Goal: Contribute content: Add original content to the website for others to see

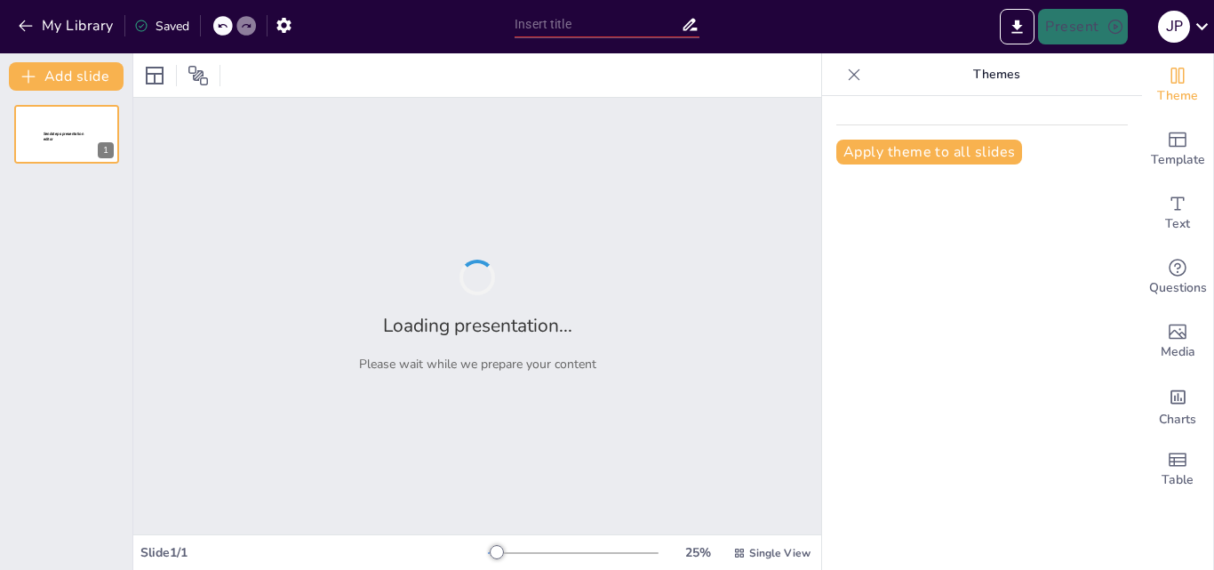
type input "Control de Calidad: Claves para una Gestión Ambiental Efectiva"
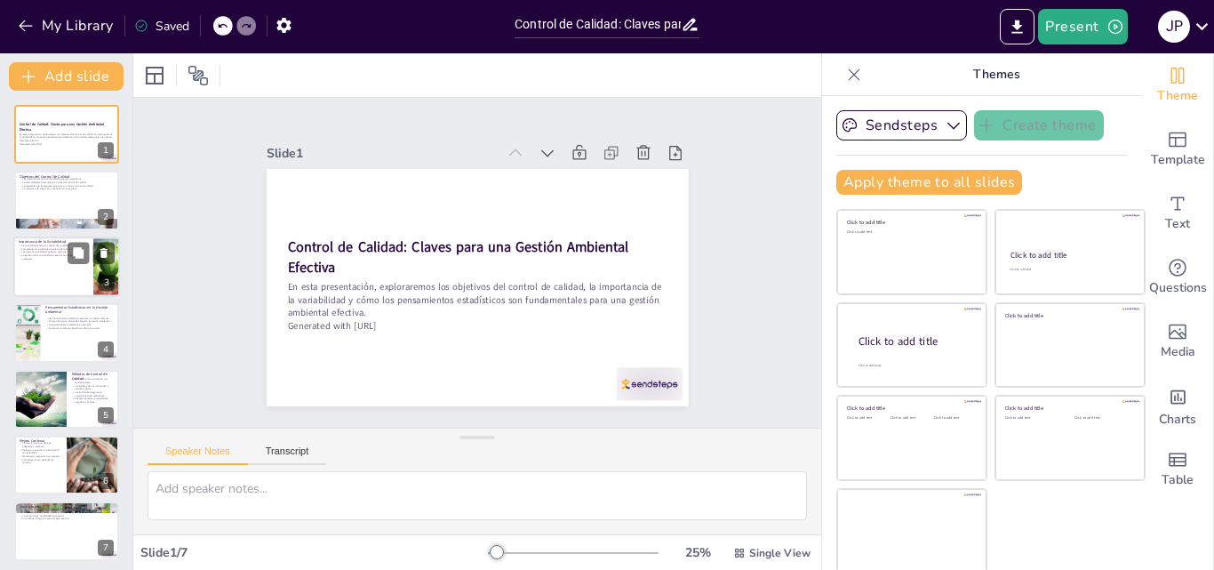
click at [42, 281] on div at bounding box center [66, 266] width 107 height 60
type textarea "La calidad del producto final puede verse comprometida si no se gestiona adecua…"
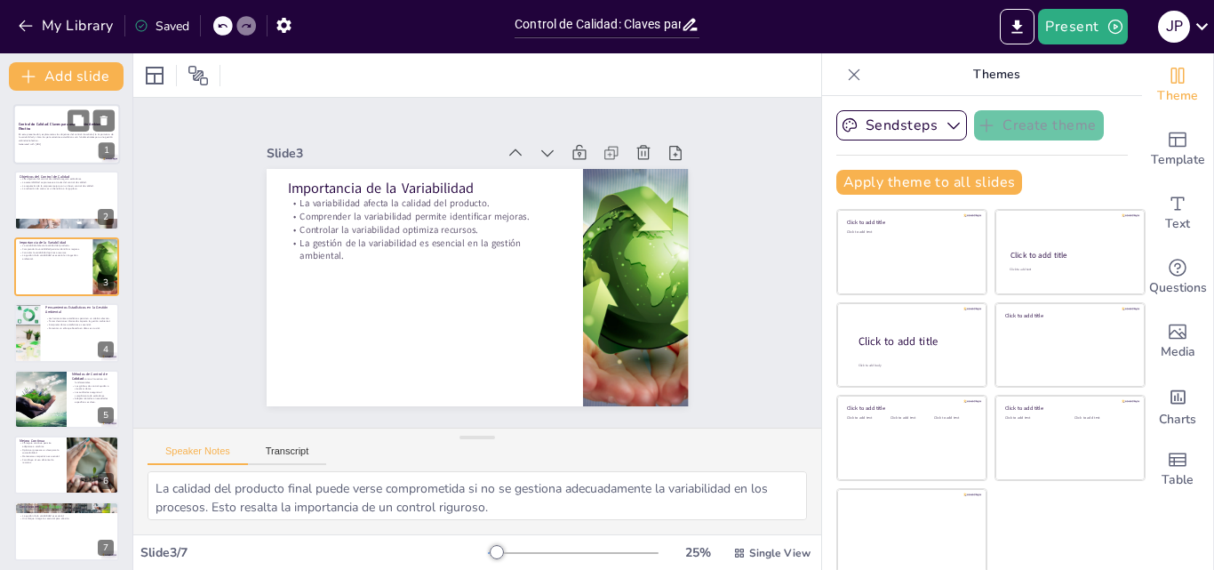
click at [45, 134] on p "En esta presentación, exploraremos los objetivos del control de calidad, la imp…" at bounding box center [67, 137] width 96 height 10
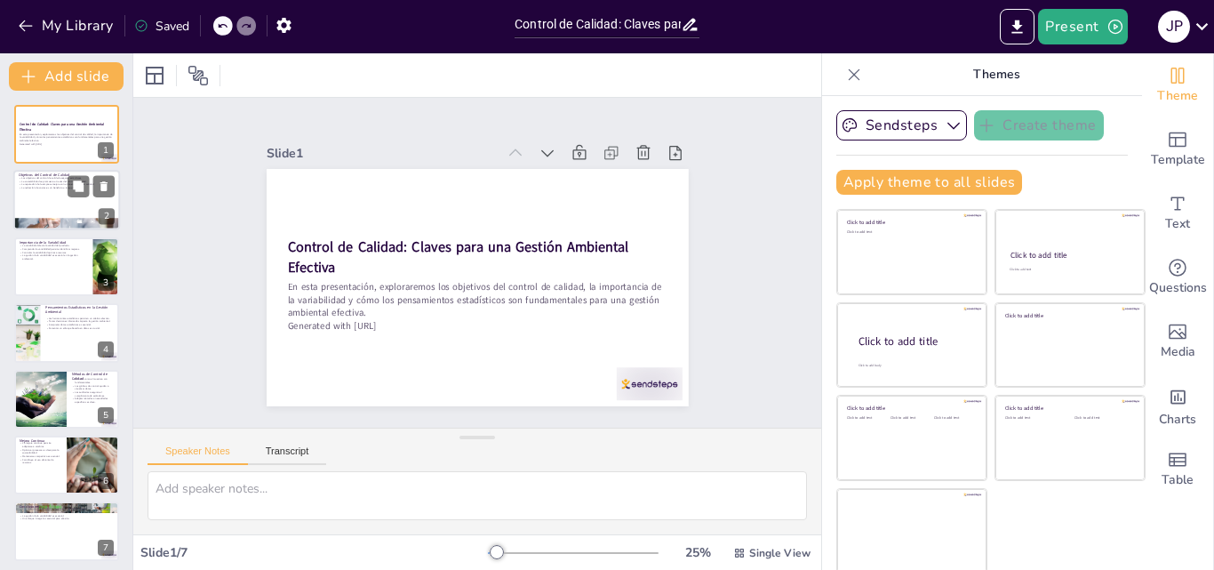
click at [50, 202] on div at bounding box center [66, 201] width 107 height 60
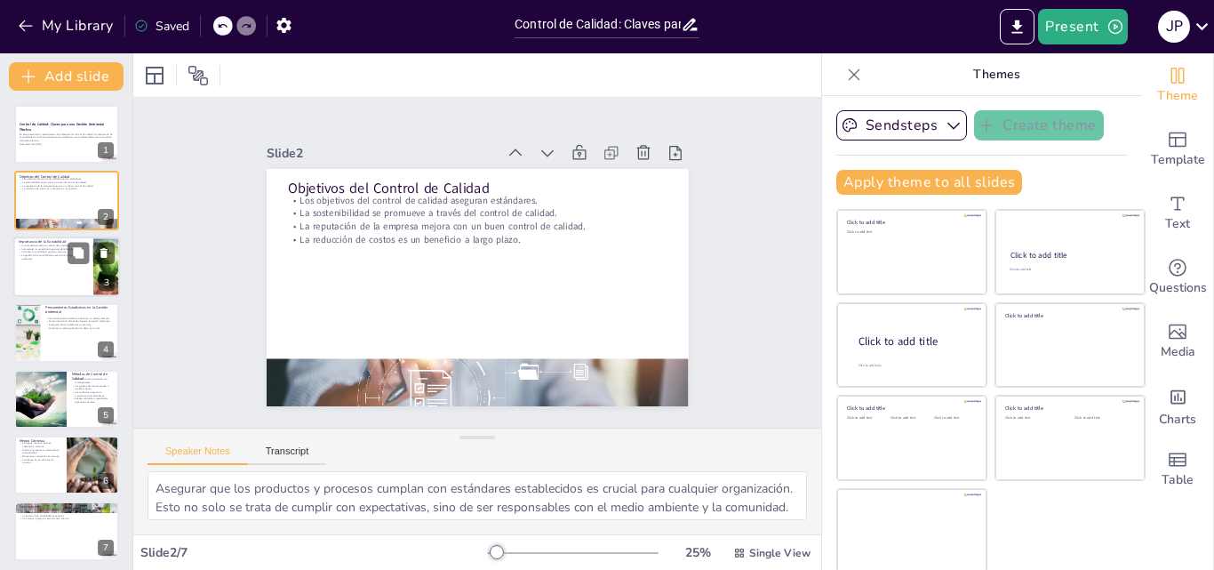
click at [47, 290] on div at bounding box center [66, 266] width 107 height 60
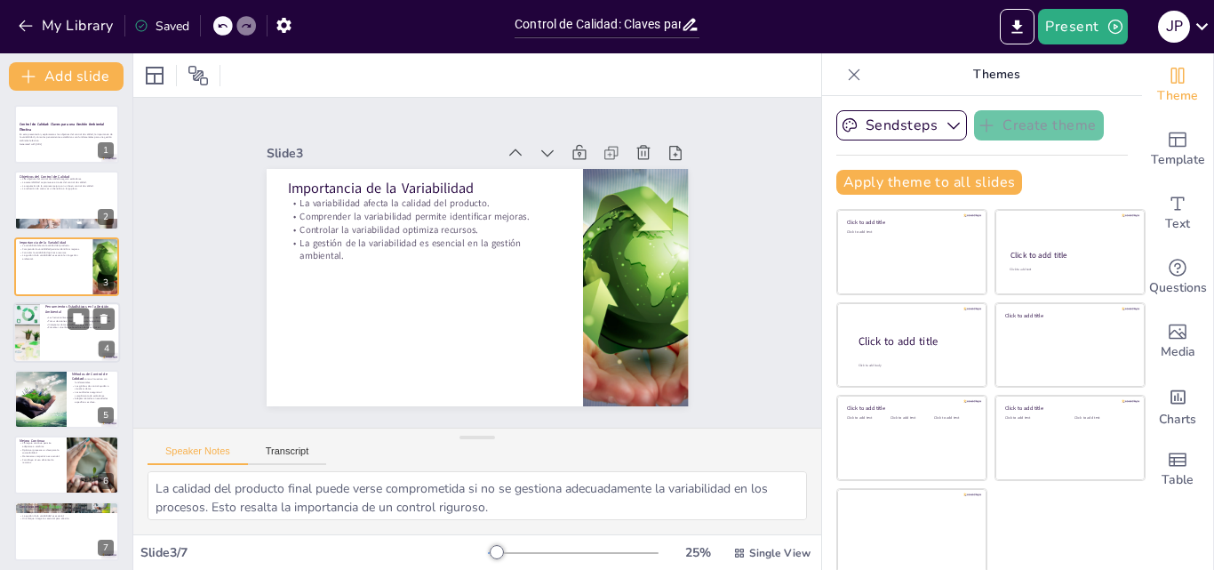
click at [52, 341] on div at bounding box center [66, 332] width 107 height 60
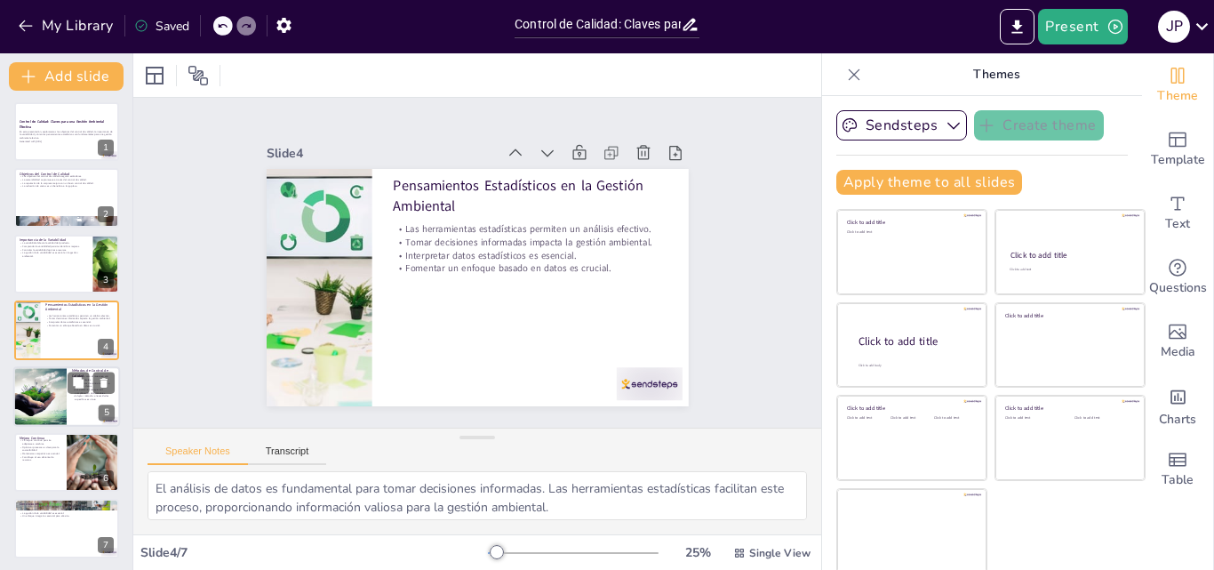
click at [46, 394] on div at bounding box center [40, 396] width 60 height 60
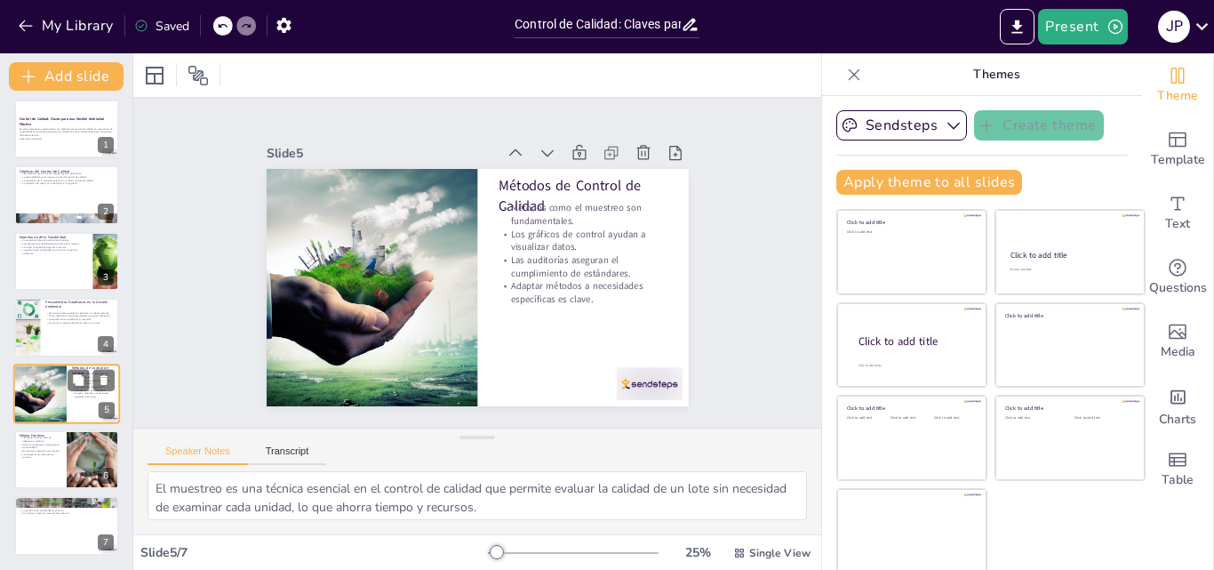
scroll to position [4, 0]
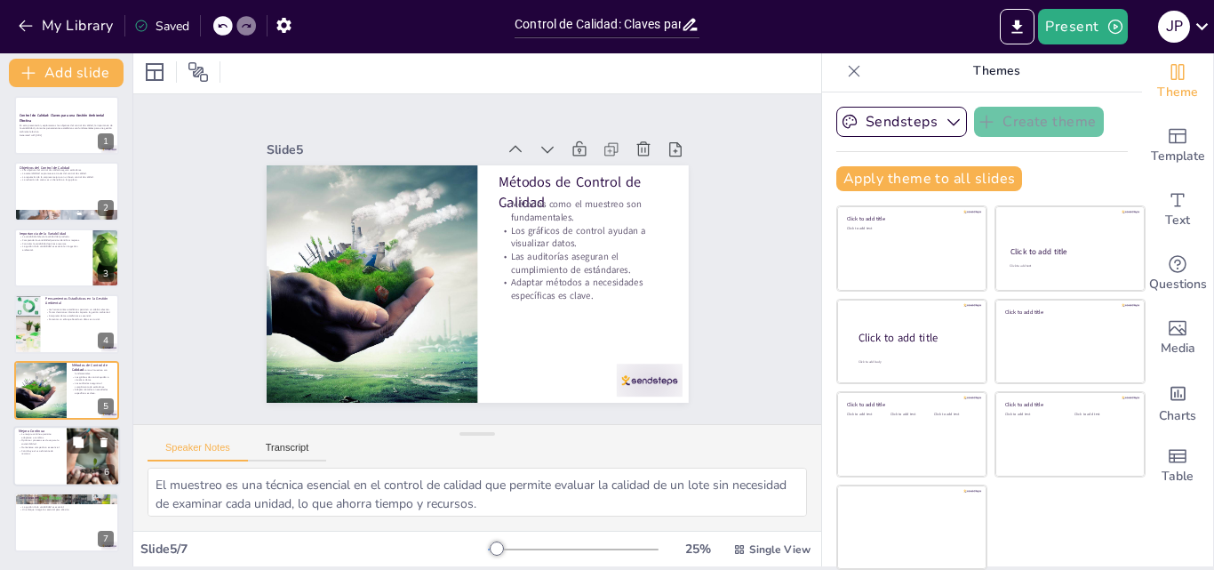
click at [47, 426] on div "Mejora Continua La mejora continua permite adaptarse a cambios. Optimizar proce…" at bounding box center [66, 426] width 107 height 0
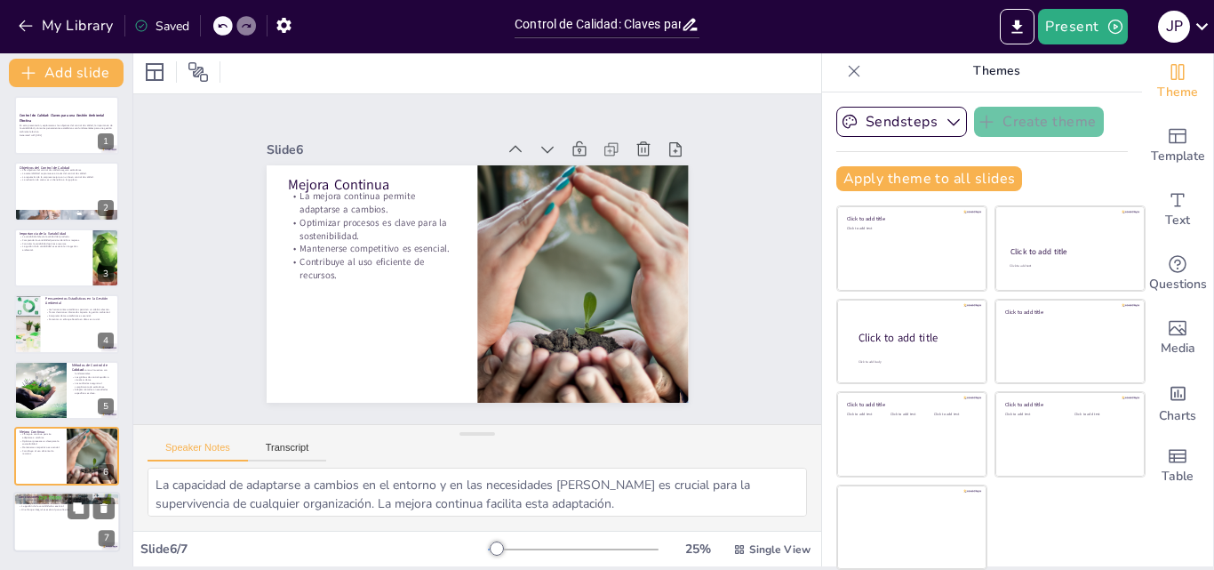
click at [60, 505] on p "La gestión de la variabilidad es esencial." at bounding box center [67, 507] width 96 height 4
type textarea "La efectividad en el control de calidad se traduce en productos de mayor calida…"
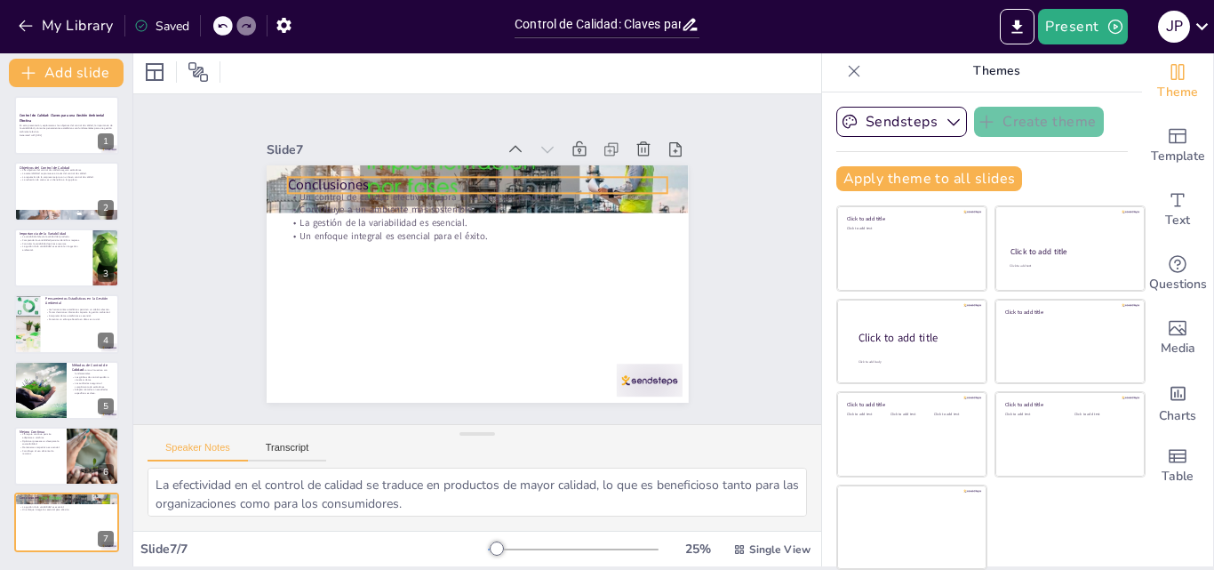
click at [407, 178] on p "Conclusiones" at bounding box center [477, 185] width 380 height 20
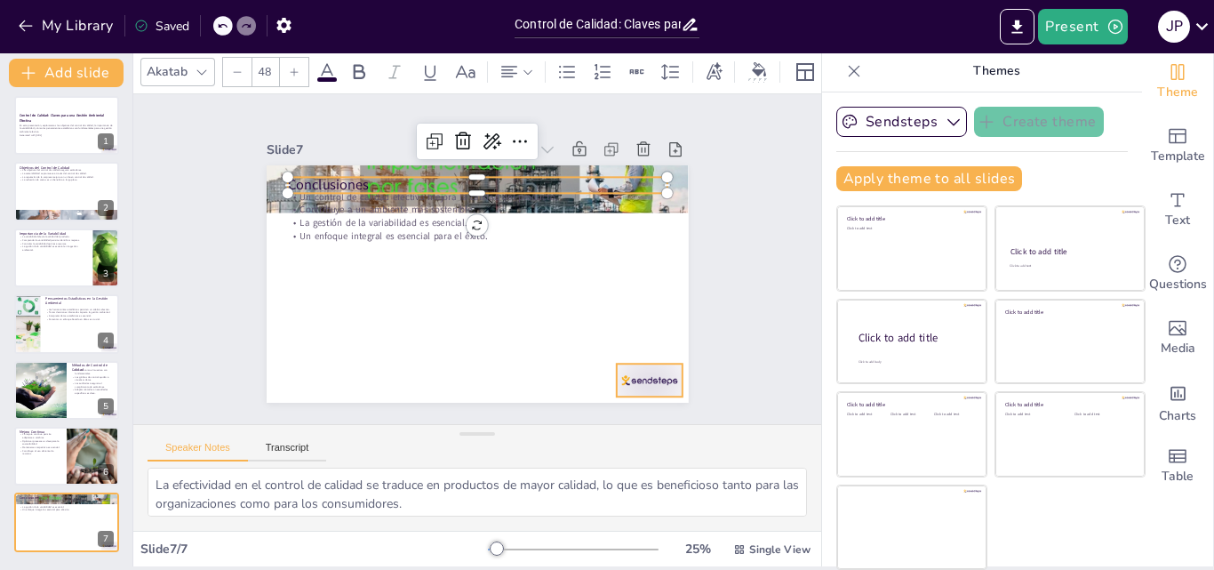
click at [625, 376] on div at bounding box center [649, 380] width 66 height 33
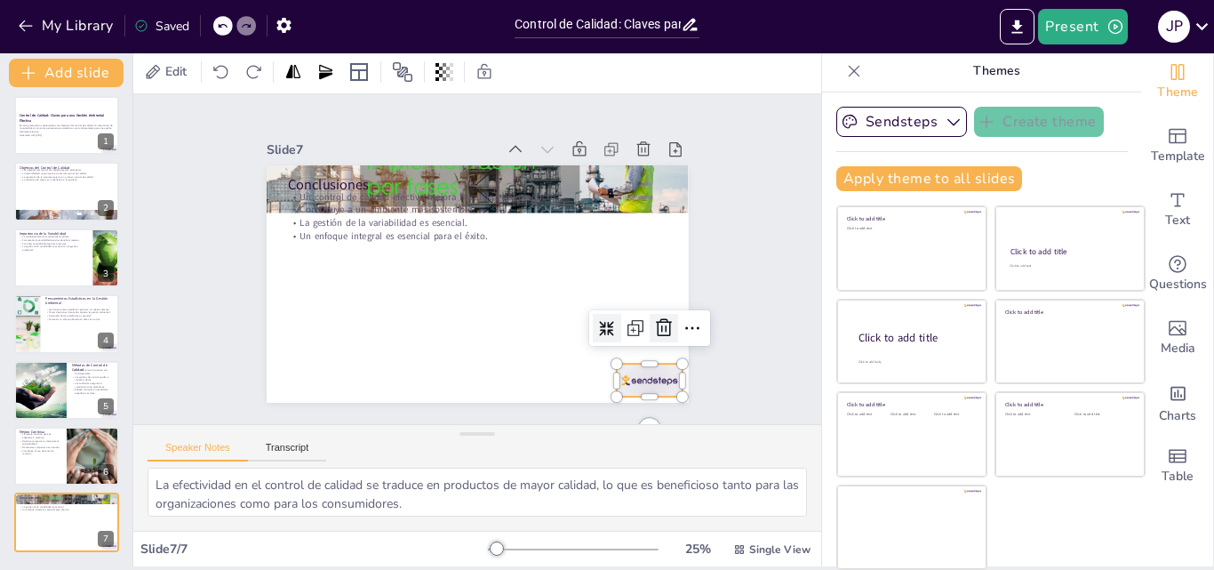
click at [653, 328] on icon at bounding box center [663, 327] width 21 height 21
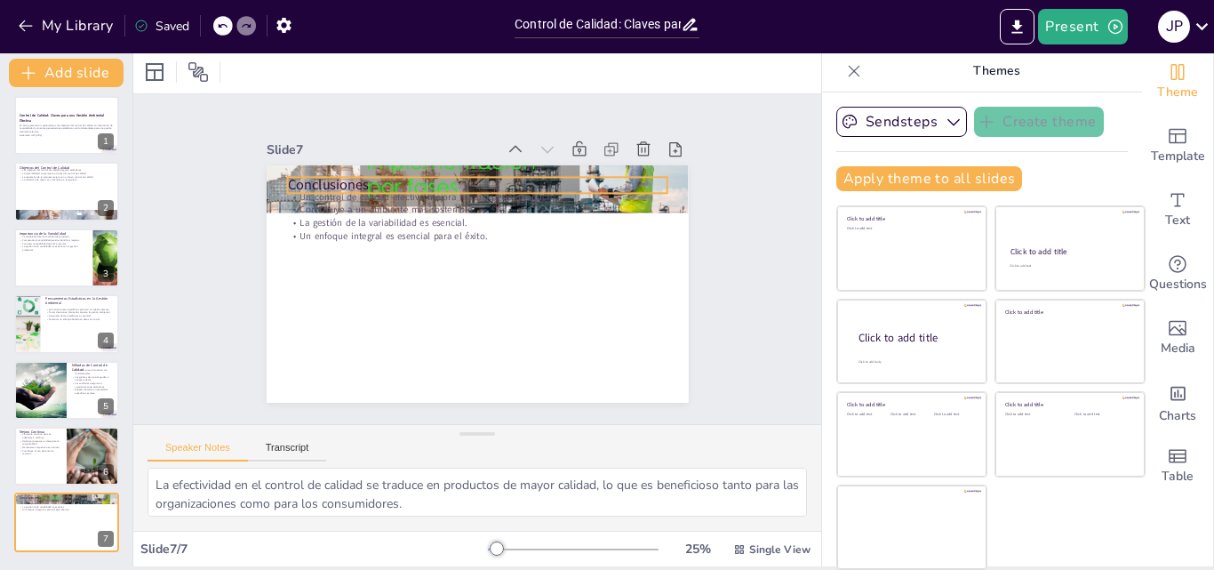
click at [400, 182] on p "Conclusiones" at bounding box center [477, 185] width 380 height 20
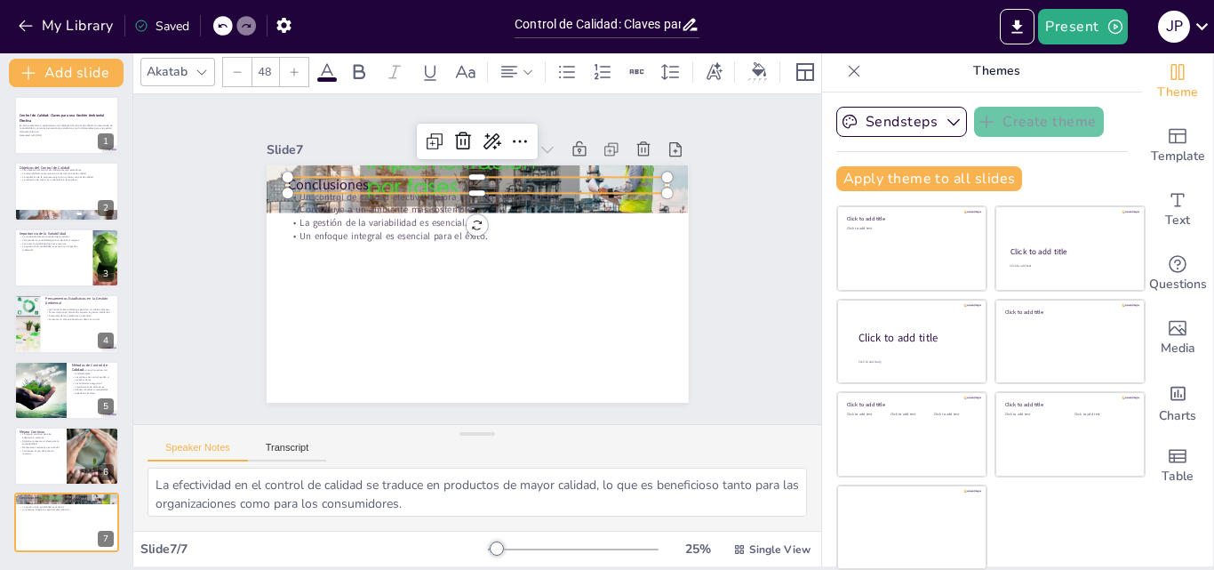
click at [369, 180] on p "Conclusiones" at bounding box center [477, 185] width 380 height 20
click at [372, 175] on p "Conclusiones" at bounding box center [477, 185] width 380 height 20
click at [284, 452] on button "Transcript" at bounding box center [287, 452] width 79 height 20
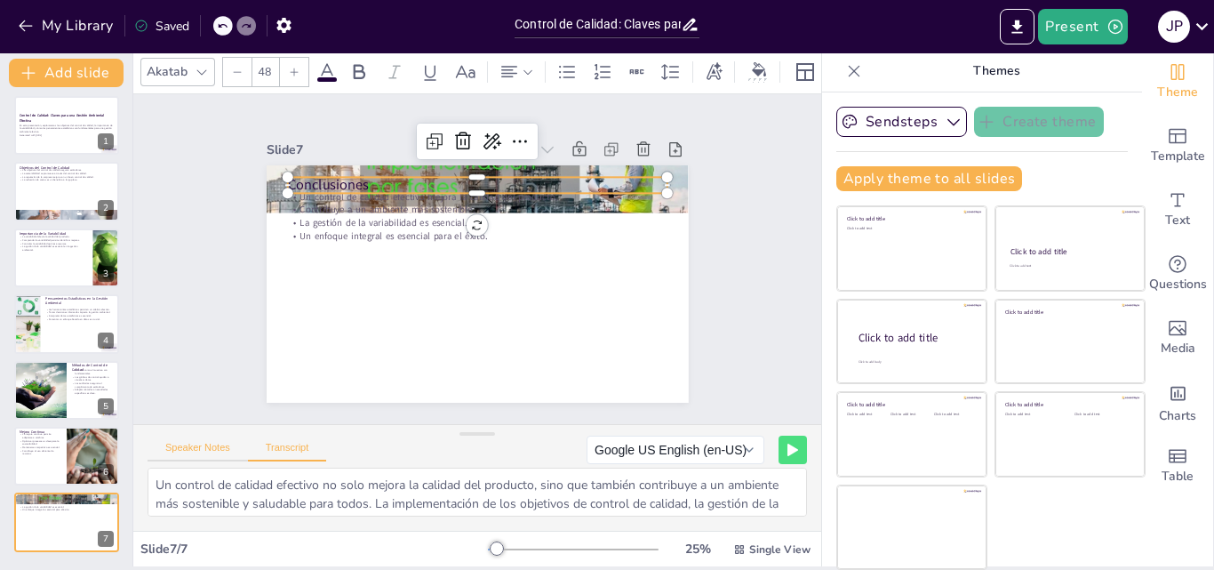
click at [212, 447] on button "Speaker Notes" at bounding box center [198, 452] width 100 height 20
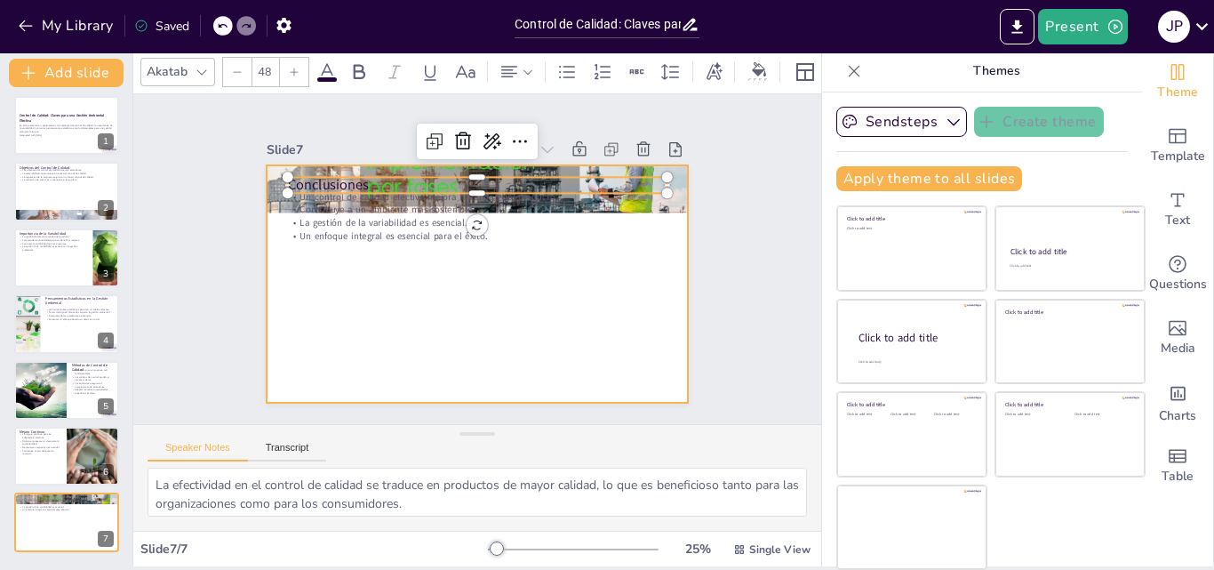
click at [285, 290] on div at bounding box center [478, 283] width 422 height 237
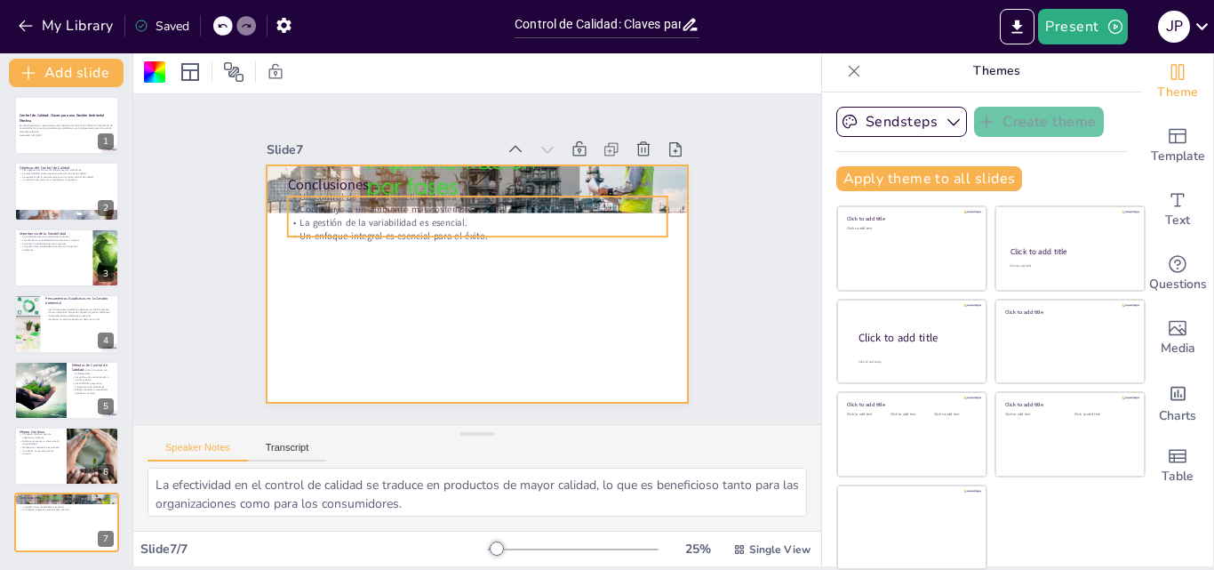
click at [315, 220] on p "La gestión de la variabilidad es esencial." at bounding box center [477, 222] width 380 height 13
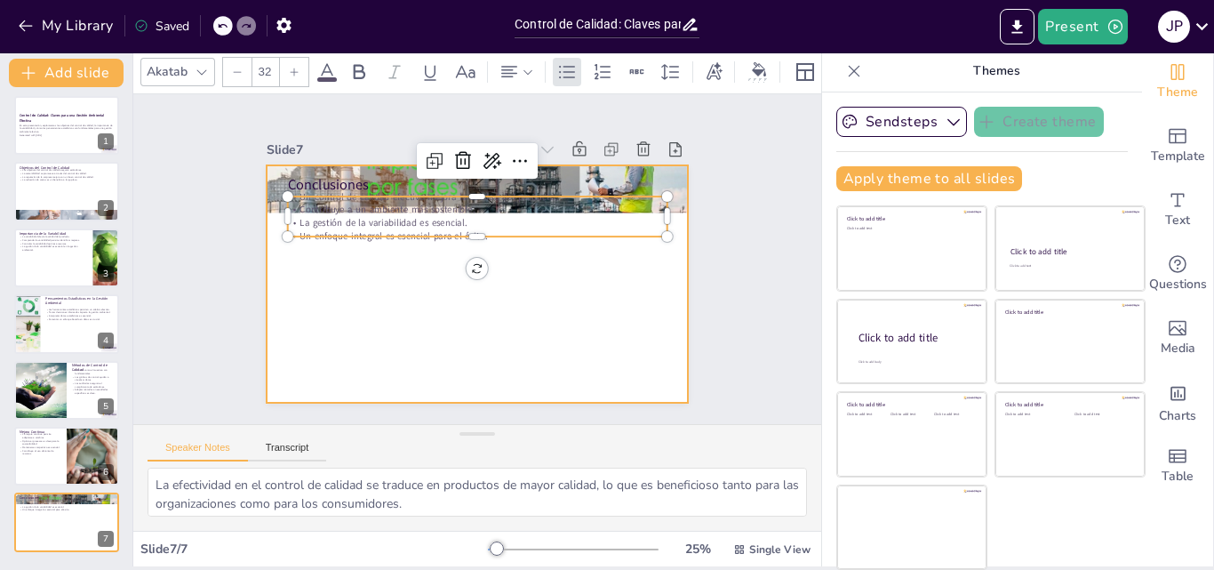
click at [388, 318] on div at bounding box center [478, 283] width 422 height 237
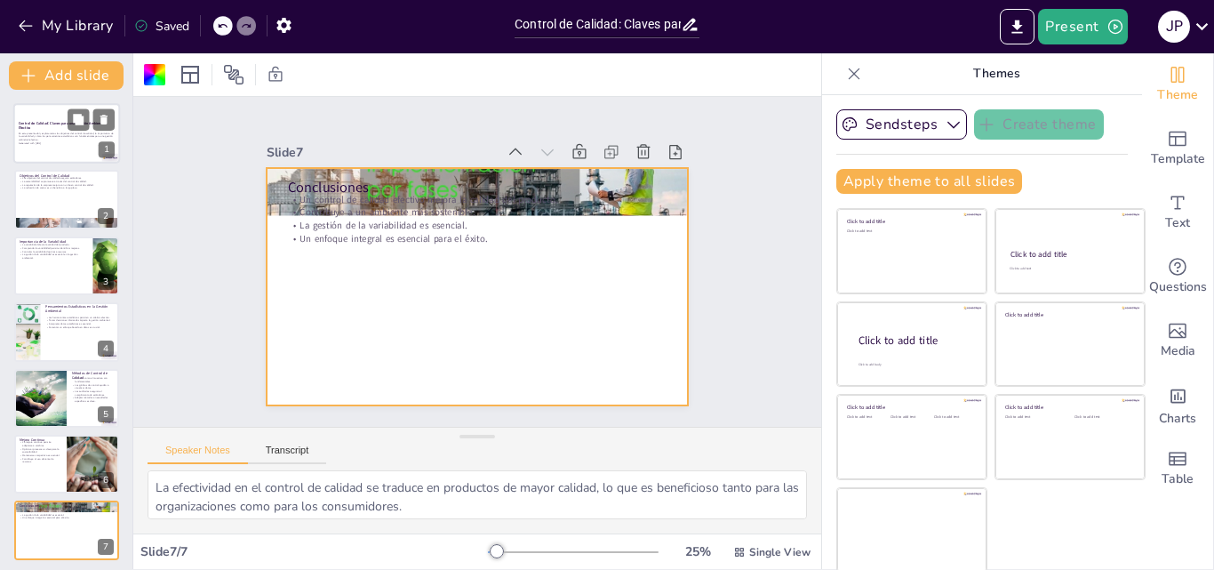
scroll to position [0, 0]
click at [53, 132] on div "En esta presentación, exploraremos los objetivos del control de calidad, la imp…" at bounding box center [67, 139] width 96 height 15
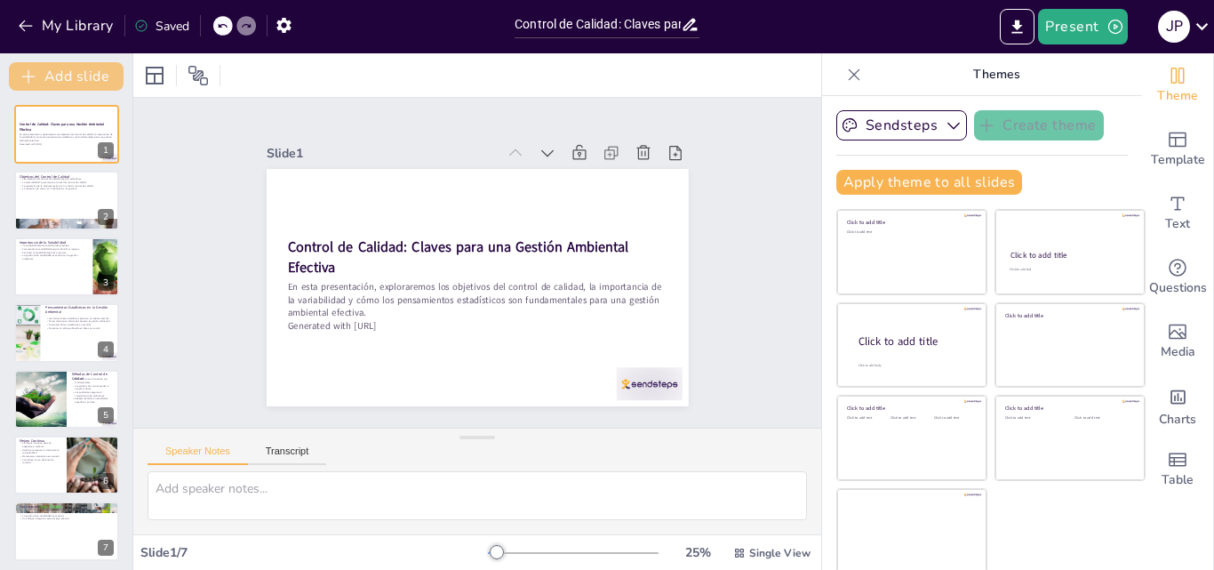
click at [76, 79] on button "Add slide" at bounding box center [66, 76] width 115 height 28
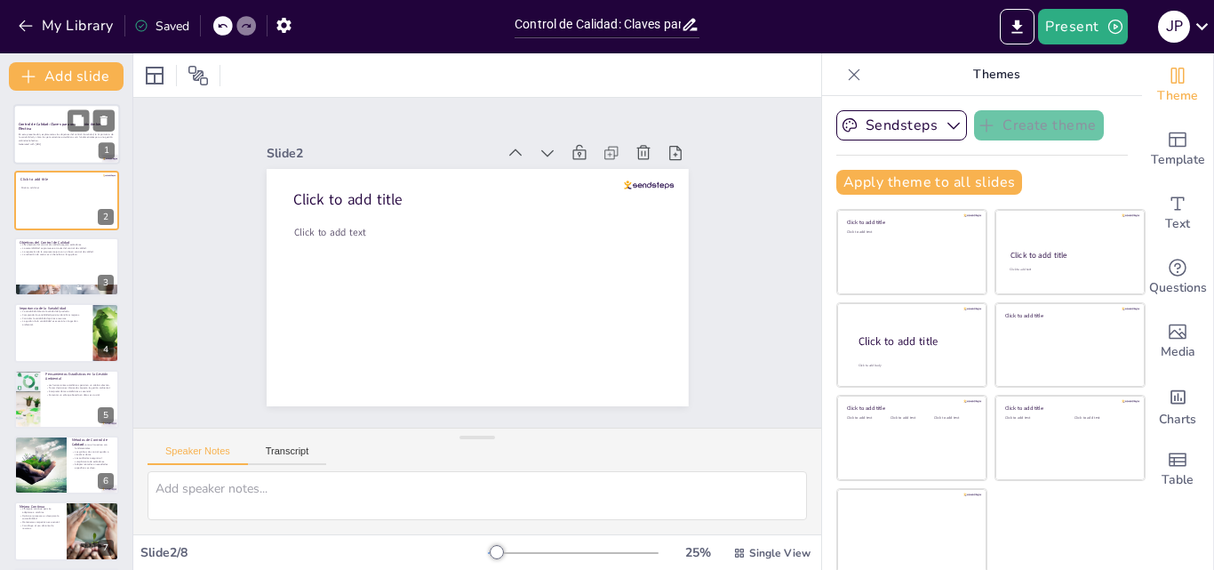
drag, startPoint x: 72, startPoint y: 196, endPoint x: 63, endPoint y: 124, distance: 72.5
click at [63, 124] on div "Control de Calidad: Claves para una Gestión Ambiental Efectiva En esta presenta…" at bounding box center [66, 366] width 132 height 522
click at [48, 139] on p "En esta presentación, exploraremos los objetivos del control de calidad, la imp…" at bounding box center [67, 137] width 96 height 10
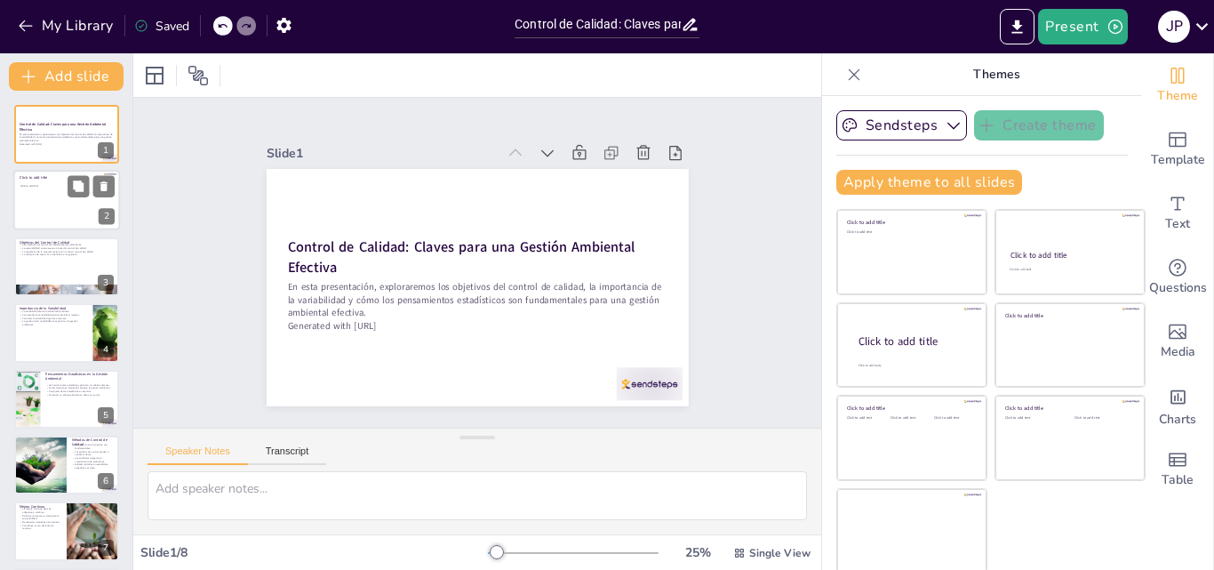
click at [54, 197] on div at bounding box center [66, 201] width 107 height 60
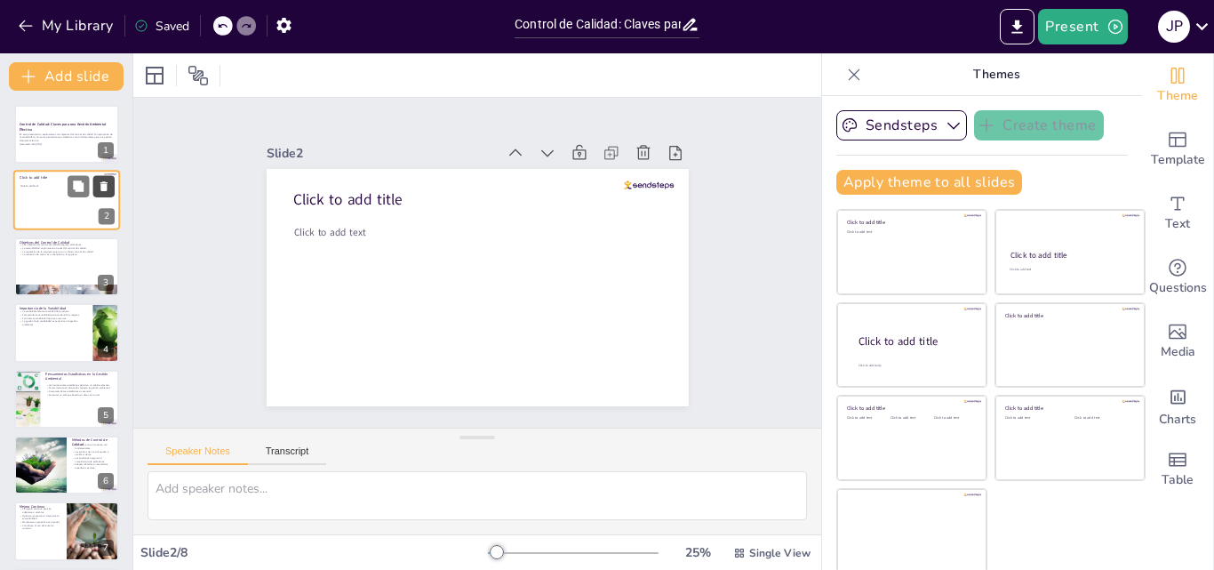
click at [107, 181] on icon at bounding box center [104, 186] width 12 height 12
type textarea "Asegurar que los productos y procesos cumplan con estándares establecidos es cr…"
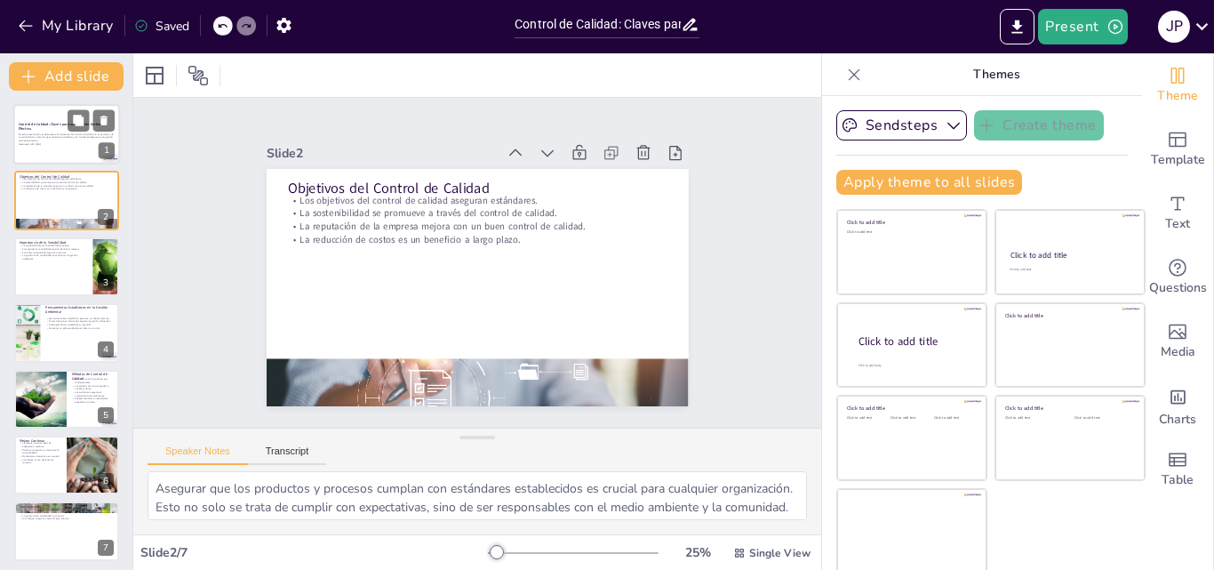
drag, startPoint x: 57, startPoint y: 139, endPoint x: 51, endPoint y: 116, distance: 23.9
click at [57, 137] on p "En esta presentación, exploraremos los objetivos del control de calidad, la imp…" at bounding box center [67, 137] width 96 height 10
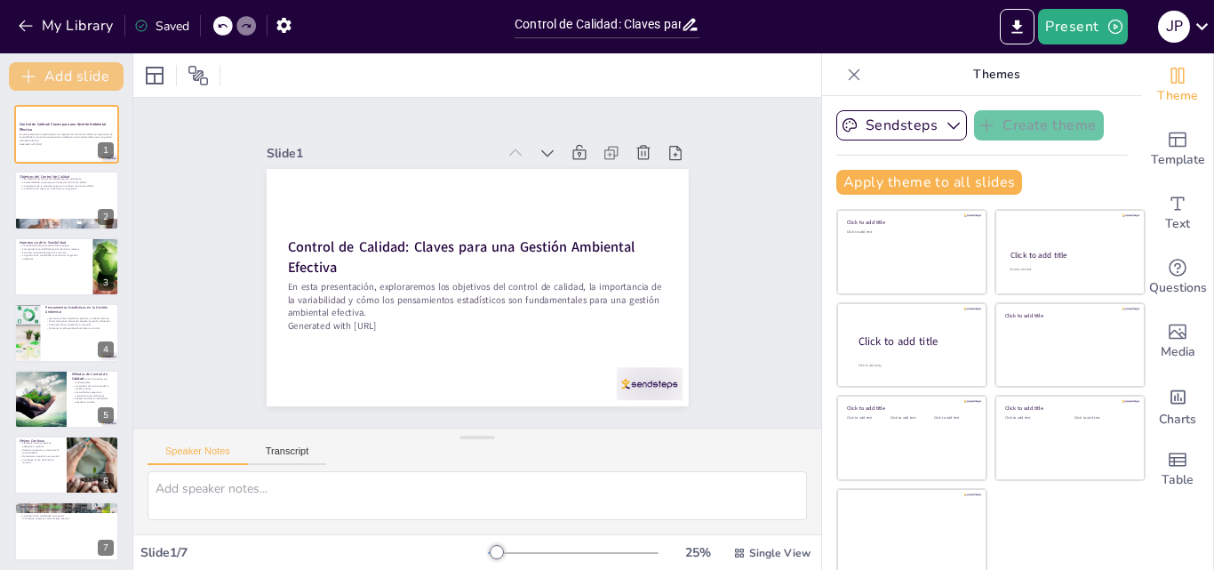
click at [49, 82] on button "Add slide" at bounding box center [66, 76] width 115 height 28
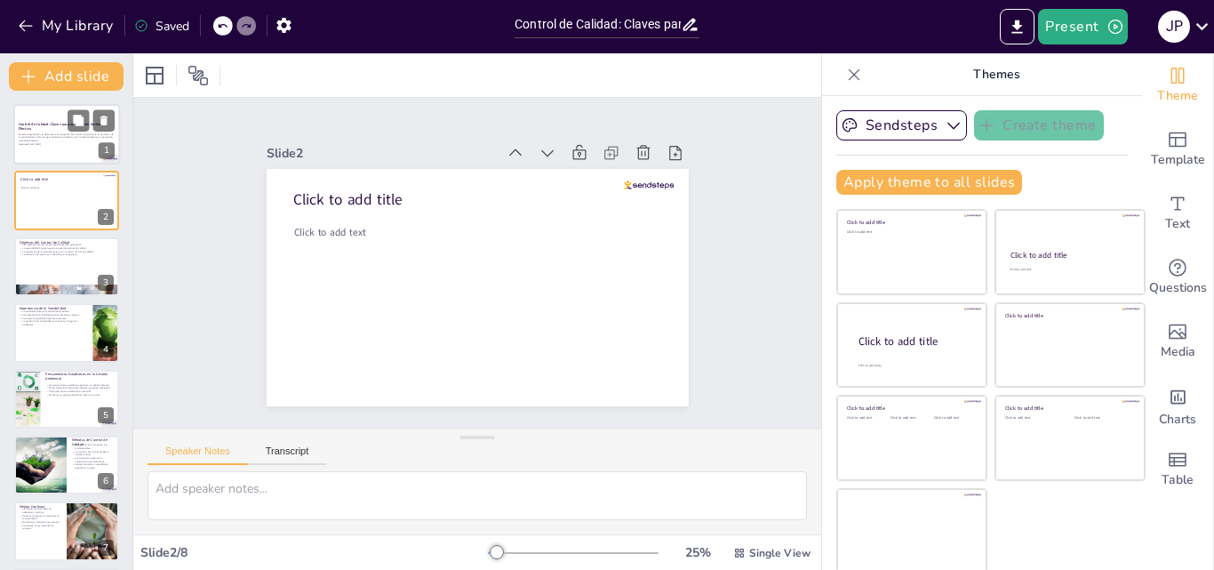
click at [63, 137] on p "En esta presentación, exploraremos los objetivos del control de calidad, la imp…" at bounding box center [67, 137] width 96 height 10
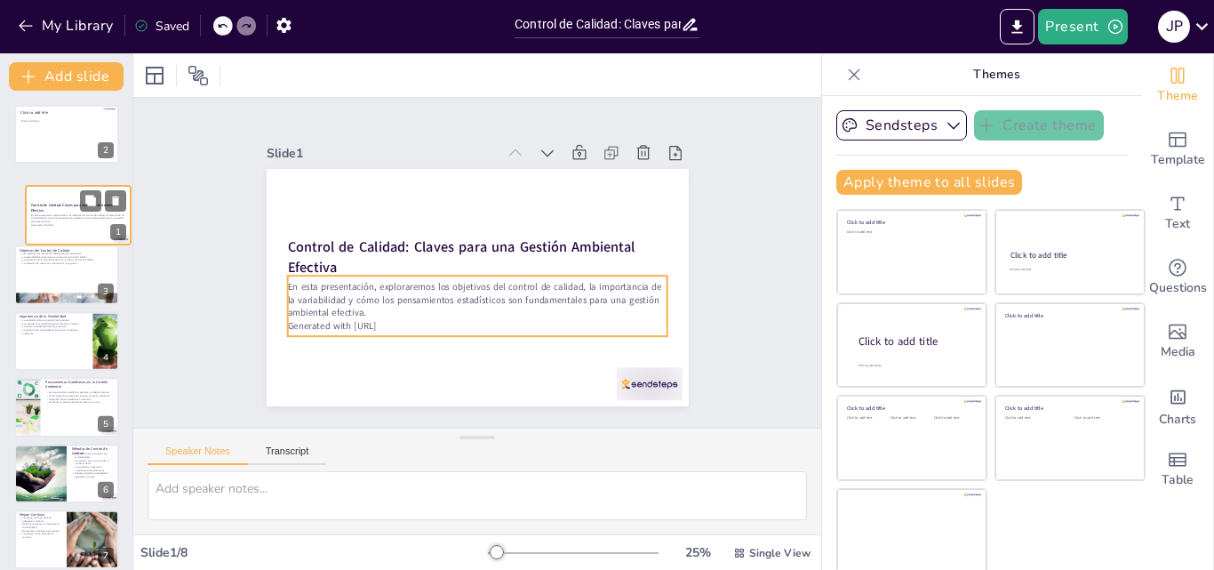
drag, startPoint x: 44, startPoint y: 137, endPoint x: 57, endPoint y: 220, distance: 84.6
click at [58, 221] on div "En esta presentación, exploraremos los objetivos del control de calidad, la imp…" at bounding box center [78, 219] width 94 height 13
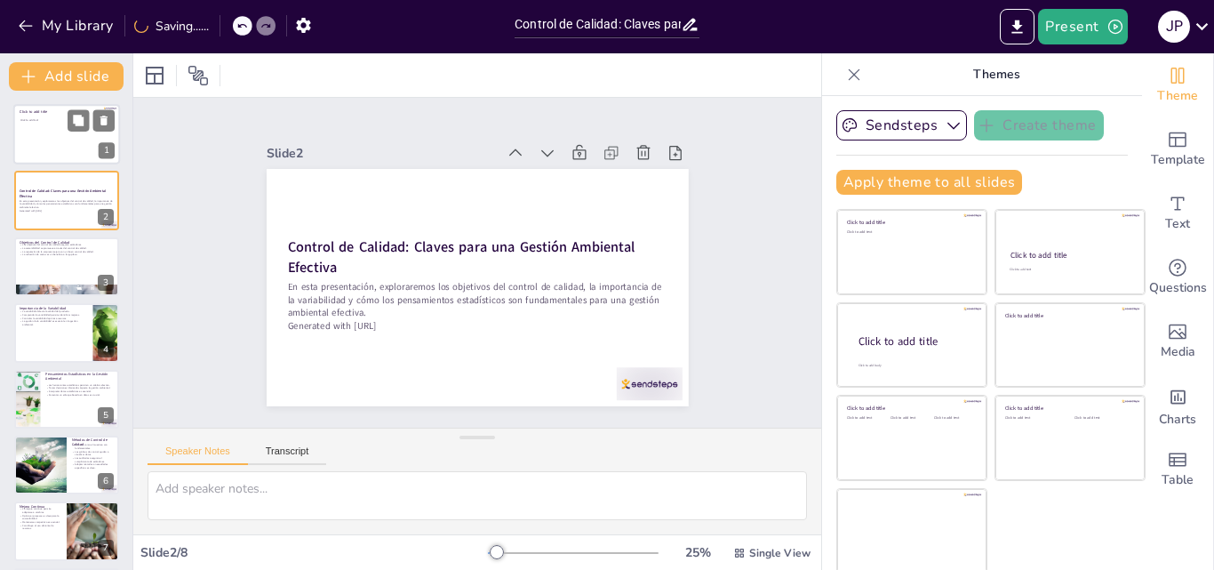
click at [45, 132] on div at bounding box center [66, 134] width 107 height 60
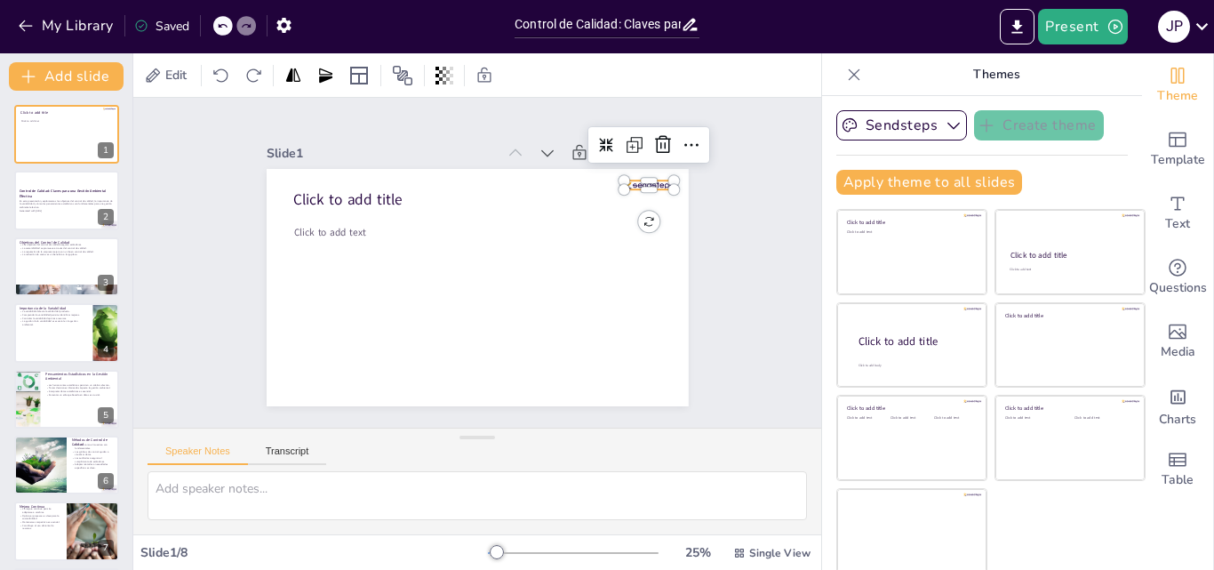
click at [642, 181] on div at bounding box center [649, 184] width 50 height 9
click at [652, 140] on icon at bounding box center [662, 144] width 21 height 21
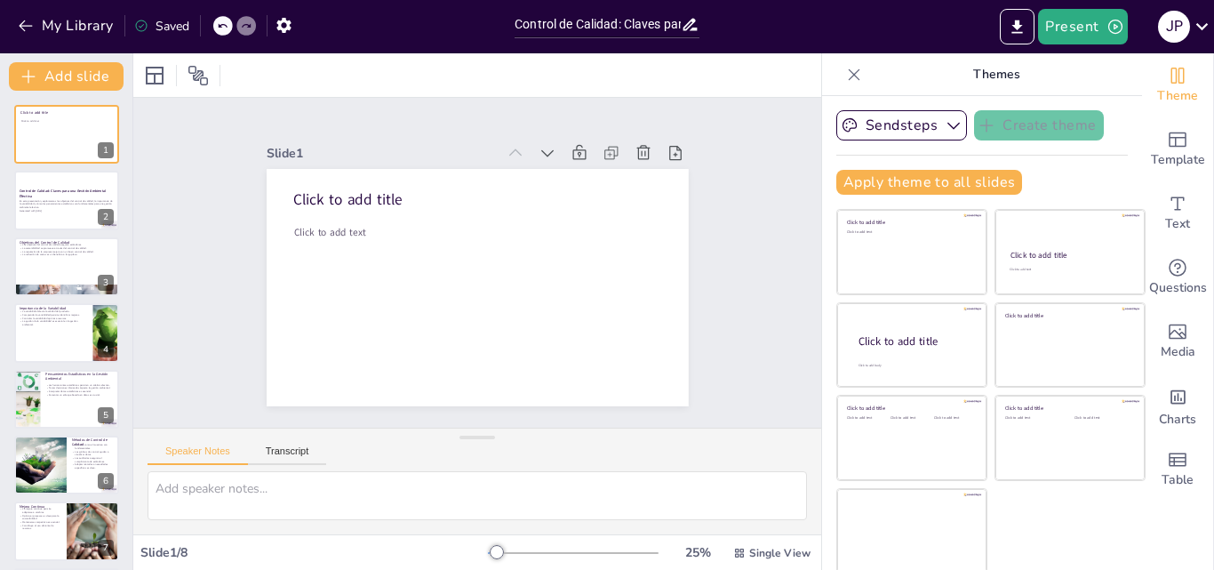
click at [64, 297] on div "Click to add title Click to add text 1 Control de Calidad: Claves para una Gest…" at bounding box center [66, 366] width 132 height 522
click at [68, 278] on div at bounding box center [66, 266] width 107 height 60
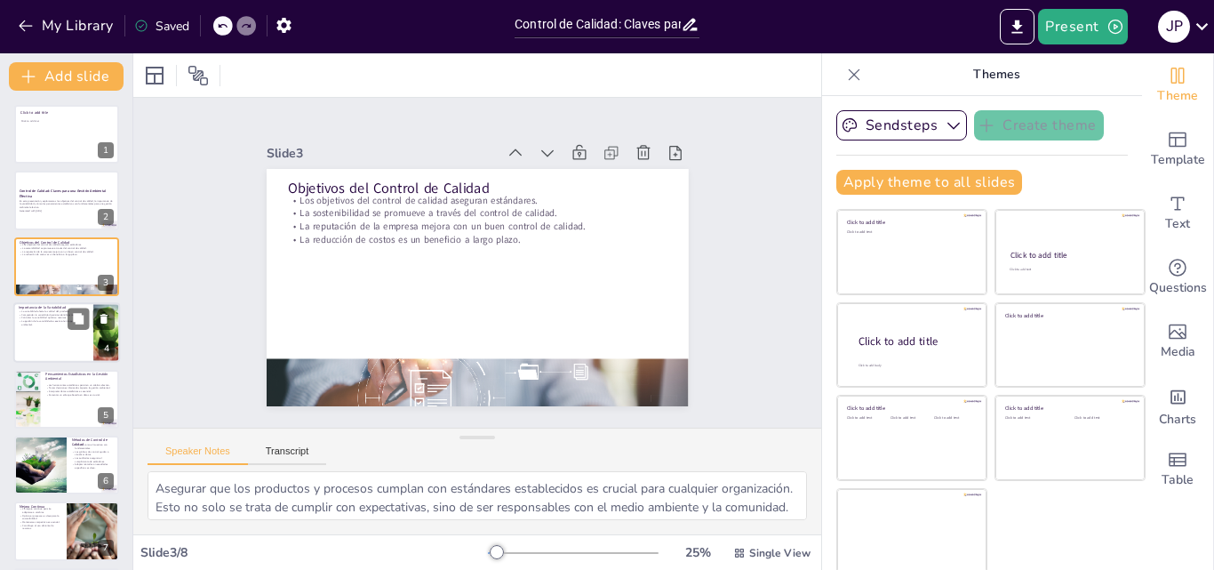
click at [66, 352] on div at bounding box center [66, 332] width 107 height 60
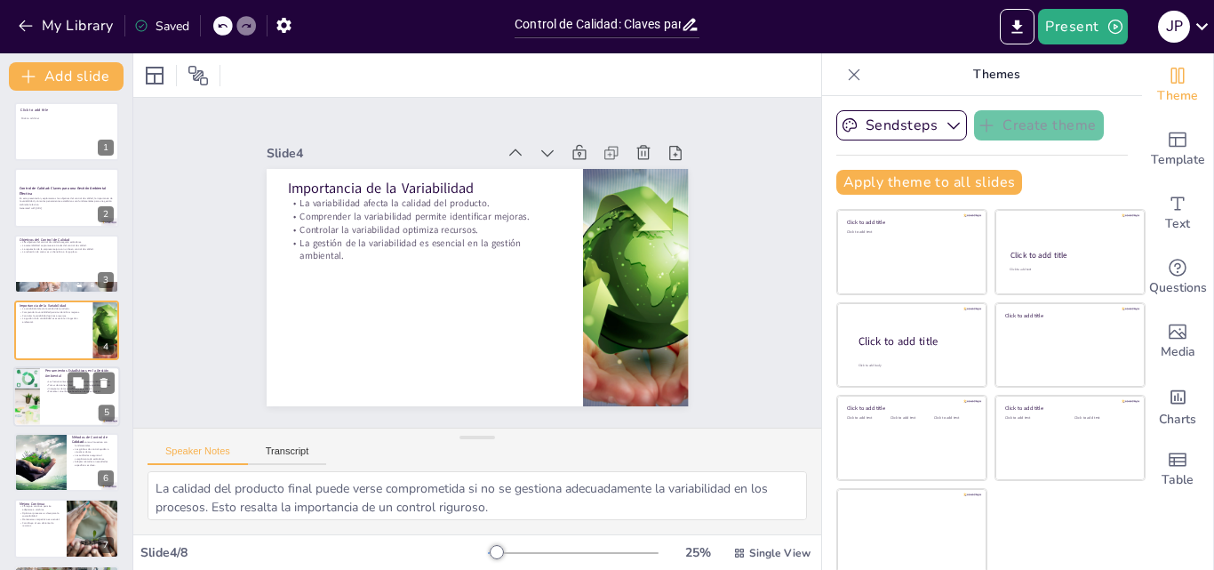
click at [35, 409] on div at bounding box center [26, 396] width 91 height 60
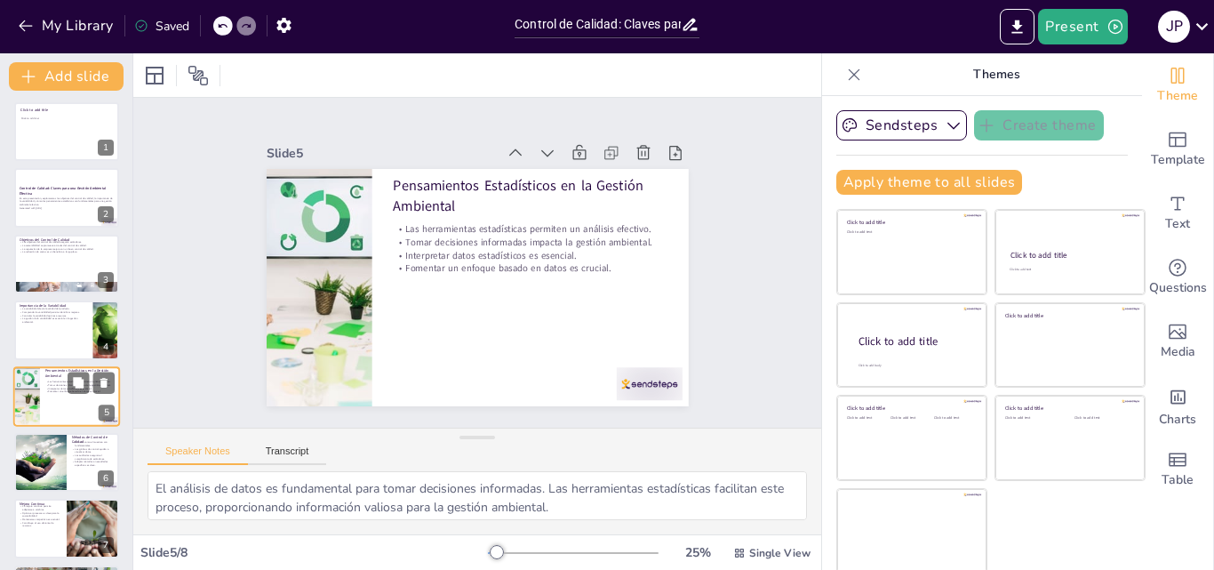
scroll to position [68, 0]
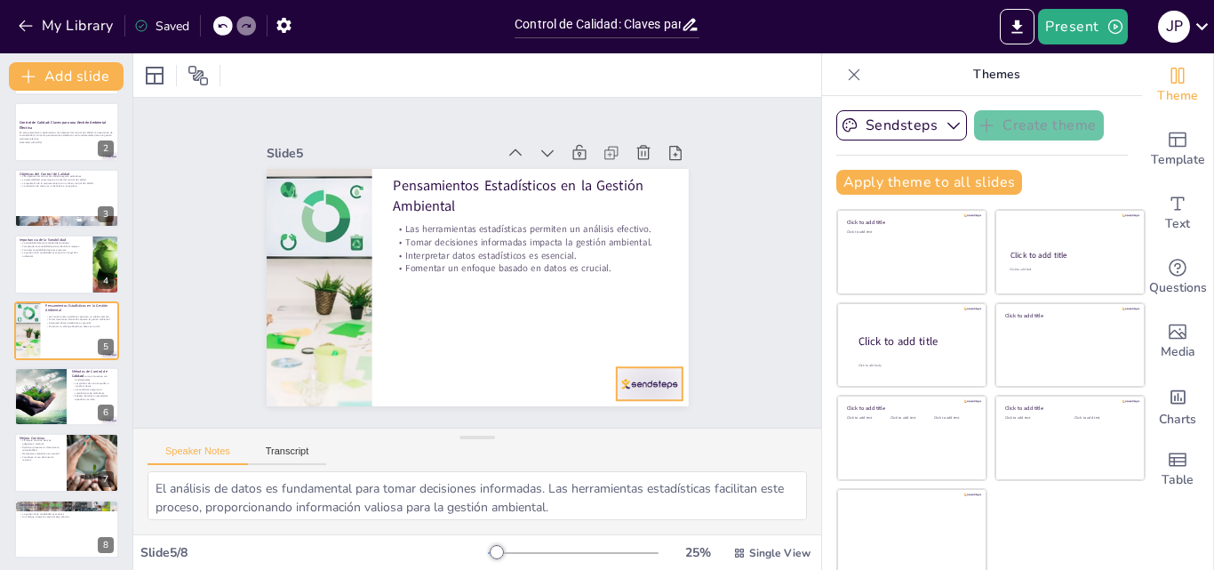
click at [617, 370] on div at bounding box center [649, 383] width 66 height 33
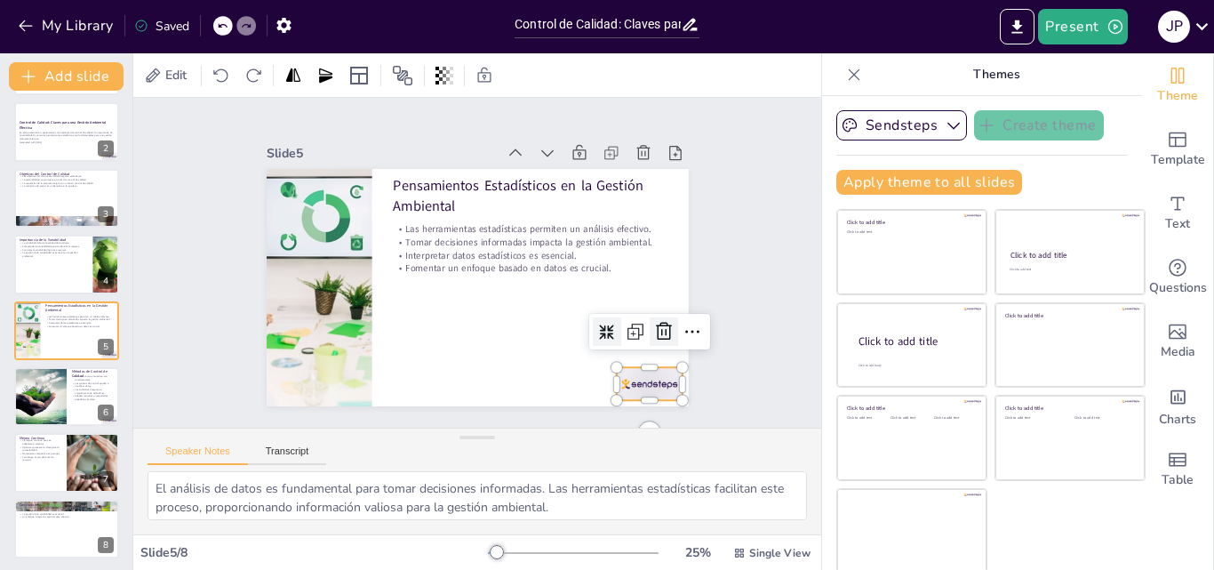
click at [653, 329] on icon at bounding box center [663, 331] width 21 height 21
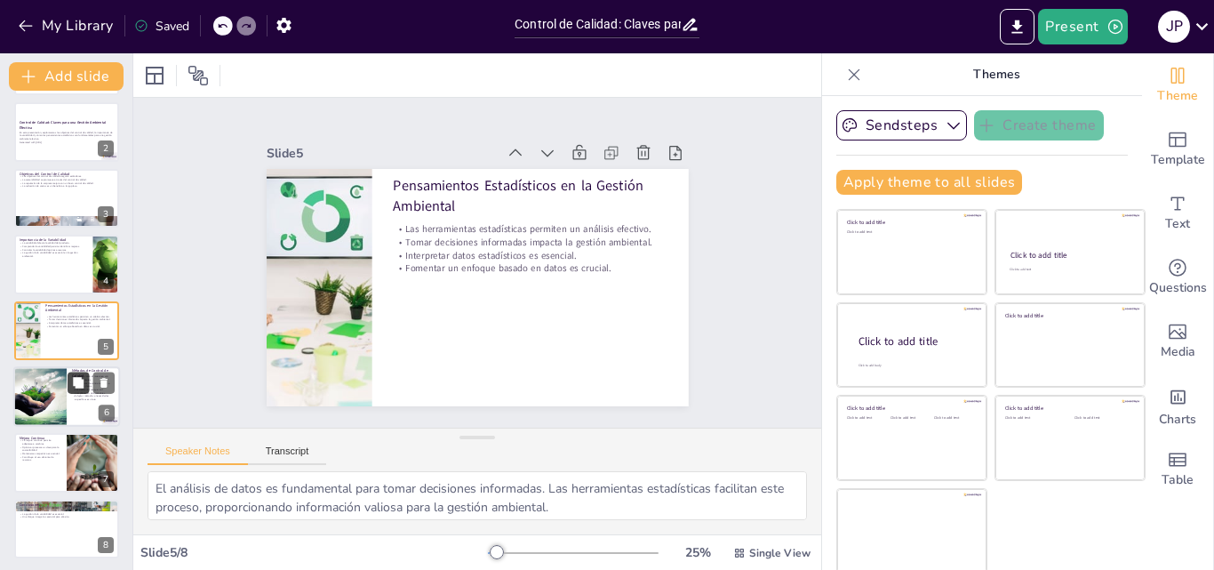
click at [77, 387] on icon at bounding box center [78, 382] width 11 height 11
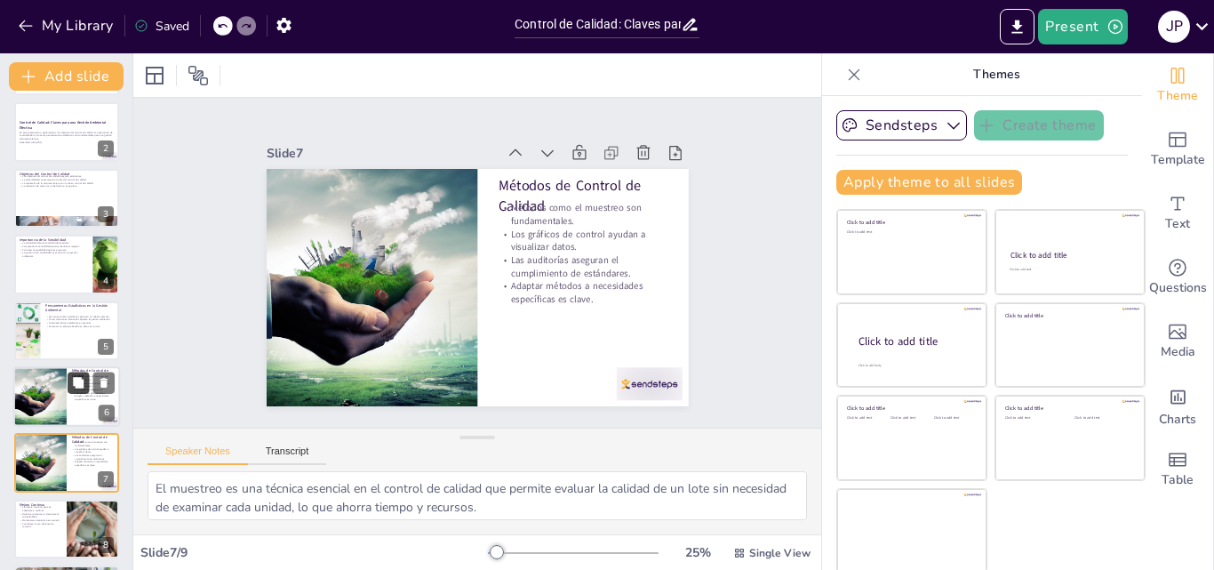
scroll to position [137, 0]
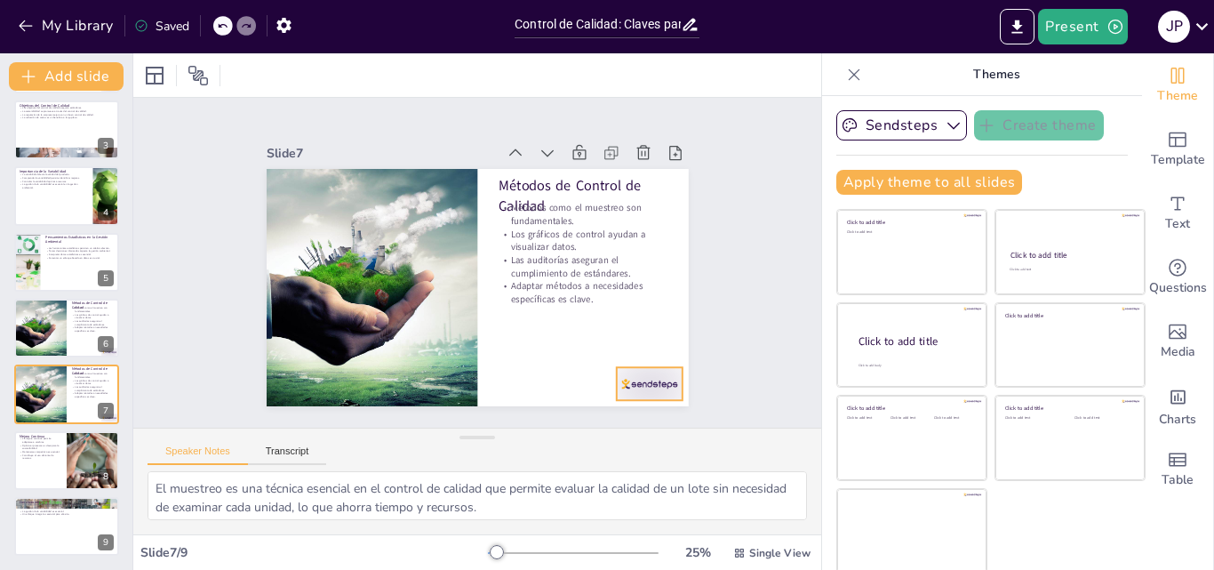
drag, startPoint x: 629, startPoint y: 380, endPoint x: 628, endPoint y: 249, distance: 130.7
click at [628, 381] on div at bounding box center [635, 401] width 69 height 40
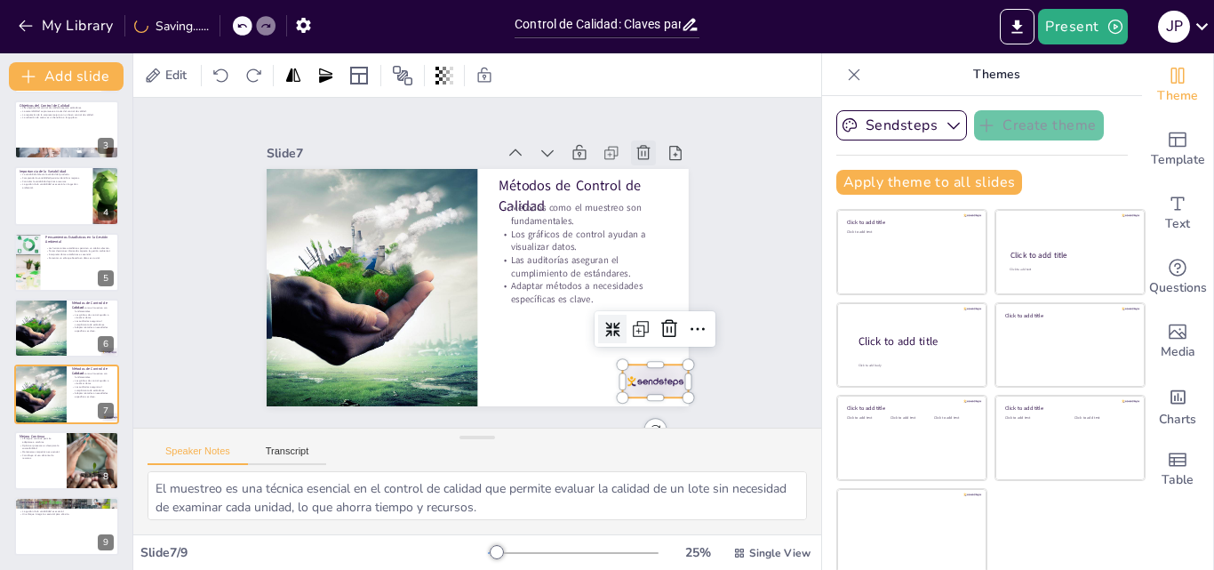
click at [644, 161] on icon at bounding box center [654, 171] width 20 height 20
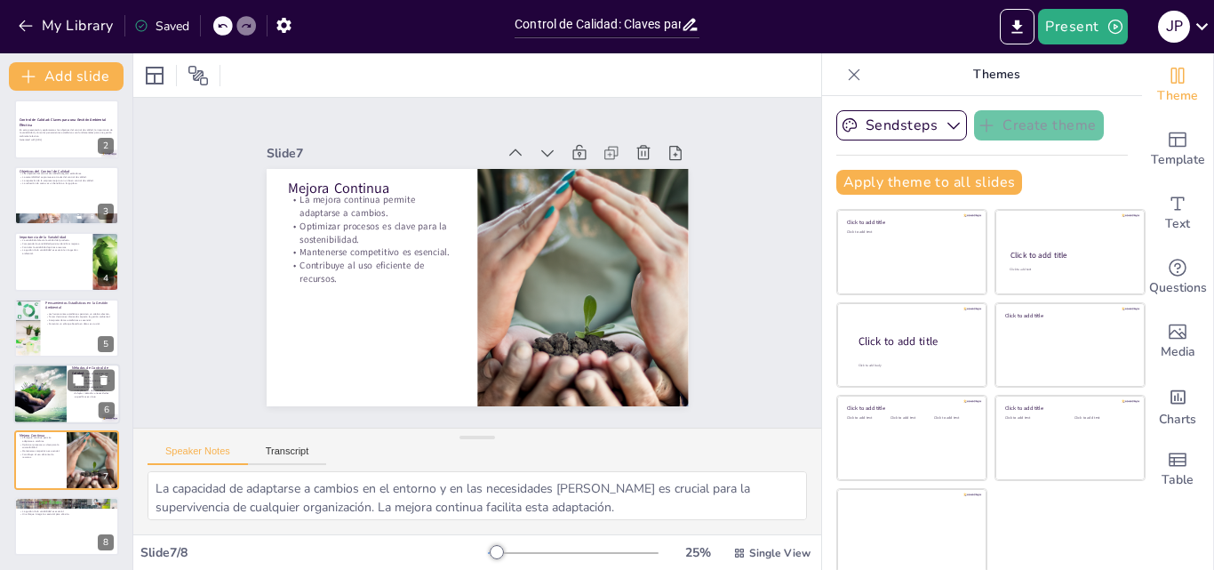
scroll to position [4, 0]
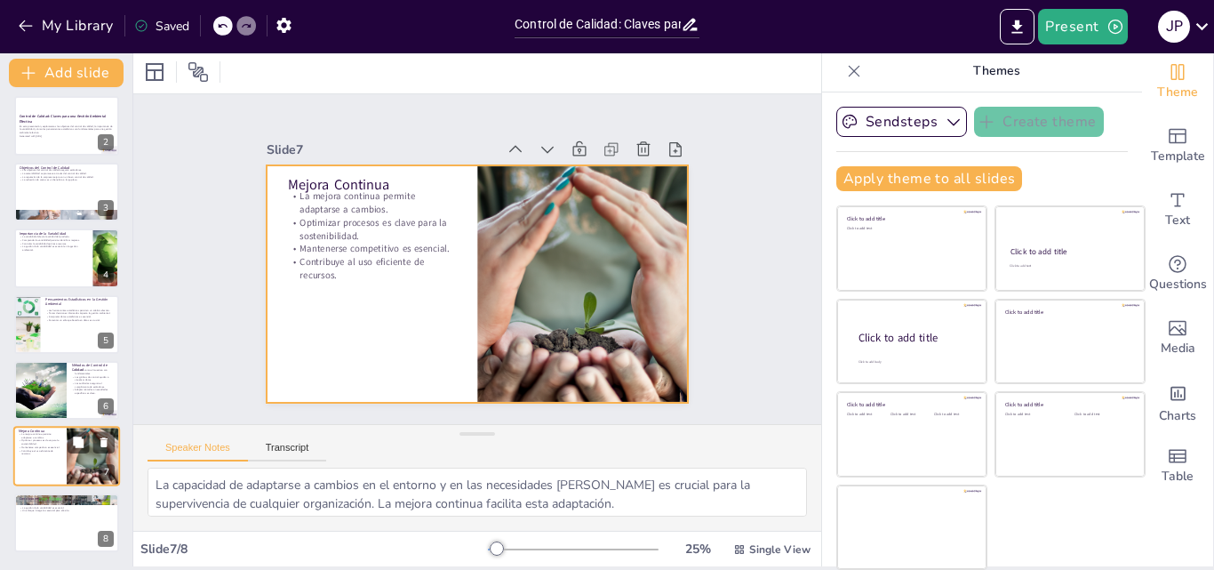
click at [49, 474] on div at bounding box center [66, 457] width 107 height 60
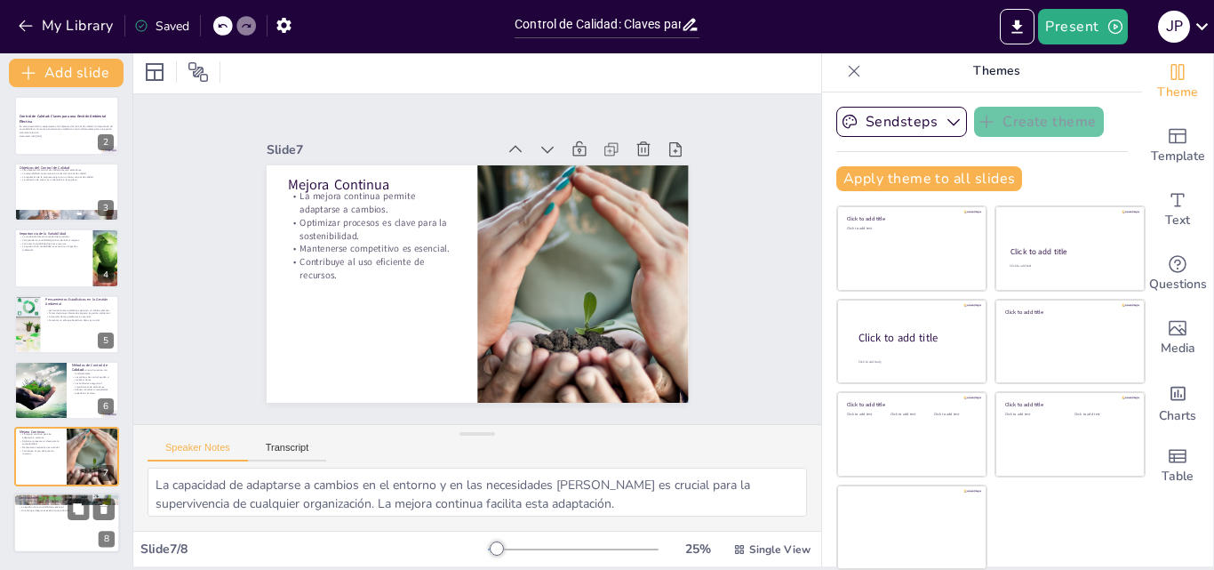
click at [48, 509] on p "Un enfoque integral es esencial para el éxito." at bounding box center [67, 510] width 96 height 4
type textarea "La efectividad en el control de calidad se traduce en productos de mayor calida…"
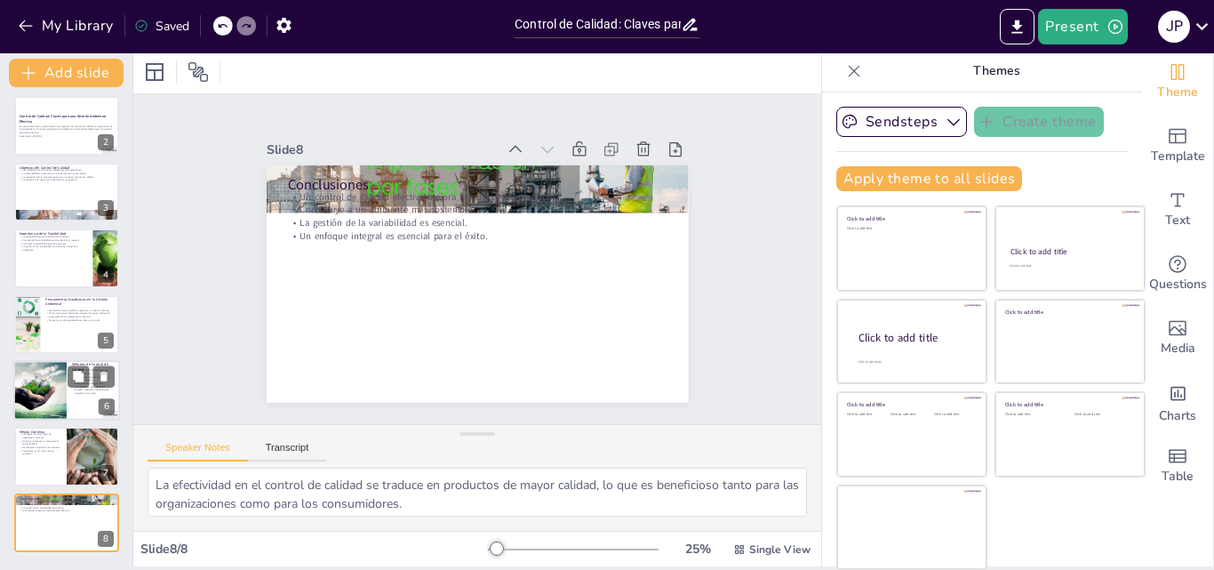
drag, startPoint x: 47, startPoint y: 422, endPoint x: 44, endPoint y: 381, distance: 41.0
click at [47, 421] on div "Click to add title Click to add text 1 Control de Calidad: Claves para una Gest…" at bounding box center [66, 291] width 132 height 522
click at [1021, 27] on icon "Export to PowerPoint" at bounding box center [1017, 26] width 11 height 13
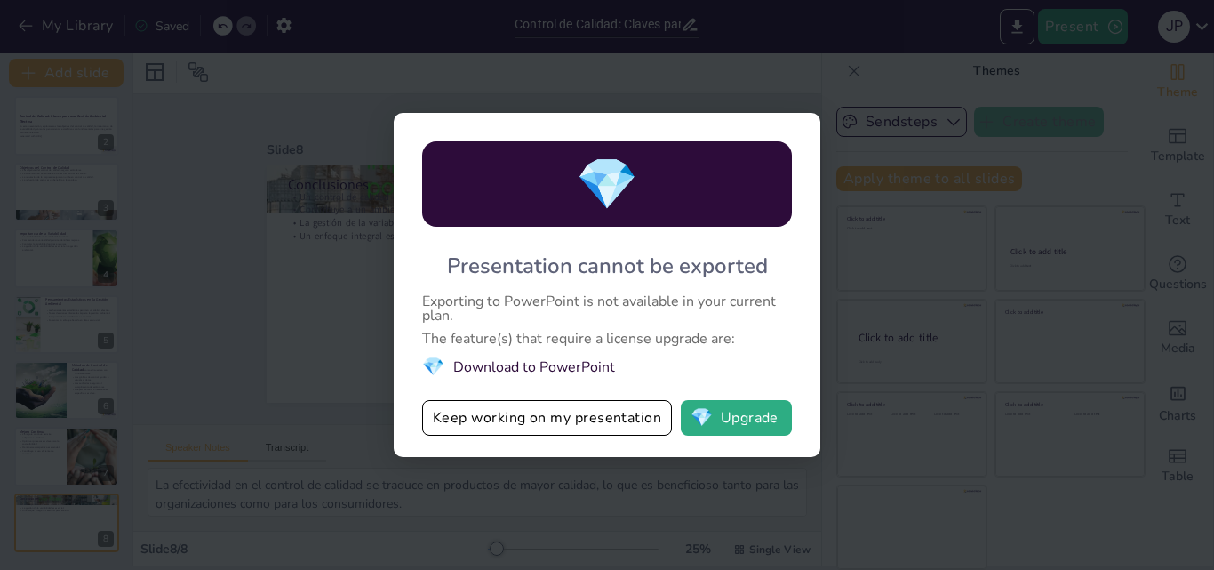
click at [604, 368] on li "💎 Download to PowerPoint" at bounding box center [607, 367] width 370 height 24
click at [764, 430] on button "💎 Upgrade" at bounding box center [736, 418] width 111 height 36
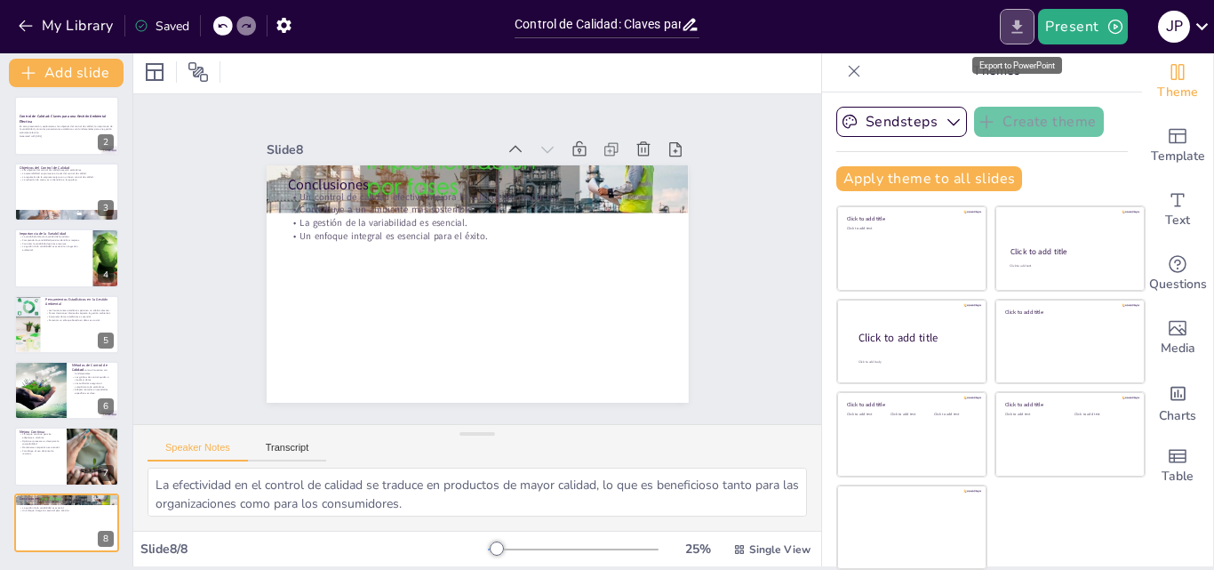
click at [1012, 31] on icon "Export to PowerPoint" at bounding box center [1017, 27] width 19 height 19
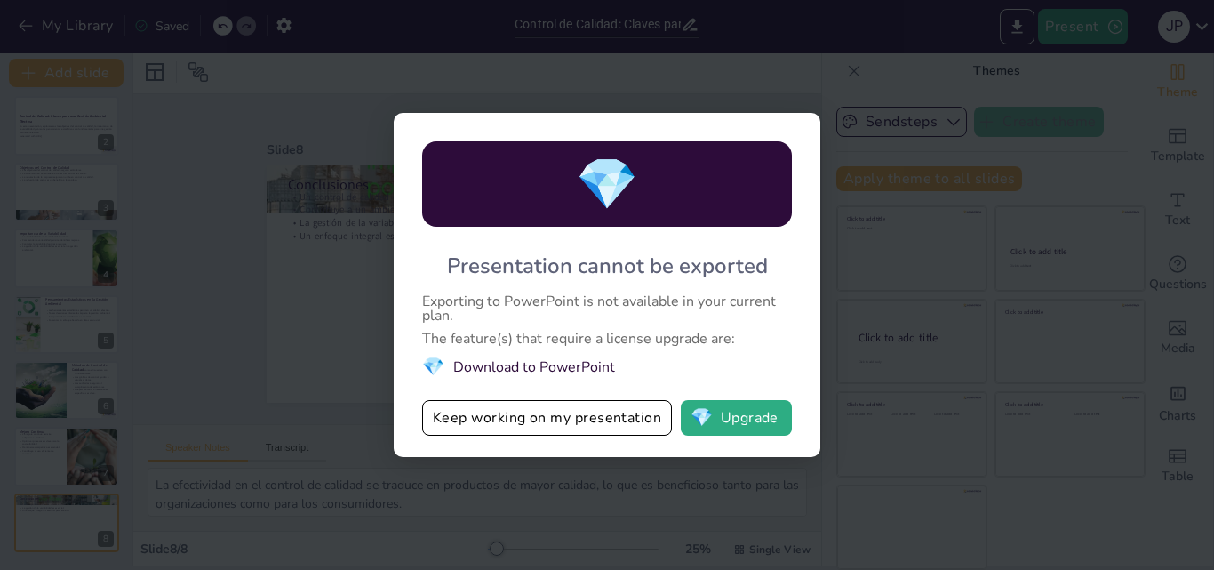
click at [884, 284] on div "💎 Presentation cannot be exported Exporting to PowerPoint is not available in y…" at bounding box center [607, 285] width 1214 height 570
click at [925, 68] on div "💎 Presentation cannot be exported Exporting to PowerPoint is not available in y…" at bounding box center [607, 285] width 1214 height 570
click at [626, 34] on div "💎 Presentation cannot be exported Exporting to PowerPoint is not available in y…" at bounding box center [607, 285] width 1214 height 570
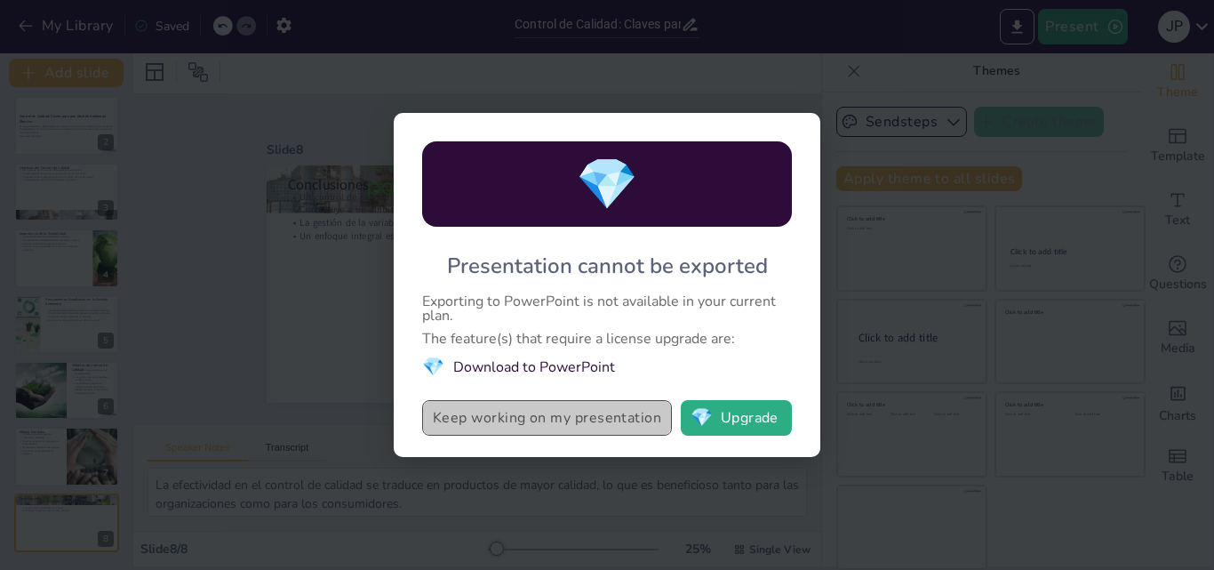
click at [608, 422] on button "Keep working on my presentation" at bounding box center [547, 418] width 250 height 36
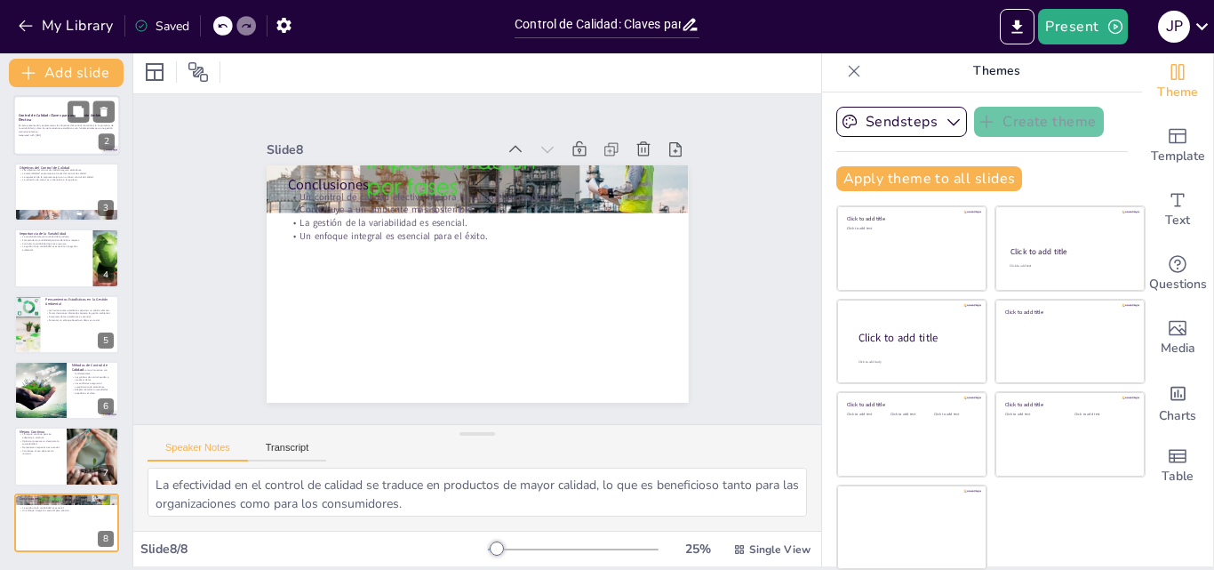
click at [36, 134] on p "Generated with [URL]" at bounding box center [67, 136] width 96 height 4
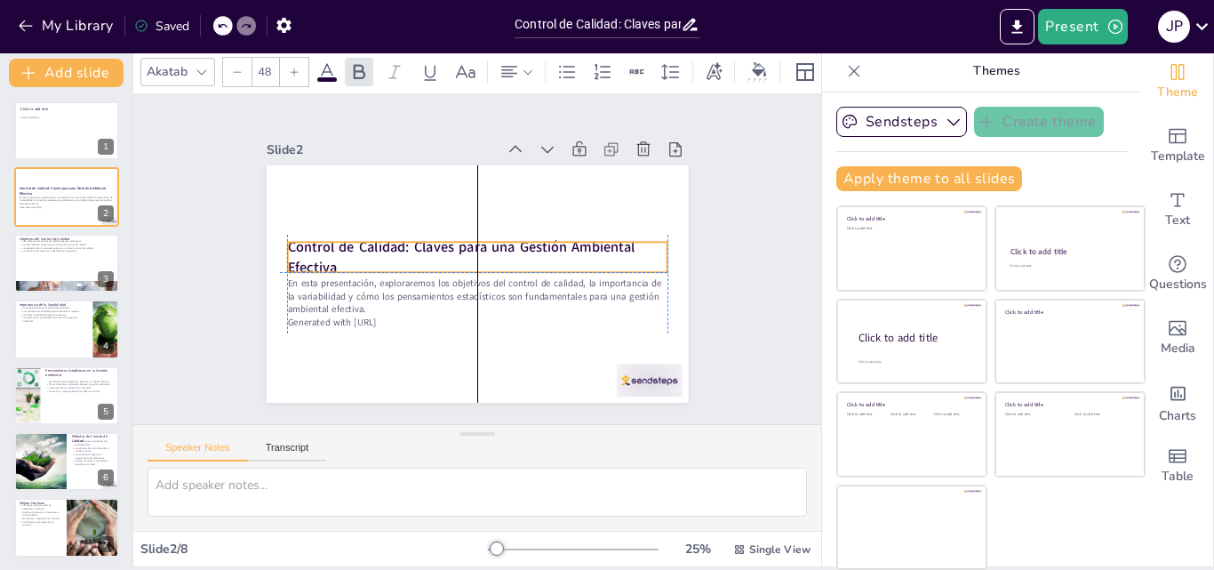
drag, startPoint x: 308, startPoint y: 254, endPoint x: 286, endPoint y: 242, distance: 25.5
click at [288, 243] on strong "Control de Calidad: Claves para una Gestión Ambiental Efectiva" at bounding box center [461, 245] width 349 height 55
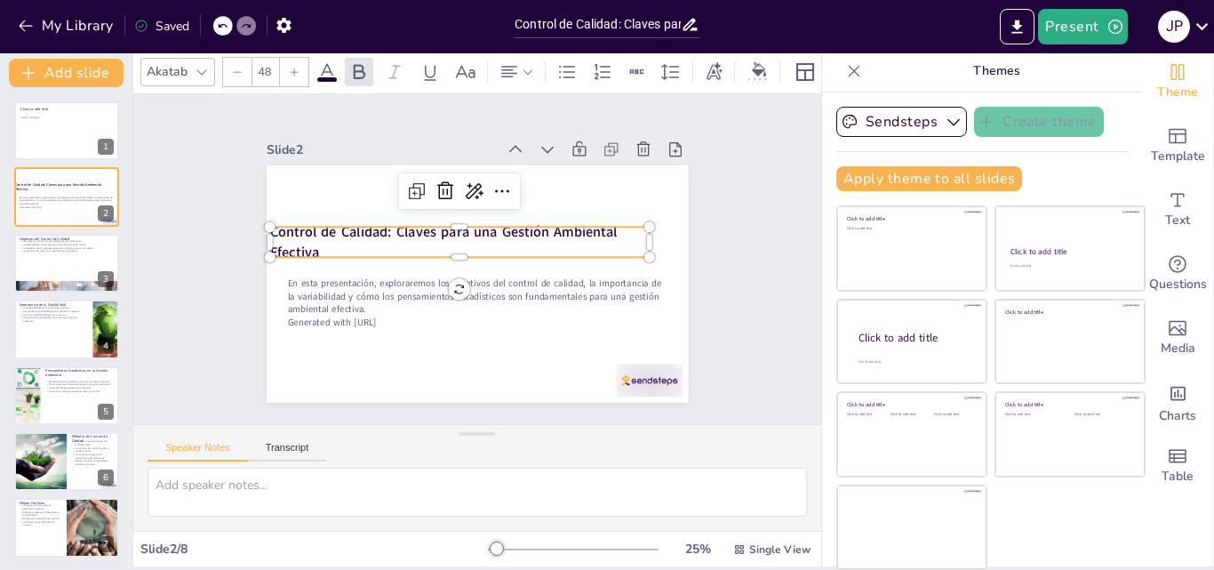
click at [280, 228] on strong "Control de Calidad: Claves para una Gestión Ambiental Efectiva" at bounding box center [443, 241] width 348 height 39
click at [280, 228] on strong "Control de Calidad: Claves para una Gestión Ambiental Efectiva" at bounding box center [444, 228] width 349 height 55
click at [280, 228] on strong "Control de Calidad: Claves para una Gestión Ambiental Efectiva" at bounding box center [443, 241] width 348 height 39
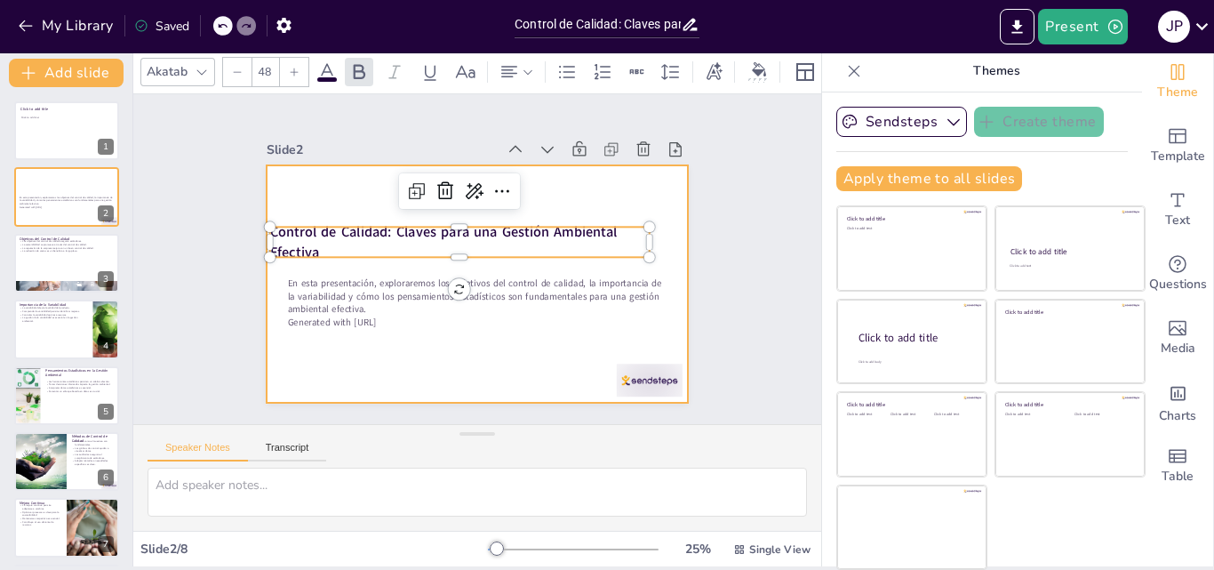
click at [306, 191] on div at bounding box center [478, 283] width 422 height 237
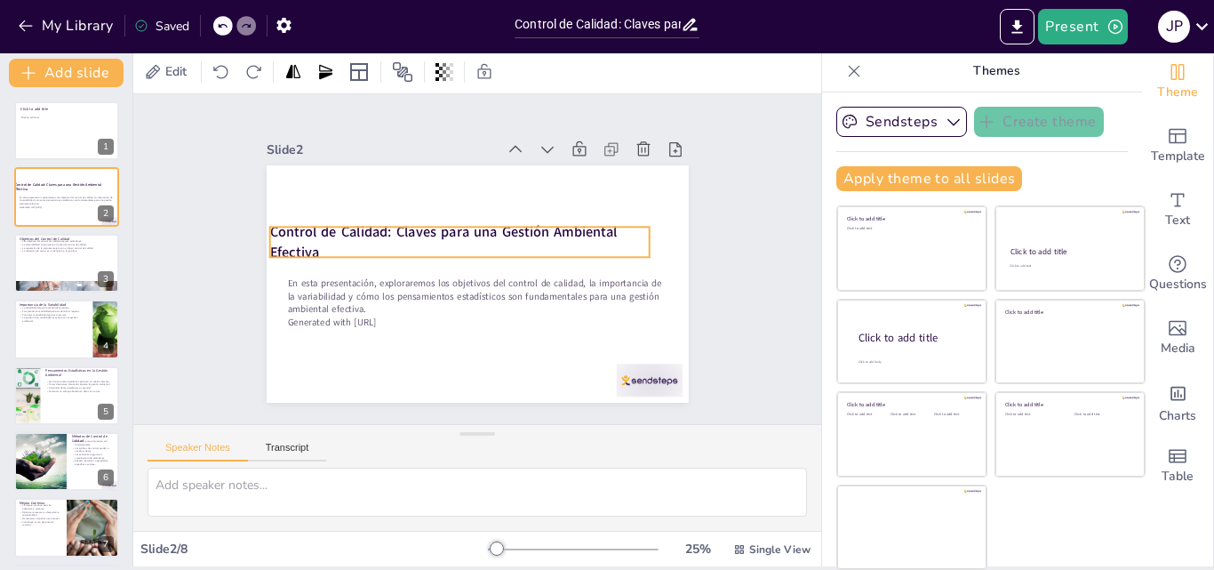
click at [274, 228] on strong "Control de Calidad: Claves para una Gestión Ambiental Efectiva" at bounding box center [444, 228] width 349 height 55
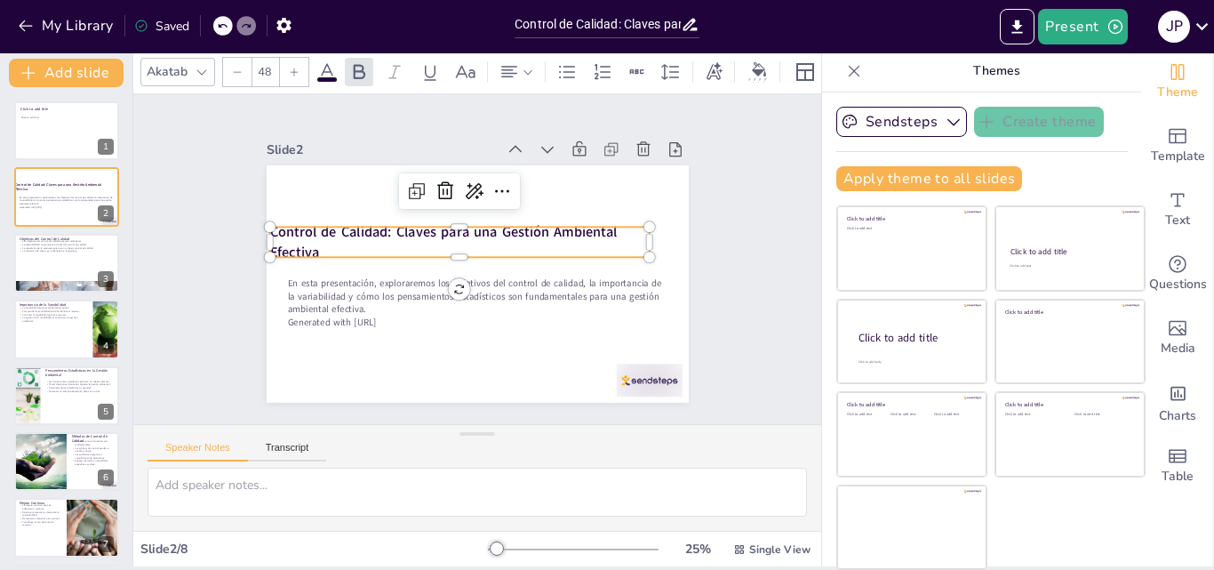
click at [274, 228] on strong "Control de Calidad: Claves para una Gestión Ambiental Efectiva" at bounding box center [443, 241] width 348 height 39
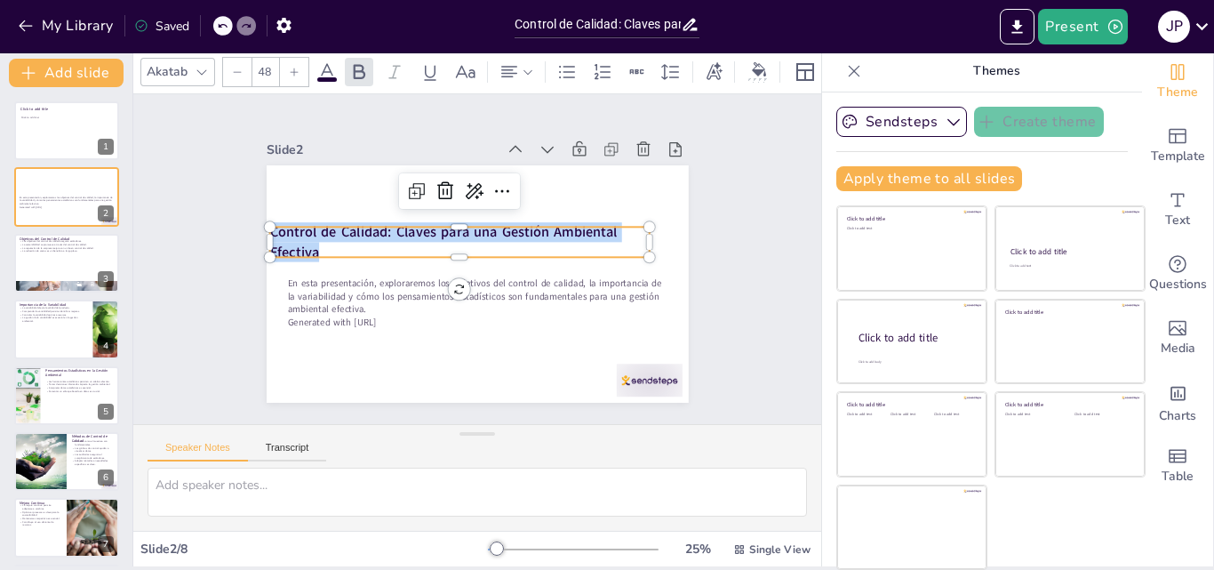
click at [274, 228] on strong "Control de Calidad: Claves para una Gestión Ambiental Efectiva" at bounding box center [444, 228] width 349 height 55
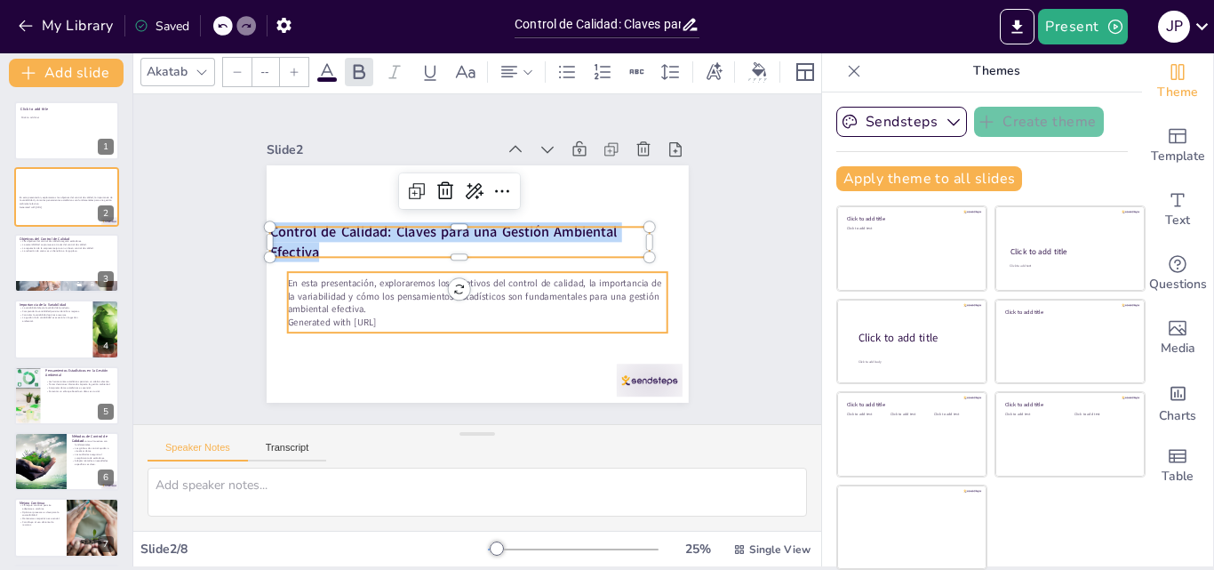
type input "32"
click at [312, 276] on p "En esta presentación, exploraremos los objetivos del control de calidad, la imp…" at bounding box center [477, 295] width 380 height 39
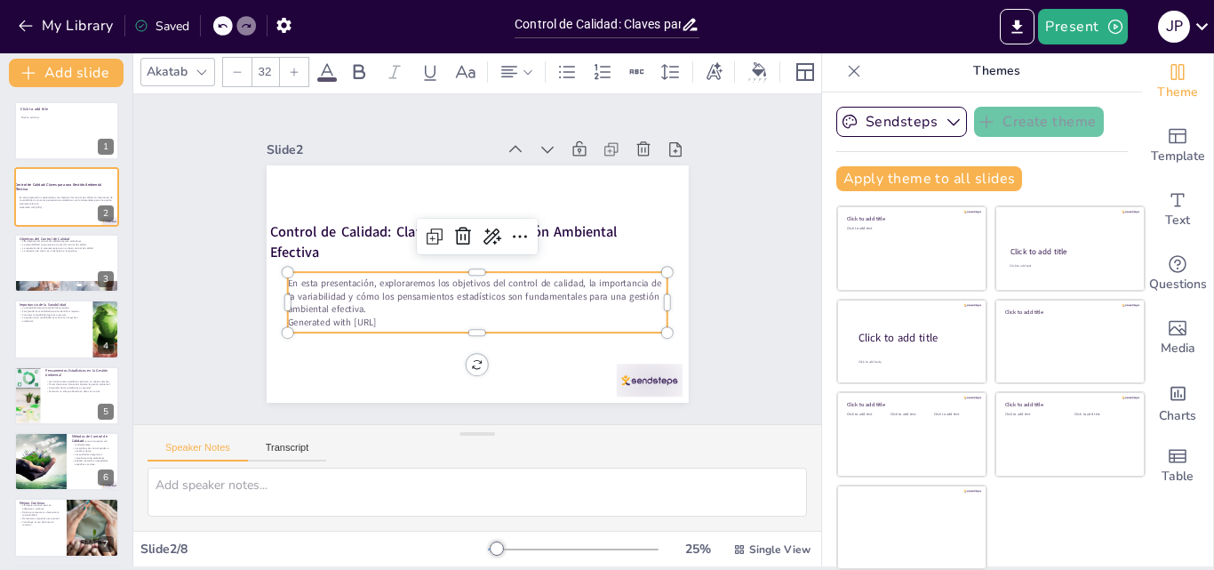
click at [312, 276] on p "En esta presentación, exploraremos los objetivos del control de calidad, la imp…" at bounding box center [477, 295] width 380 height 39
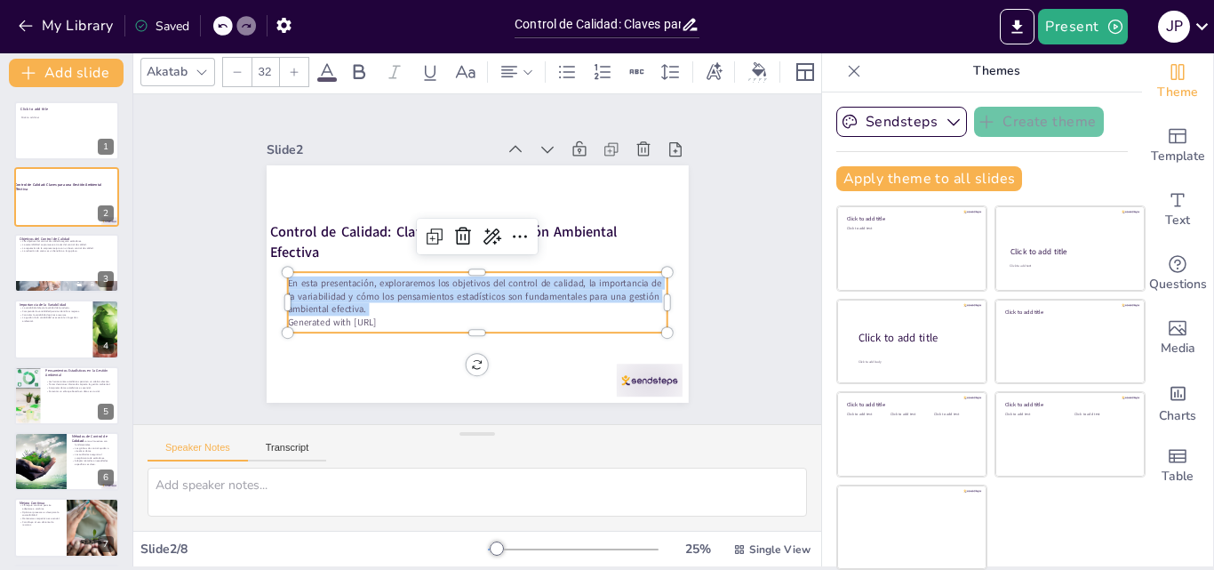
click at [312, 276] on p "En esta presentación, exploraremos los objetivos del control de calidad, la imp…" at bounding box center [477, 295] width 380 height 39
click at [59, 281] on div at bounding box center [66, 288] width 107 height 44
type textarea "Asegurar que los productos y procesos cumplan con estándares establecidos es cr…"
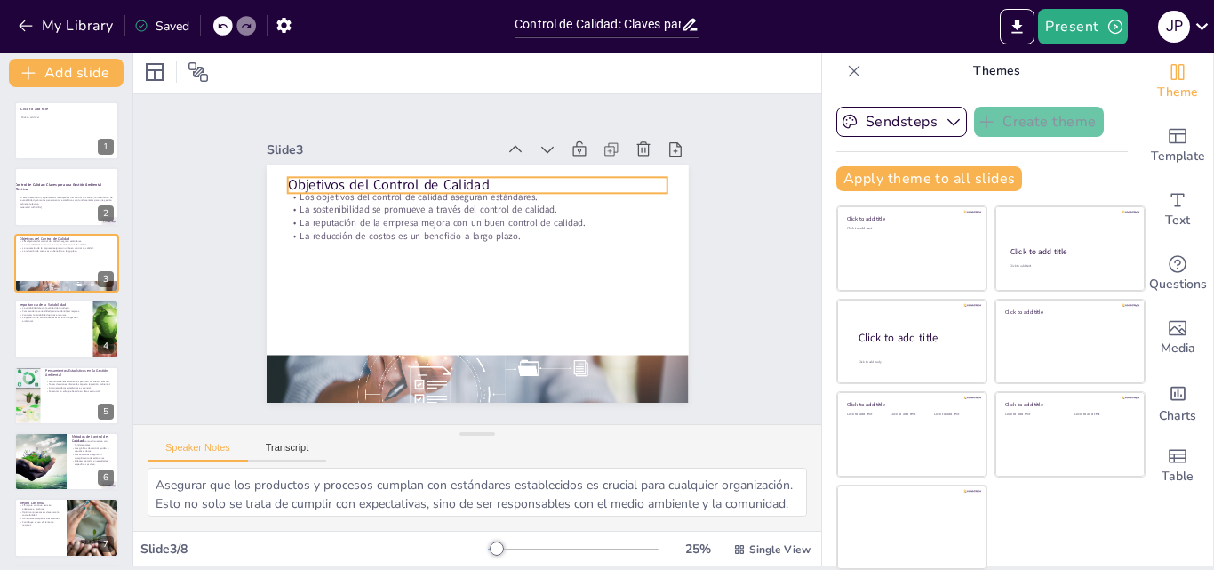
click at [324, 179] on p "Objetivos del Control de Calidad" at bounding box center [477, 185] width 380 height 20
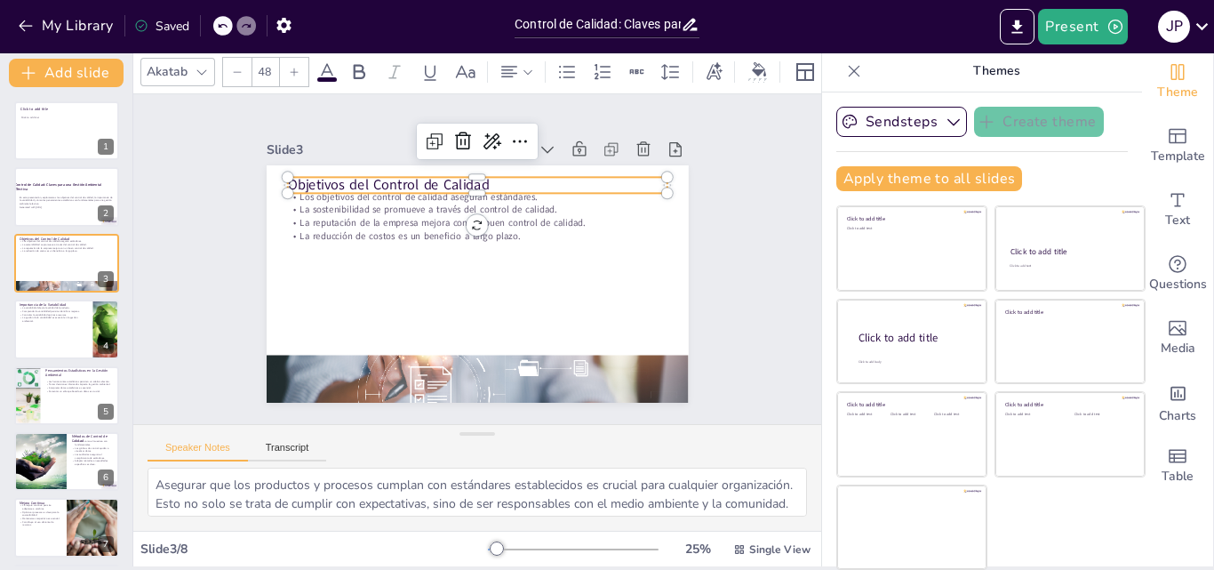
click at [324, 179] on p "Objetivos del Control de Calidad" at bounding box center [477, 185] width 380 height 20
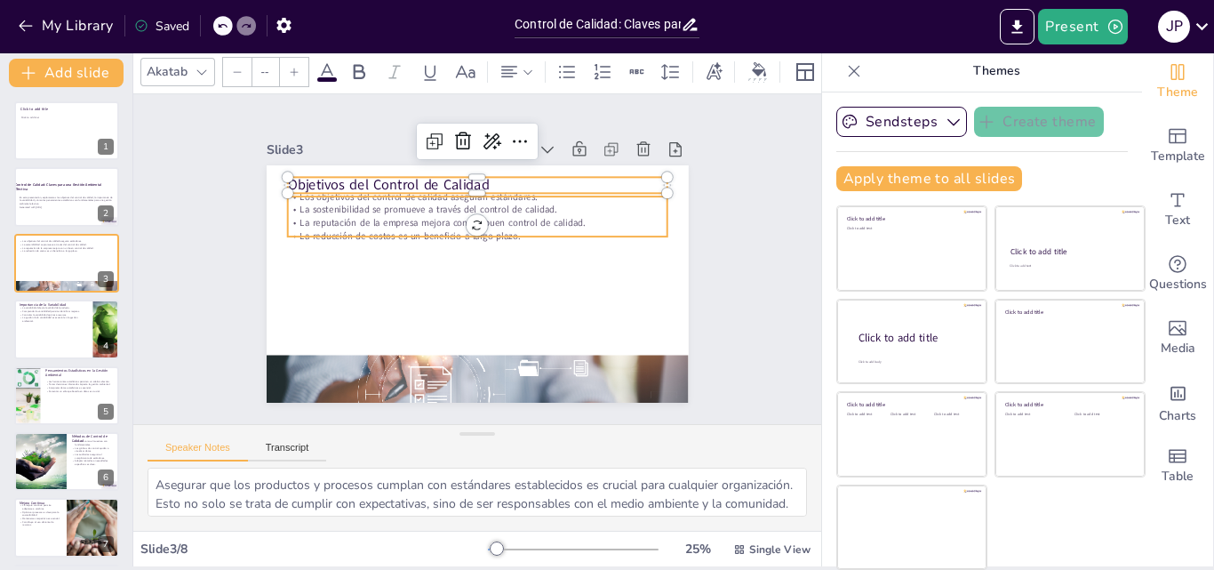
type input "32"
click at [396, 220] on p "La reputación de la empresa mejora con un buen control de calidad." at bounding box center [481, 222] width 379 height 53
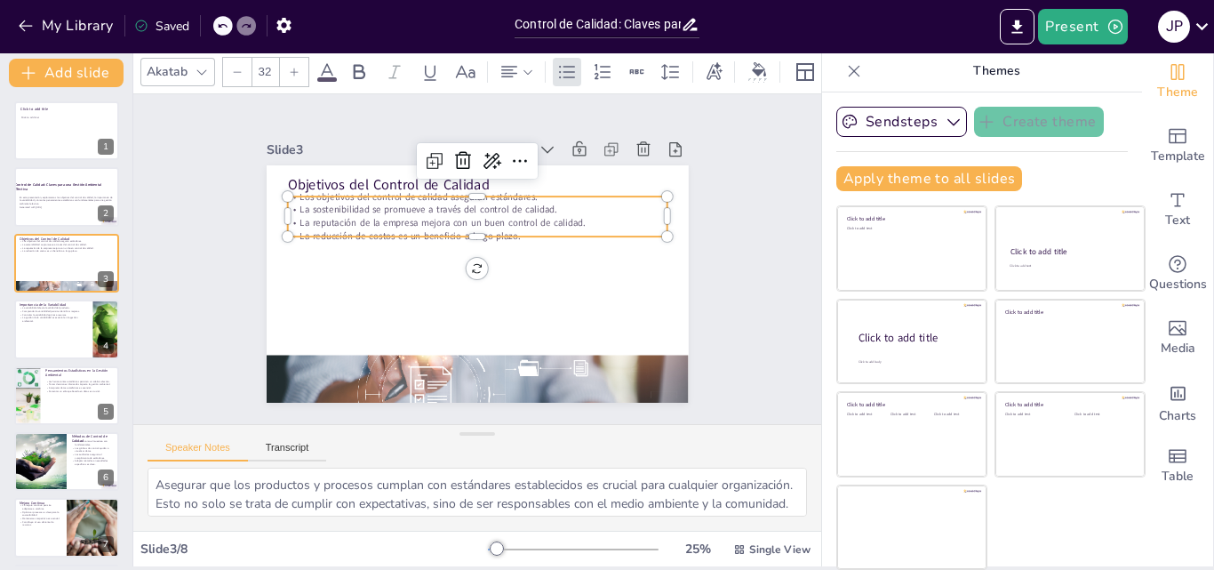
click at [356, 204] on p "La sostenibilidad se promueve a través del control de calidad." at bounding box center [482, 210] width 379 height 52
click at [356, 204] on p "La sostenibilidad se promueve a través del control de calidad." at bounding box center [477, 210] width 380 height 13
click at [356, 204] on p "La sostenibilidad se promueve a través del control de calidad." at bounding box center [487, 211] width 374 height 92
click at [498, 236] on div at bounding box center [477, 243] width 380 height 14
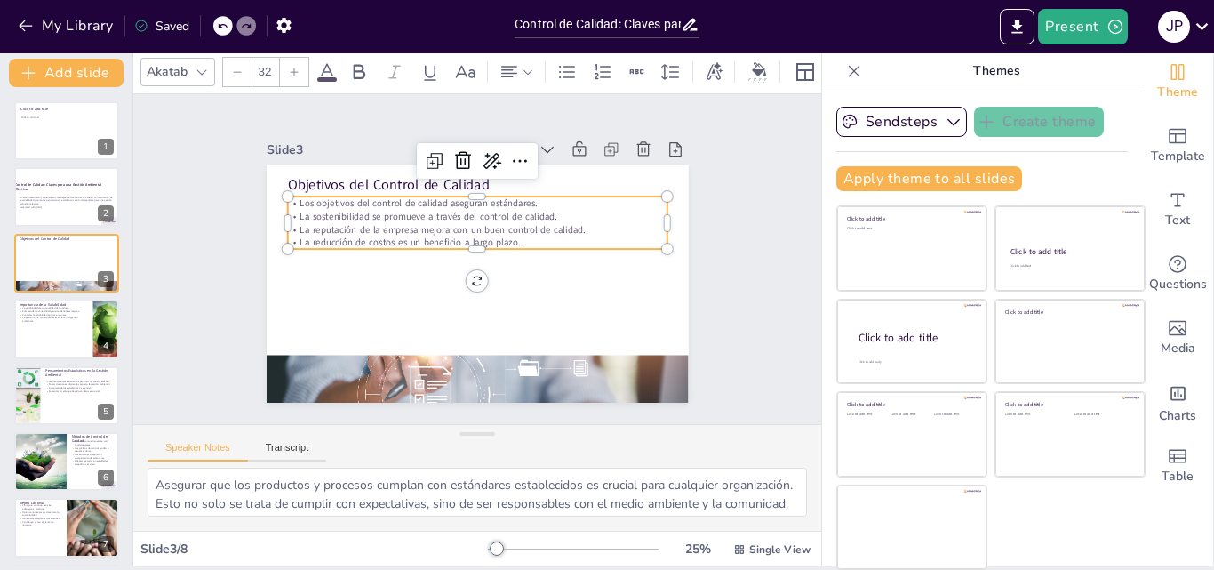
click at [500, 234] on p "La reducción de costos es un beneficio a largo plazo." at bounding box center [479, 242] width 379 height 52
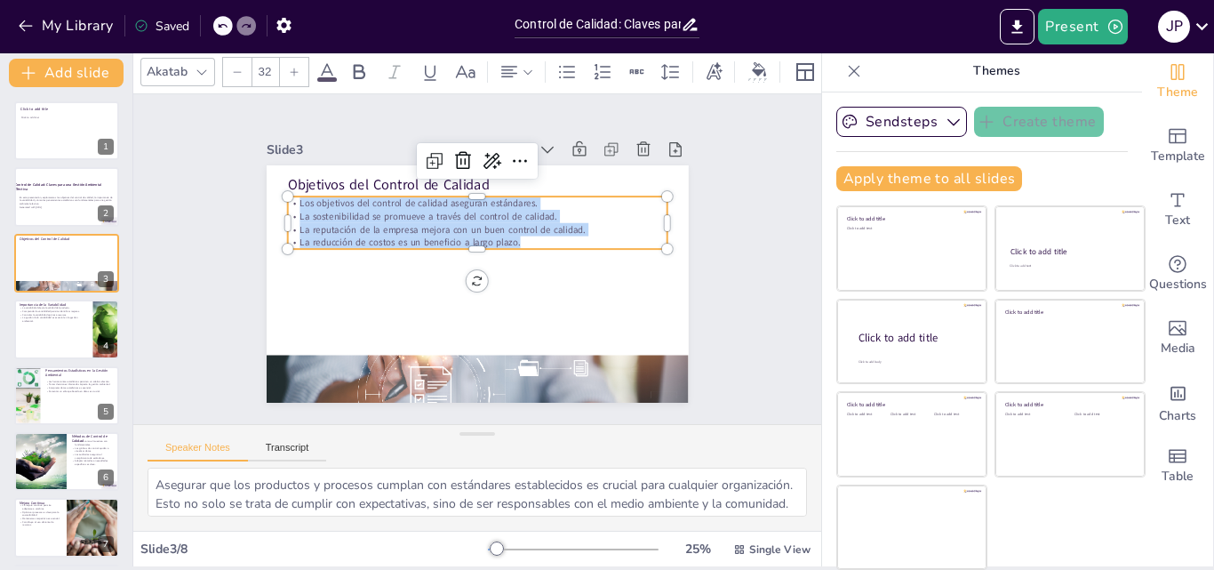
drag, startPoint x: 500, startPoint y: 234, endPoint x: 272, endPoint y: 188, distance: 232.9
click at [272, 188] on div "Objetivos del Control de Calidad Los objetivos del control de calidad aseguran …" at bounding box center [478, 283] width 422 height 237
copy div "Los objetivos del control de calidad aseguran estándares. La sostenibilidad se …"
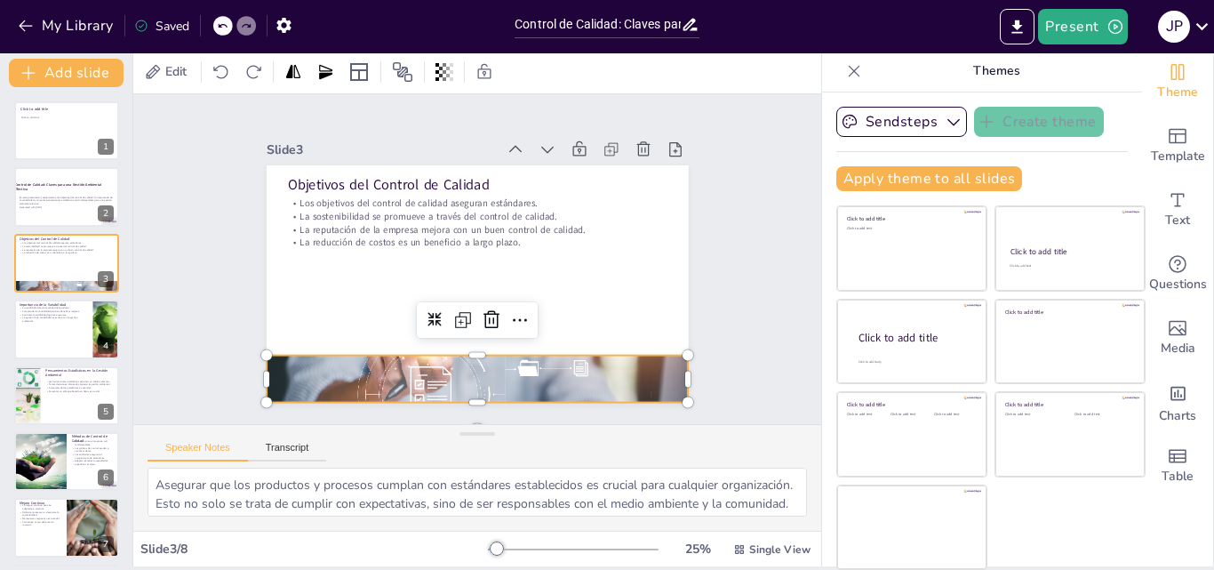
click at [398, 364] on div at bounding box center [478, 378] width 422 height 171
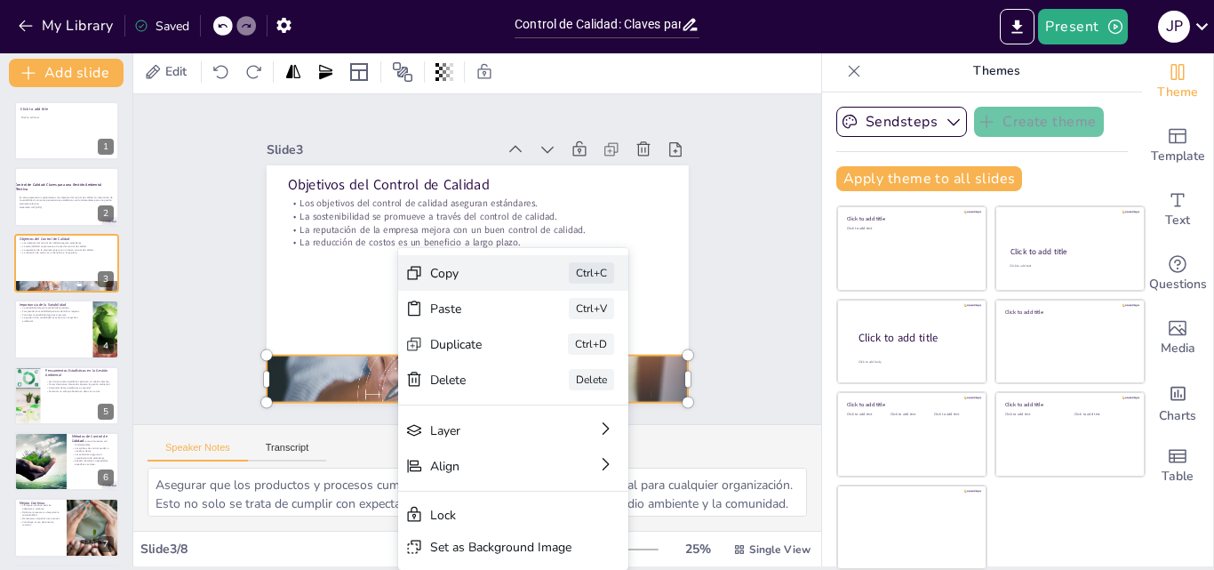
click at [564, 359] on div "Copy" at bounding box center [608, 367] width 89 height 17
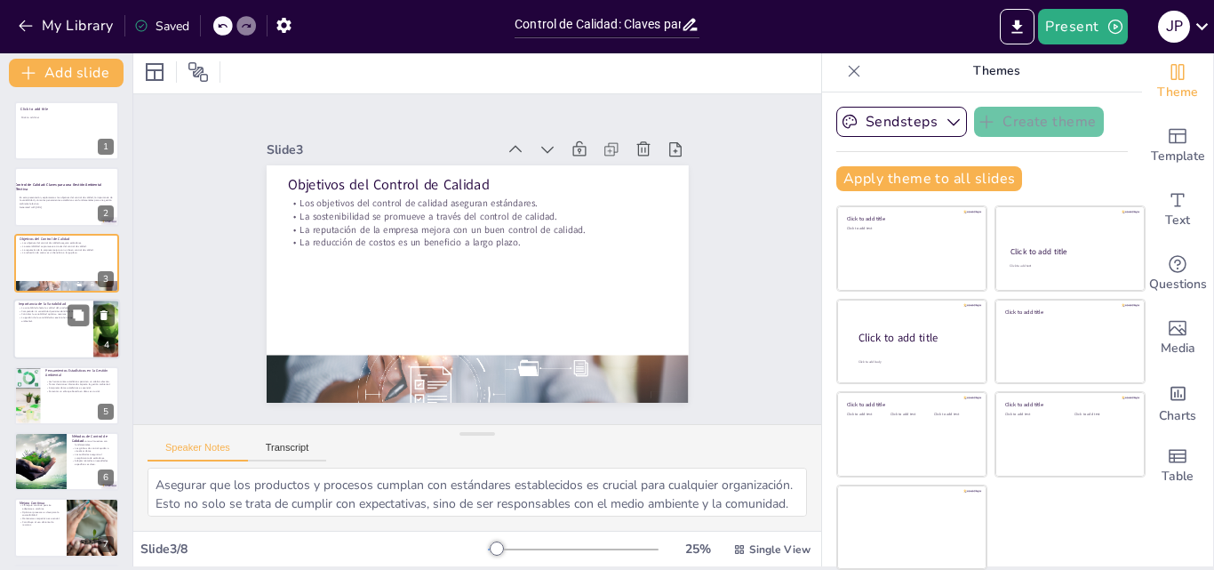
click at [59, 328] on div at bounding box center [66, 329] width 107 height 60
type textarea "La calidad del producto final puede verse comprometida si no se gestiona adecua…"
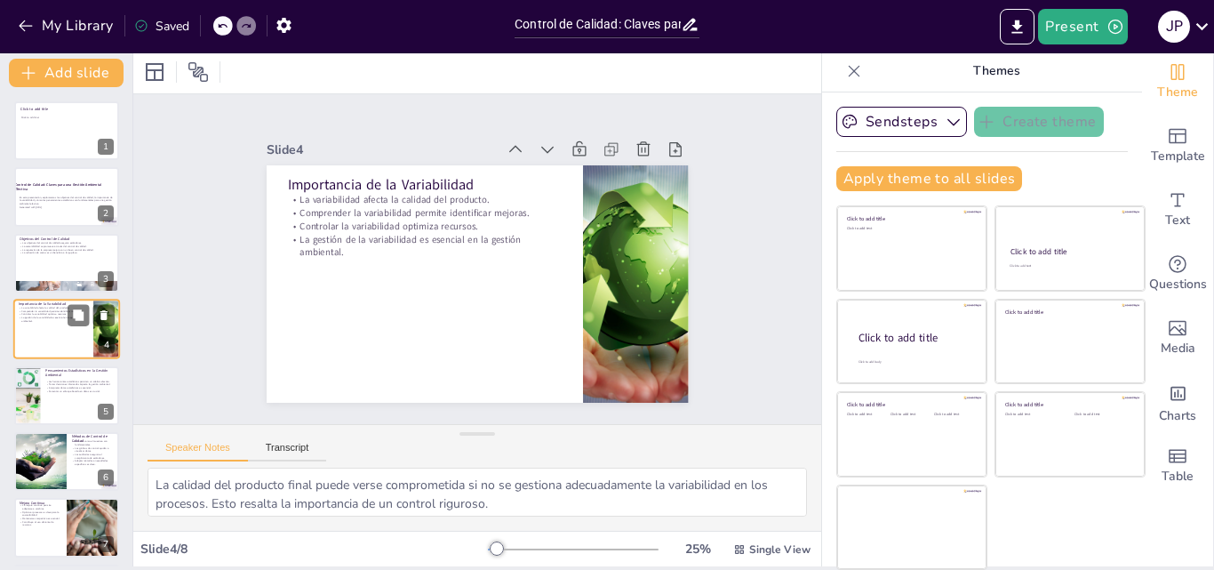
scroll to position [3, 0]
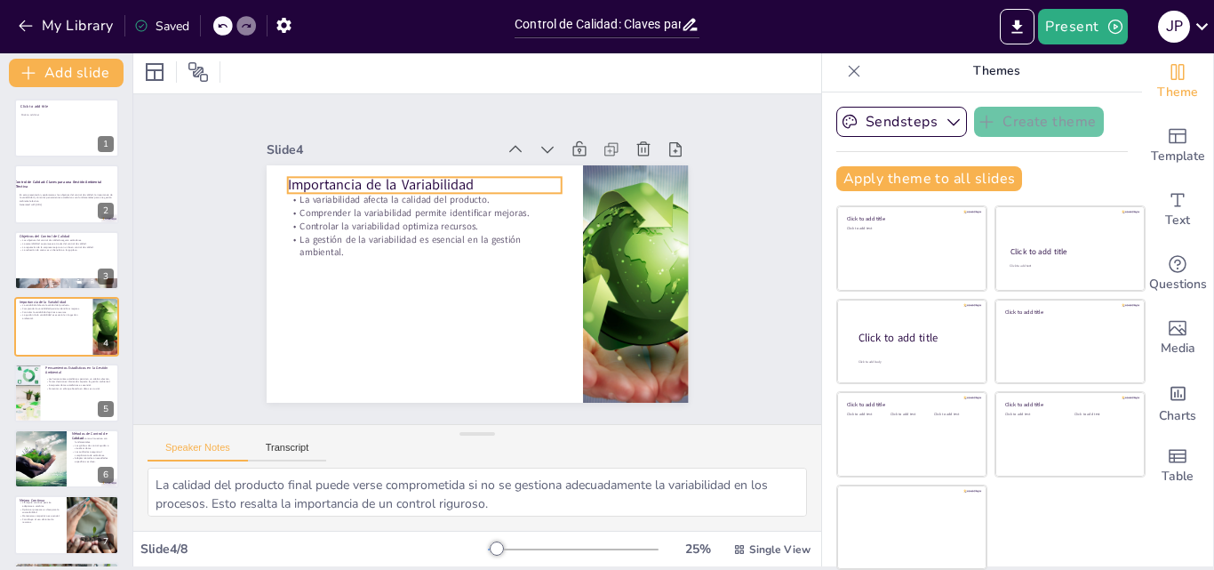
click at [360, 176] on p "Importancia de la Variabilidad" at bounding box center [432, 180] width 275 height 48
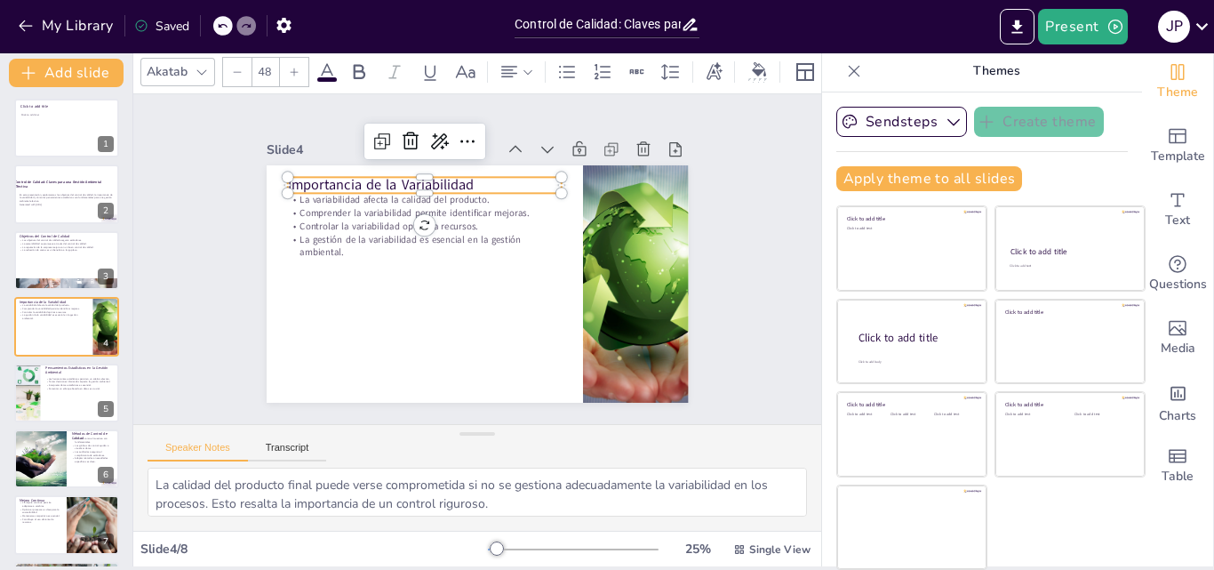
click at [360, 176] on p "Importancia de la Variabilidad" at bounding box center [424, 185] width 275 height 20
type input "32"
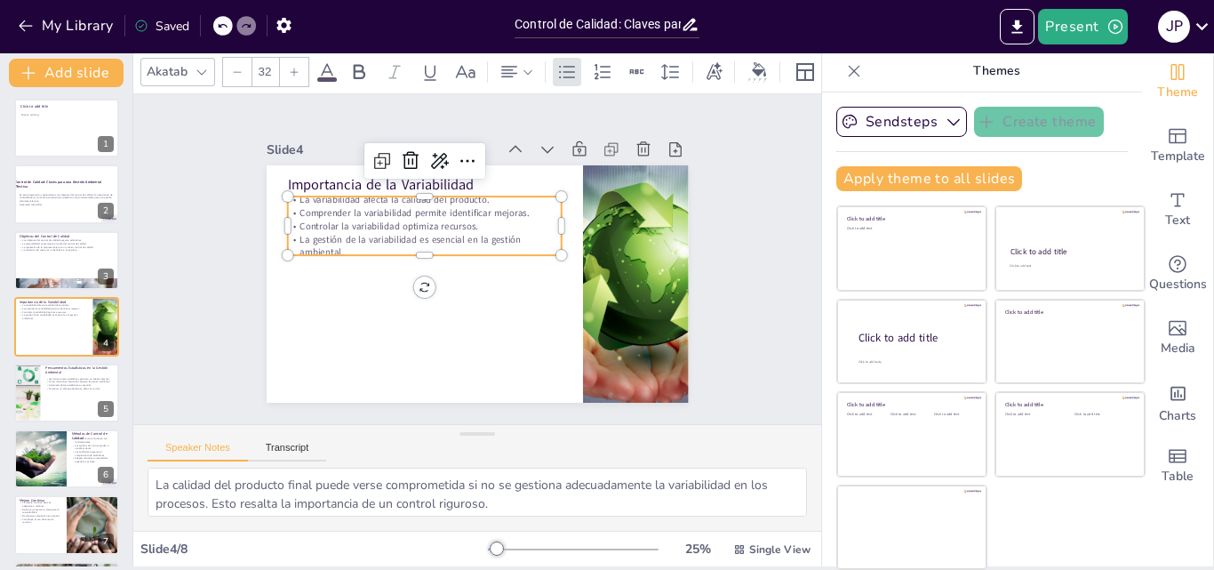
click at [323, 245] on p "La gestión de la variabilidad es esencial en la gestión ambiental." at bounding box center [424, 246] width 275 height 27
click at [398, 255] on div at bounding box center [424, 262] width 275 height 14
click at [352, 244] on p "La gestión de la variabilidad es esencial en la gestión ambiental." at bounding box center [424, 246] width 275 height 27
click at [353, 250] on div at bounding box center [439, 222] width 194 height 213
click at [345, 255] on div at bounding box center [424, 262] width 275 height 14
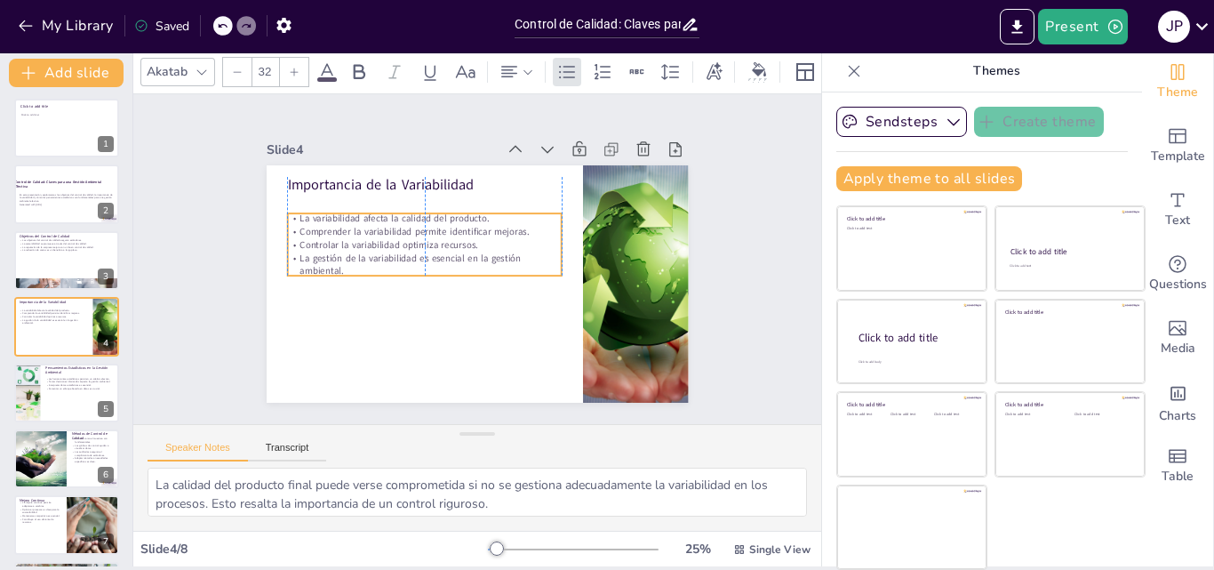
drag, startPoint x: 323, startPoint y: 247, endPoint x: 317, endPoint y: 264, distance: 17.7
click at [317, 264] on p "La gestión de la variabilidad es esencial en la gestión ambiental." at bounding box center [424, 265] width 275 height 27
click at [376, 213] on p "La variabilidad afecta la calidad del producto." at bounding box center [472, 192] width 193 height 212
click at [305, 240] on p "Controlar la variabilidad optimiza recursos." at bounding box center [424, 244] width 275 height 13
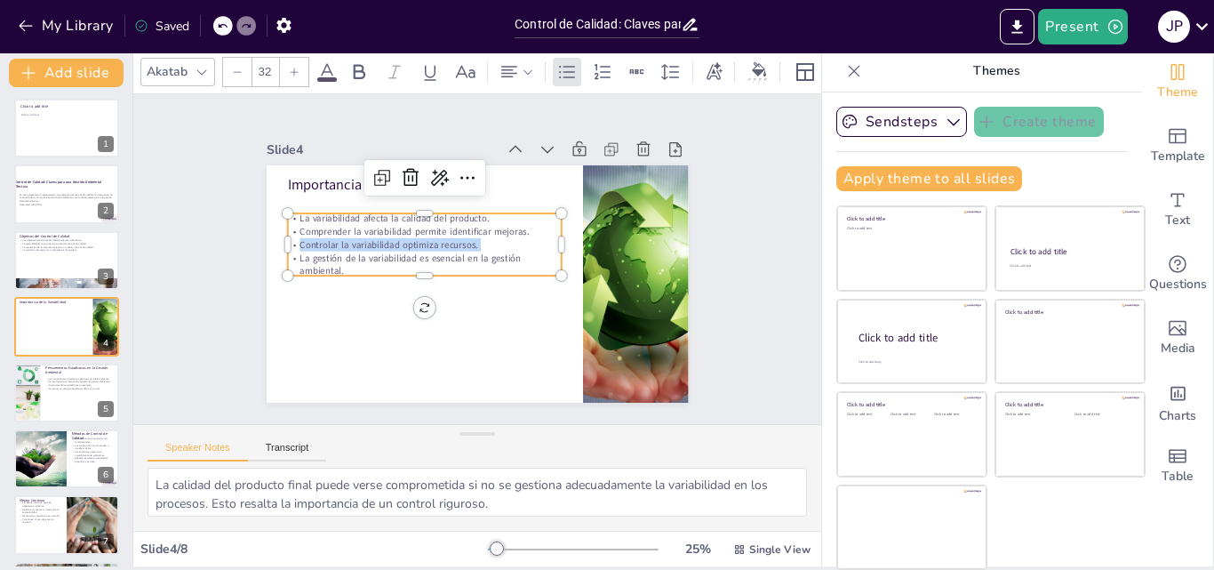
click at [305, 240] on p "Controlar la variabilidad optimiza recursos." at bounding box center [424, 244] width 275 height 13
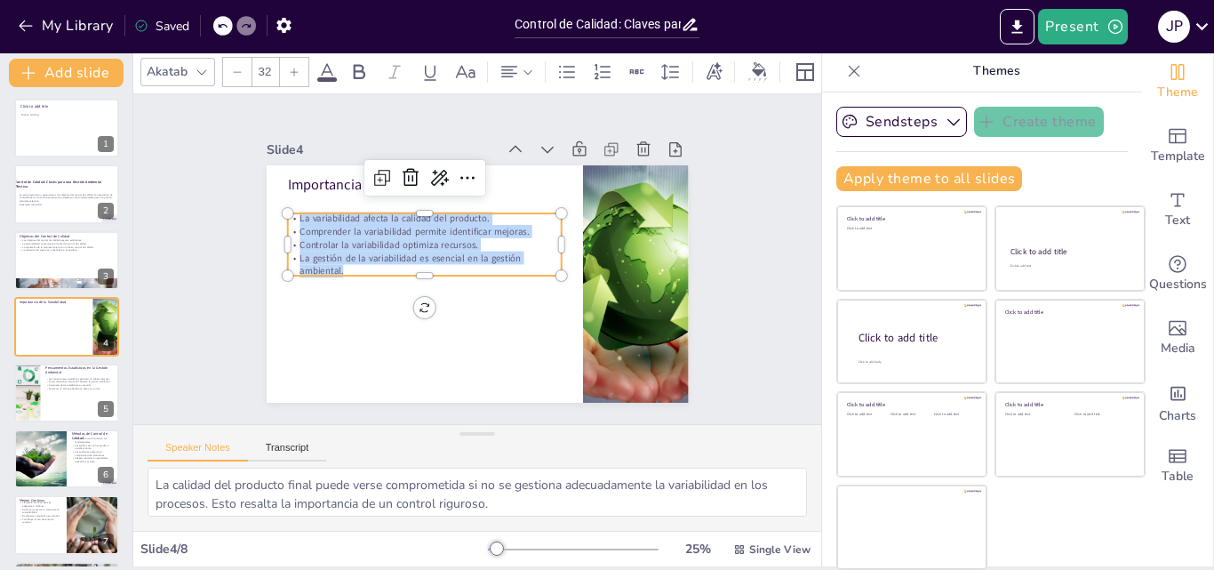
drag, startPoint x: 327, startPoint y: 264, endPoint x: 269, endPoint y: 207, distance: 81.1
click at [269, 207] on div "Importancia de la Variabilidad La variabilidad afecta la calidad del producto. …" at bounding box center [478, 283] width 422 height 237
copy div "La variabilidad afecta la calidad del producto. Comprender la variabilidad perm…"
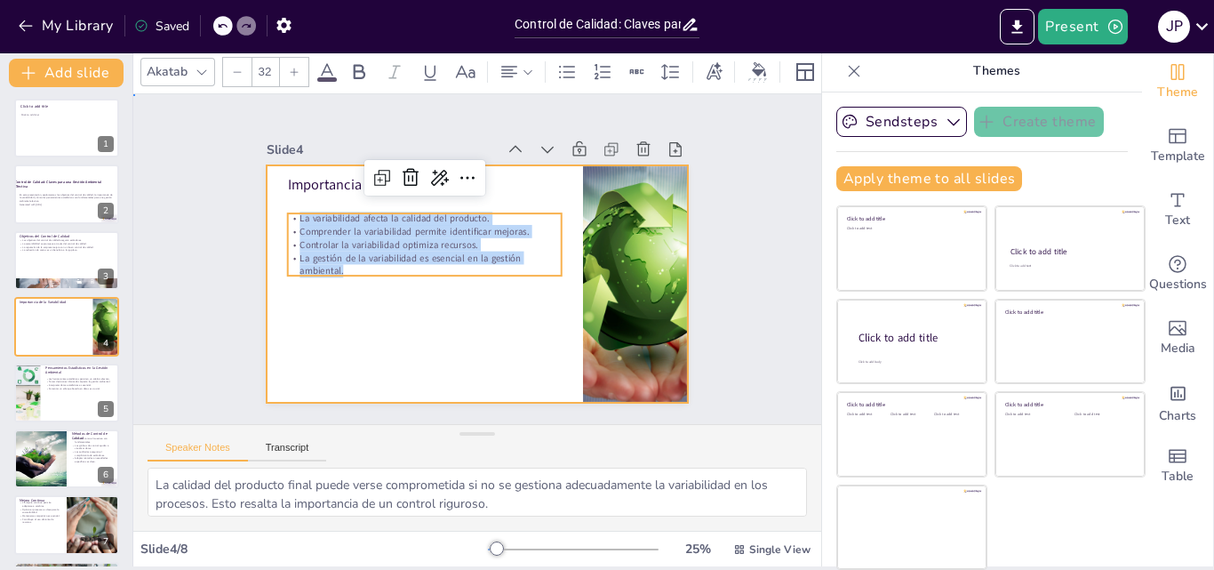
click at [488, 329] on div at bounding box center [478, 283] width 422 height 237
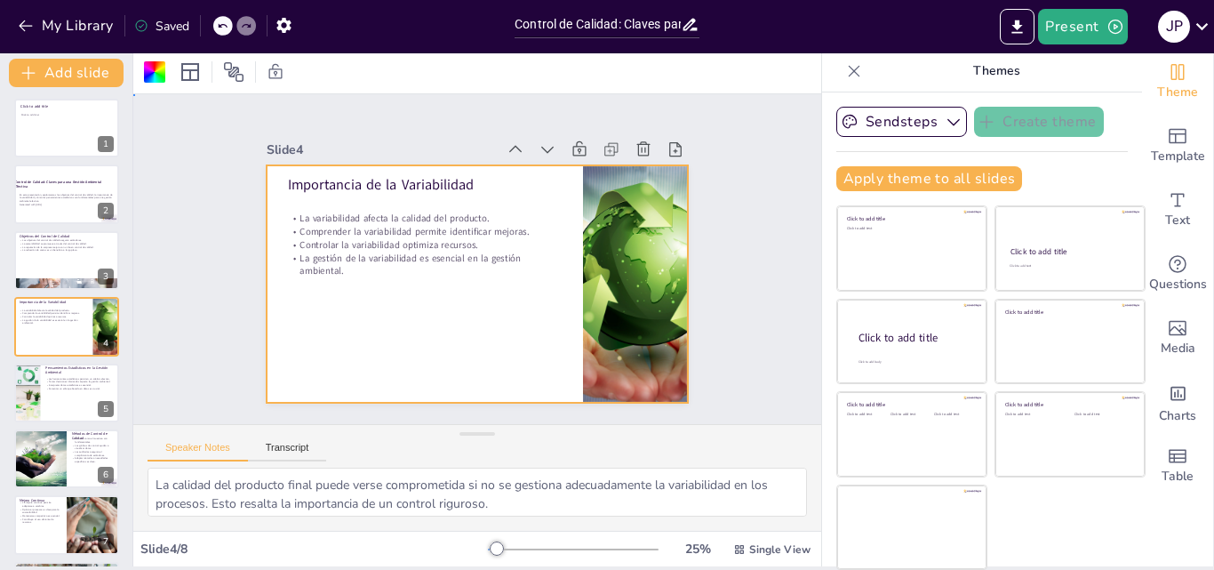
click at [762, 294] on div "Slide 1 Click to add title Click to add text Slide 2 Control de Calidad: Claves…" at bounding box center [477, 259] width 688 height 330
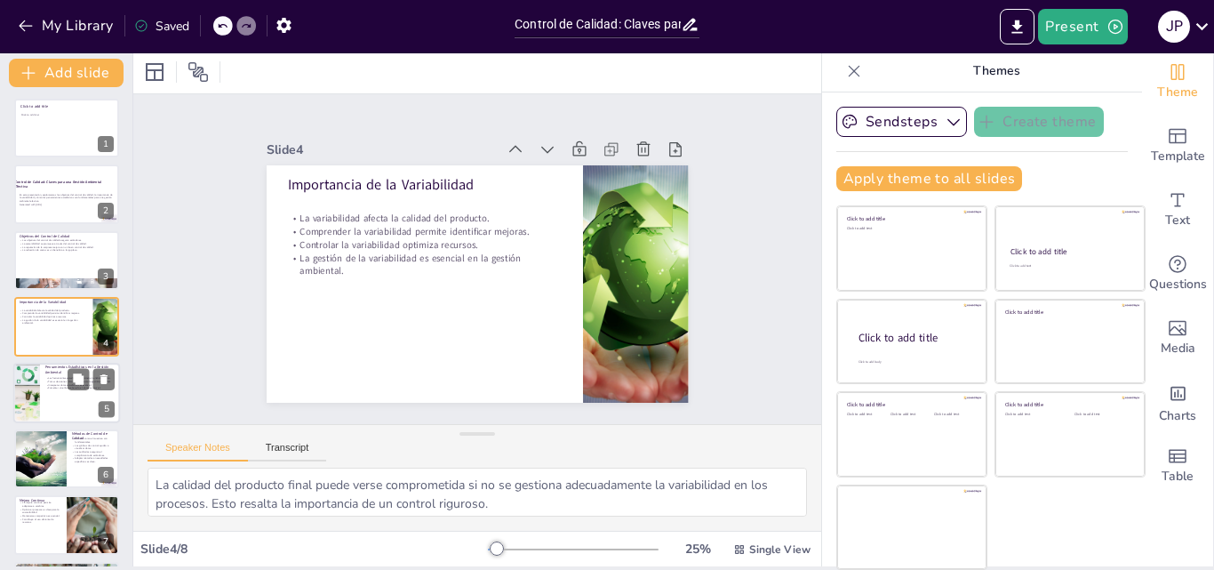
click at [44, 402] on div at bounding box center [66, 393] width 107 height 60
type textarea "El análisis de datos es fundamental para tomar decisiones informadas. Las herra…"
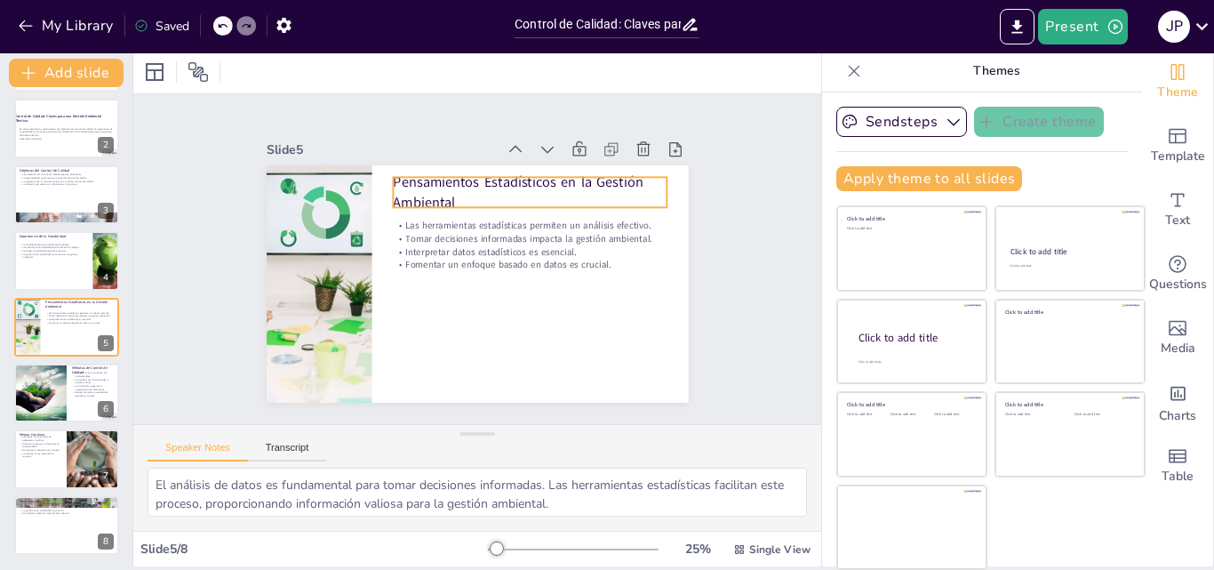
click at [441, 184] on p "Pensamientos Estadísticos en la Gestión Ambiental" at bounding box center [530, 191] width 275 height 39
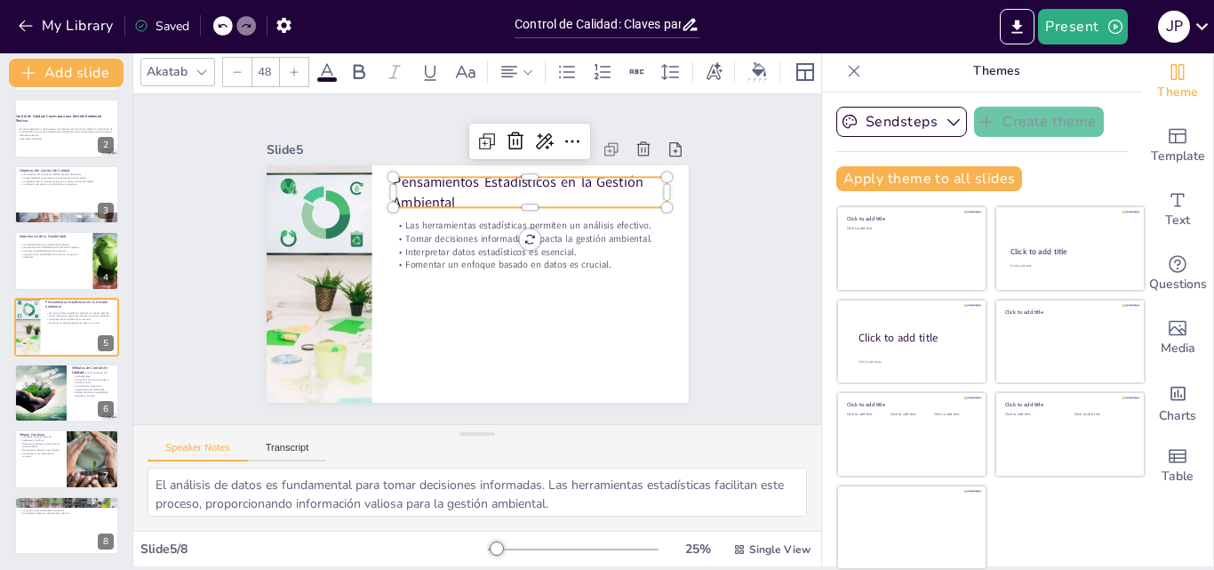
click at [441, 184] on p "Pensamientos Estadísticos en la Gestión Ambiental" at bounding box center [530, 191] width 275 height 39
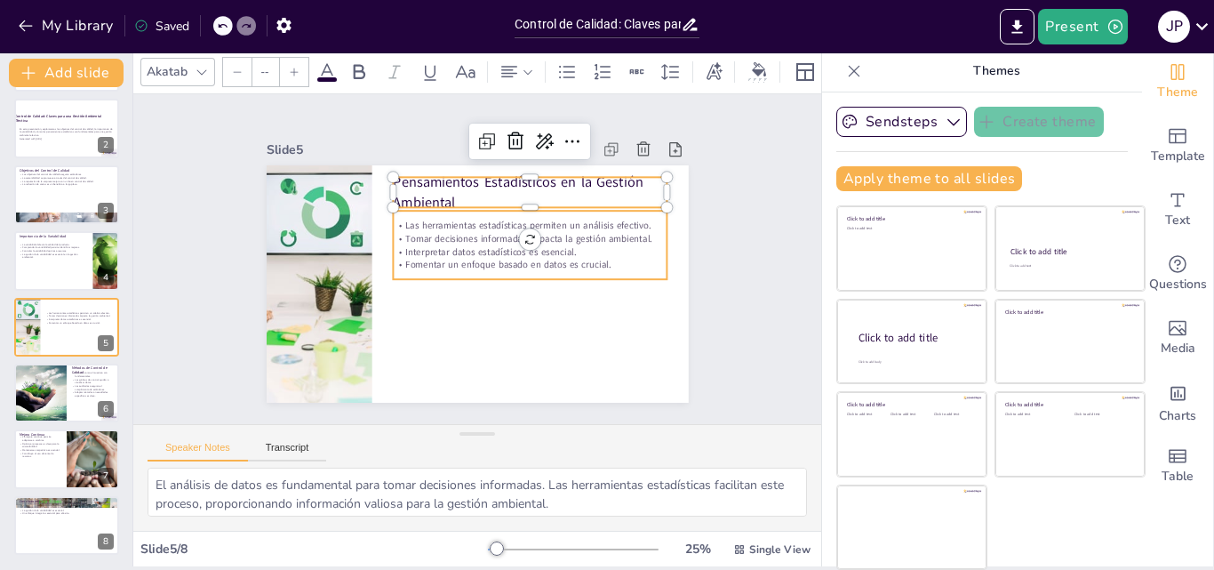
type input "32"
click at [393, 219] on p "Las herramientas estadísticas permiten un análisis efectivo." at bounding box center [530, 225] width 275 height 13
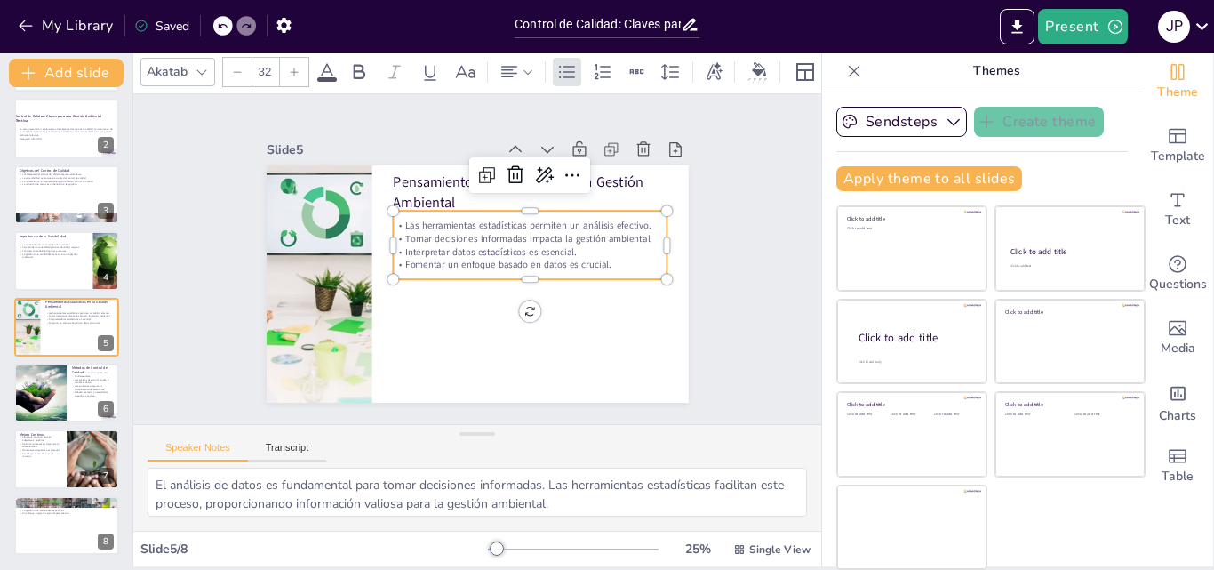
click at [591, 259] on p "Fomentar un enfoque basado en datos es crucial." at bounding box center [530, 265] width 275 height 13
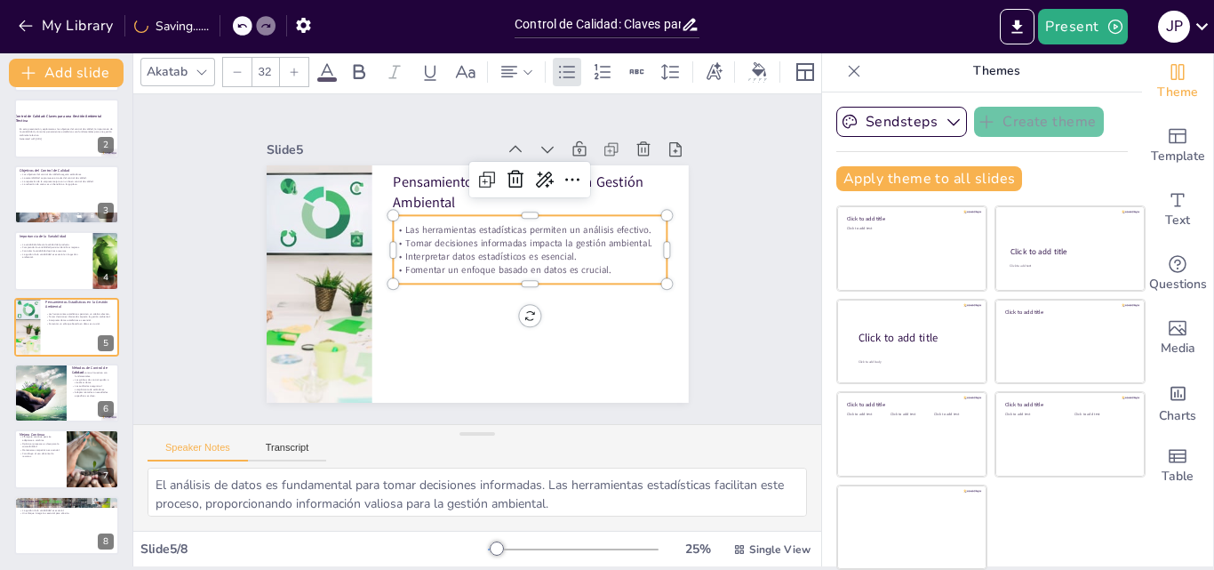
click at [588, 263] on p "Fomentar un enfoque basado en datos es crucial." at bounding box center [530, 269] width 275 height 13
click at [582, 264] on p "Fomentar un enfoque basado en datos es crucial." at bounding box center [530, 269] width 275 height 13
click at [580, 264] on p "Fomentar un enfoque basado en datos es crucial." at bounding box center [513, 298] width 229 height 172
click at [580, 264] on p "Fomentar un enfoque basado en datos es crucial." at bounding box center [530, 269] width 275 height 13
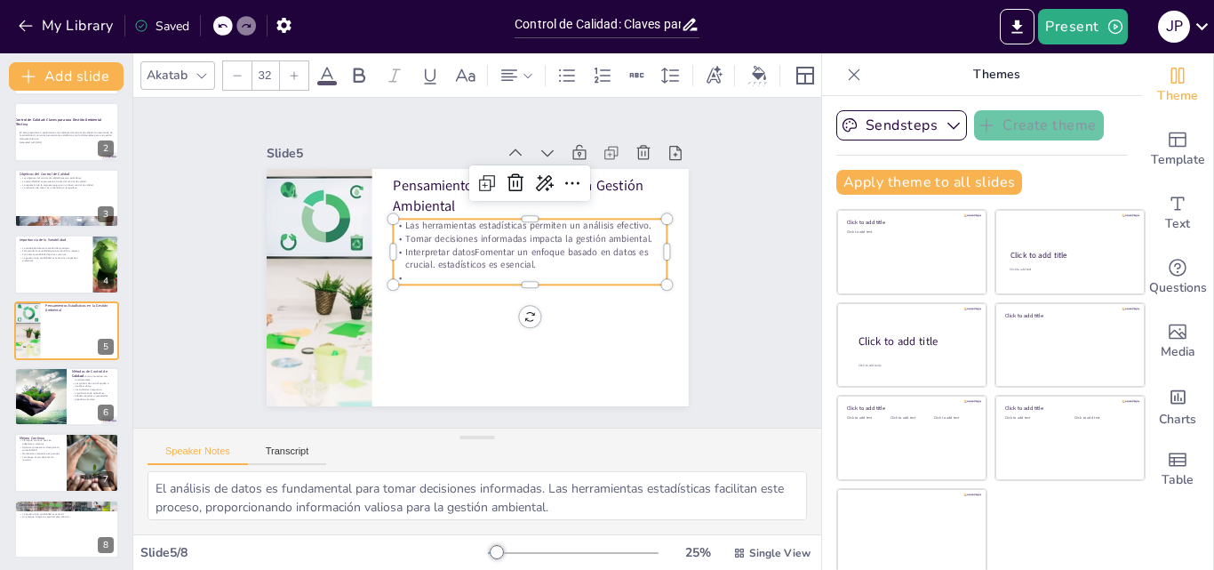
click at [518, 261] on p "Interpretar datosFomentar un enfoque basado en datos es crucial. estadísticos e…" at bounding box center [530, 258] width 275 height 27
click at [595, 259] on p "Fomentar un enfoque basado en datos es crucial." at bounding box center [530, 265] width 275 height 13
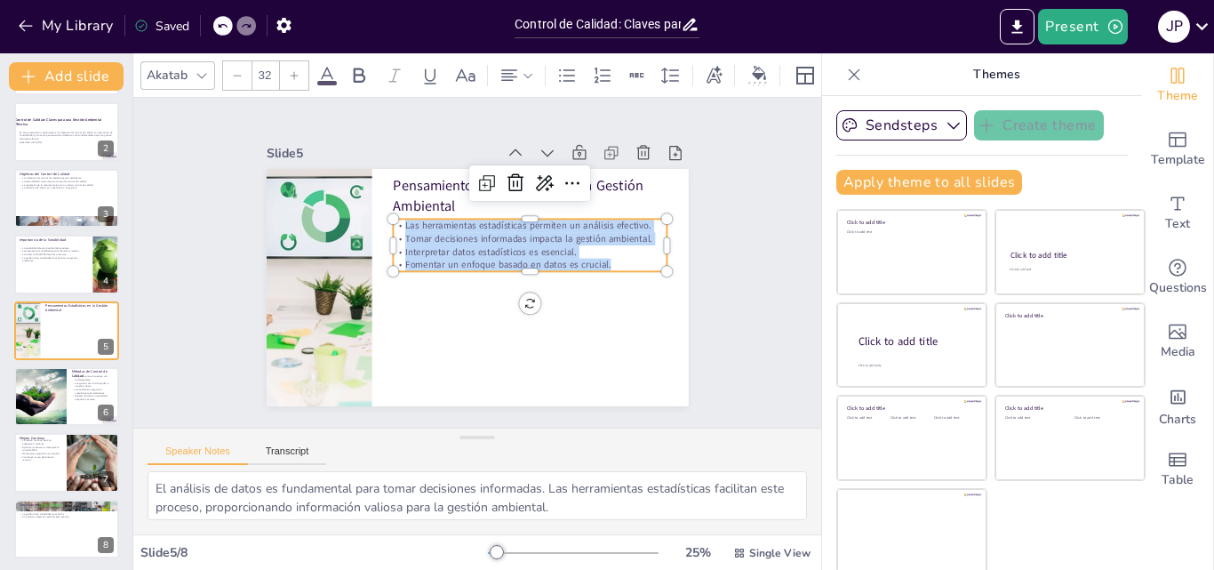
drag, startPoint x: 595, startPoint y: 254, endPoint x: 381, endPoint y: 212, distance: 217.4
click at [393, 219] on div "Las herramientas estadísticas permiten un análisis efectivo. Tomar decisiones i…" at bounding box center [530, 245] width 275 height 52
copy div "Las herramientas estadísticas permiten un análisis efectivo. Tomar decisiones i…"
click at [13, 388] on div "Métodos de Control de Calidad Métodos como el muestreo son fundamentales. Los g…" at bounding box center [66, 396] width 107 height 60
type textarea "El muestreo es una técnica esencial en el control de calidad que permite evalua…"
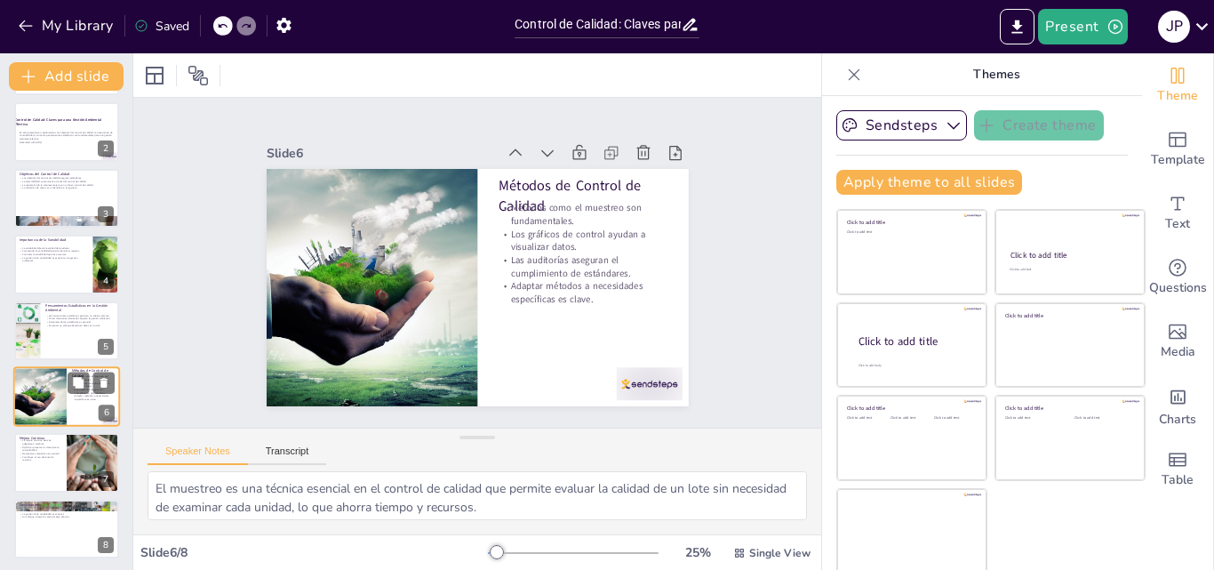
scroll to position [71, 0]
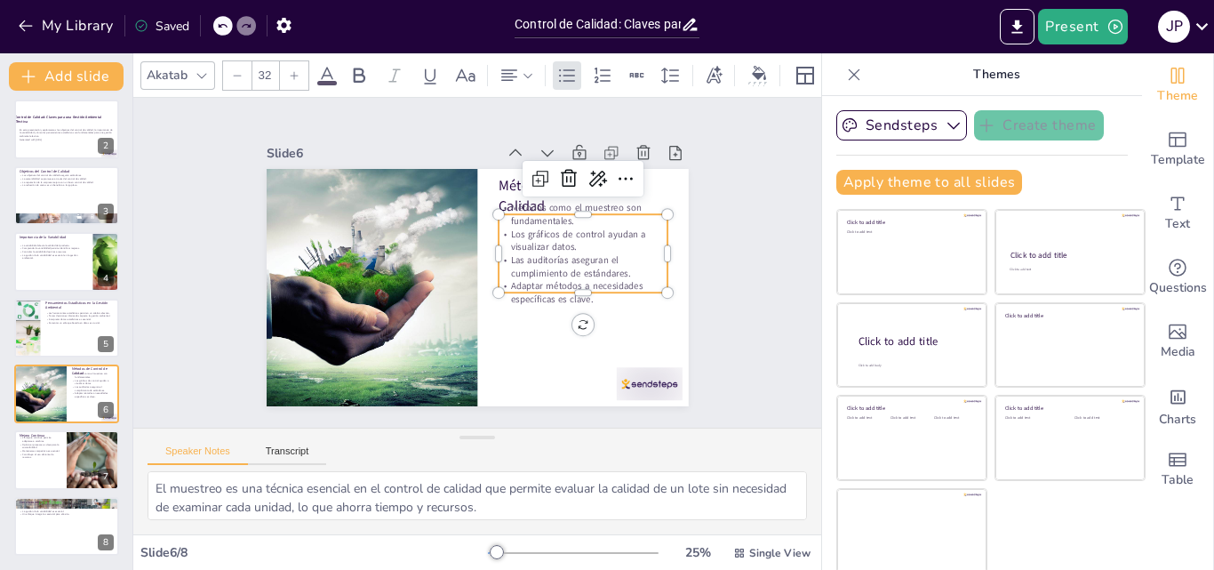
click at [550, 253] on p "Las auditorías aseguran el cumplimiento de estándares." at bounding box center [583, 266] width 169 height 27
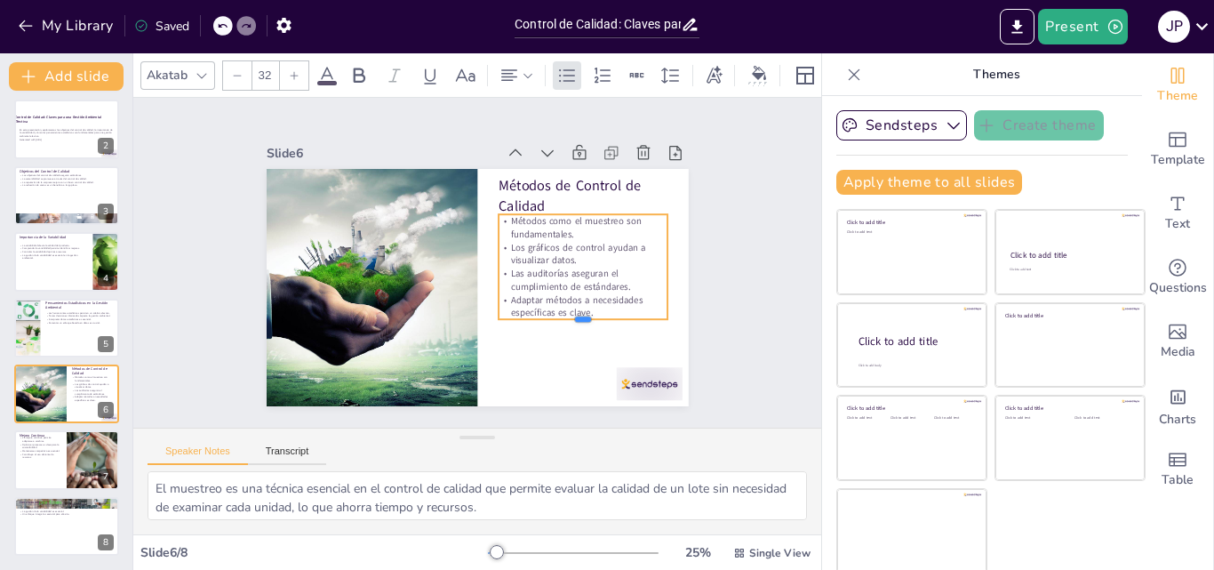
drag, startPoint x: 601, startPoint y: 291, endPoint x: 602, endPoint y: 309, distance: 18.7
click at [602, 309] on div "Métodos de Control de Calidad Métodos como el muestreo son fundamentales. Los g…" at bounding box center [478, 287] width 422 height 237
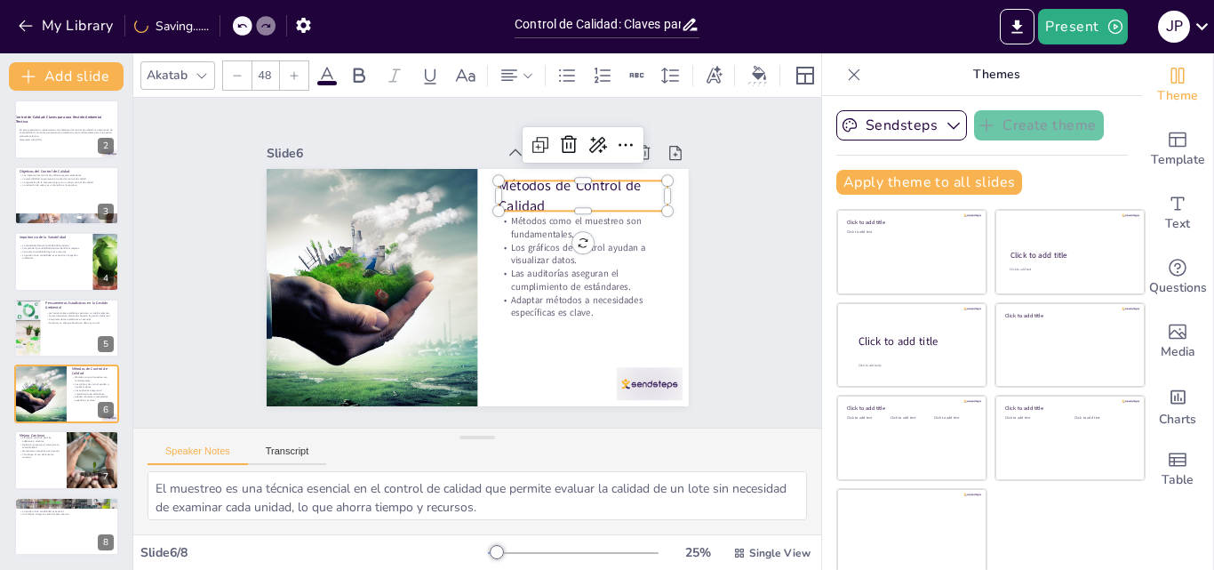
click at [615, 195] on p "Métodos de Control de Calidad" at bounding box center [589, 207] width 172 height 57
click at [511, 191] on p "Métodos de Control de Calidad" at bounding box center [589, 207] width 172 height 57
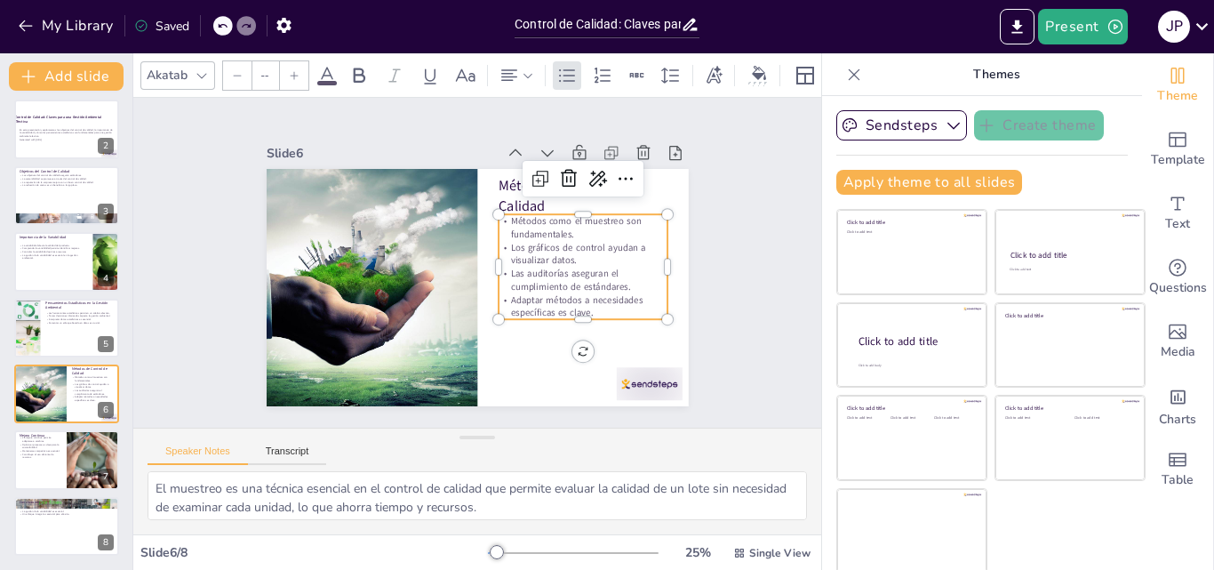
type input "32"
click at [533, 260] on p "Los gráficos de control ayudan a visualizar datos." at bounding box center [583, 265] width 171 height 44
click at [533, 260] on p "Los gráficos de control ayudan a visualizar datos." at bounding box center [583, 254] width 169 height 27
click at [586, 302] on p "Adaptar métodos a necesidades específicas es clave." at bounding box center [583, 306] width 169 height 27
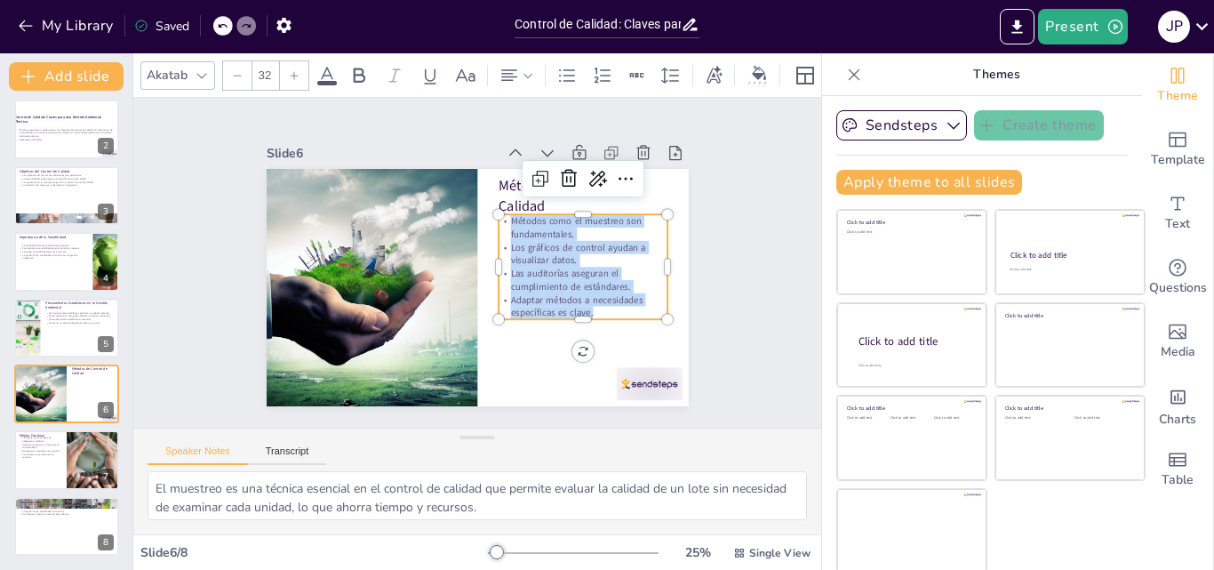
drag, startPoint x: 581, startPoint y: 302, endPoint x: 492, endPoint y: 219, distance: 122.0
click at [499, 219] on div "Métodos como el muestreo son fundamentales. Los gráficos de control ayudan a vi…" at bounding box center [583, 266] width 169 height 105
copy div "Métodos como el muestreo son fundamentales. Los gráficos de control ayudan a vi…"
click at [531, 412] on div "Slide 1 Click to add title Click to add text Slide 2 Control de Calidad: Claves…" at bounding box center [477, 263] width 688 height 330
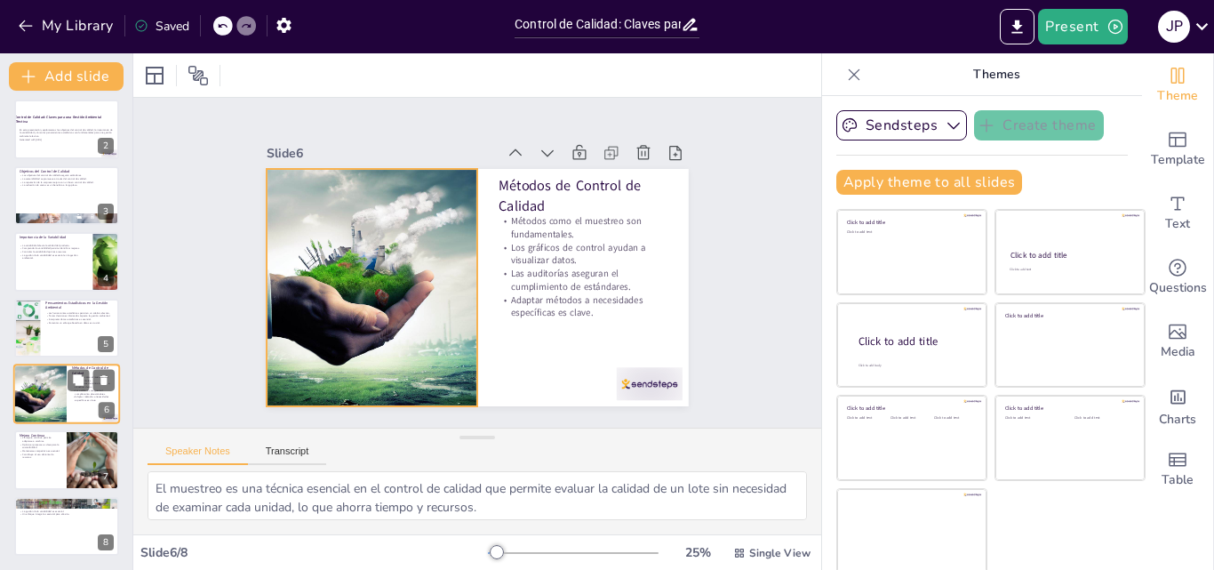
scroll to position [4, 0]
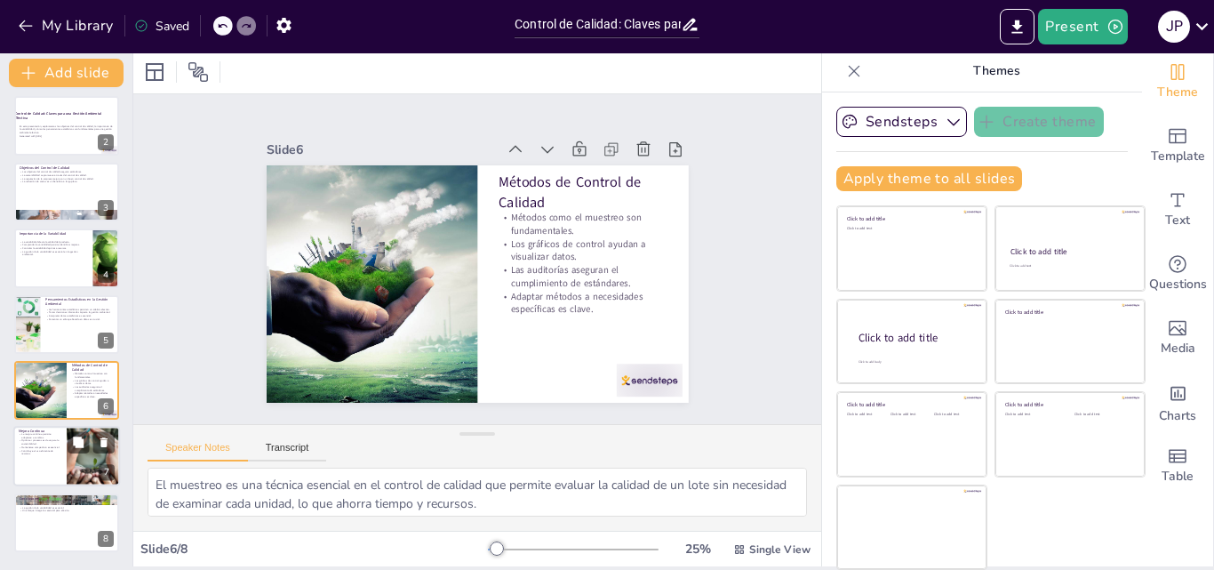
click at [44, 452] on p "Contribuye al uso eficiente de recursos." at bounding box center [40, 452] width 43 height 6
type textarea "La capacidad de adaptarse a cambios en el entorno y en las necesidades [PERSON_…"
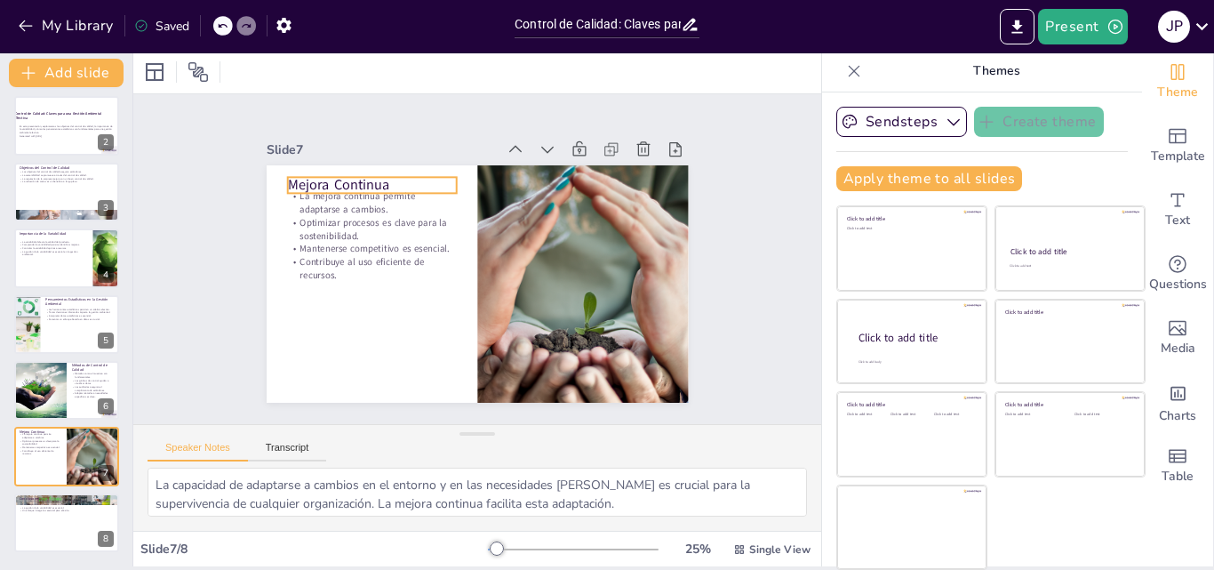
click at [308, 179] on p "Mejora Continua" at bounding box center [371, 185] width 169 height 20
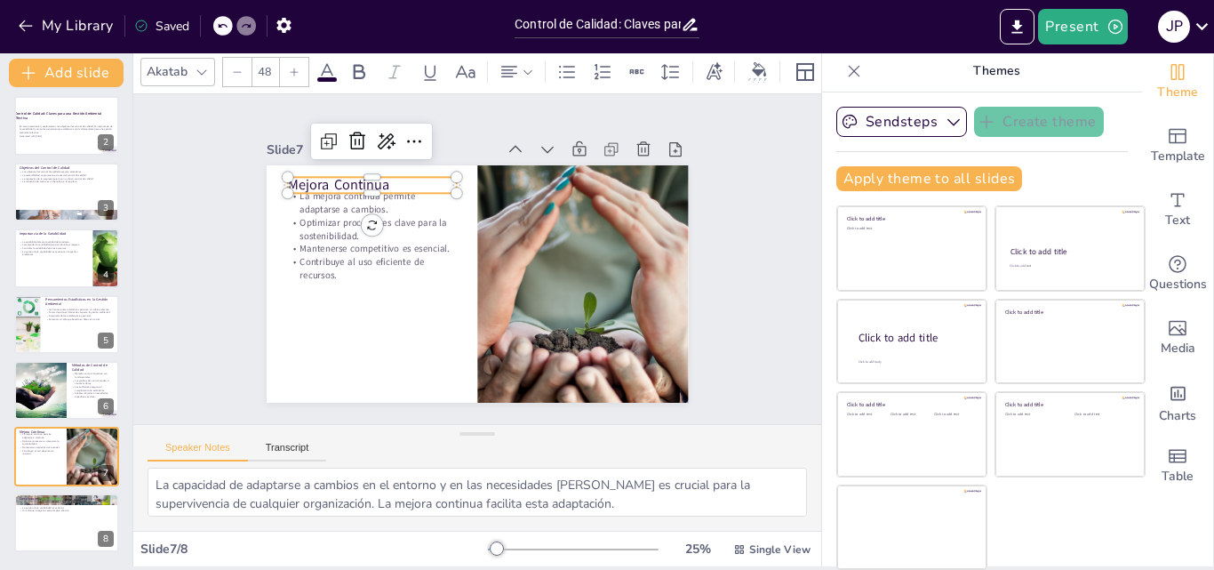
click at [308, 179] on p "Mejora Continua" at bounding box center [371, 185] width 169 height 20
click at [308, 179] on p "Mejora Continua" at bounding box center [380, 174] width 170 height 37
type input "32"
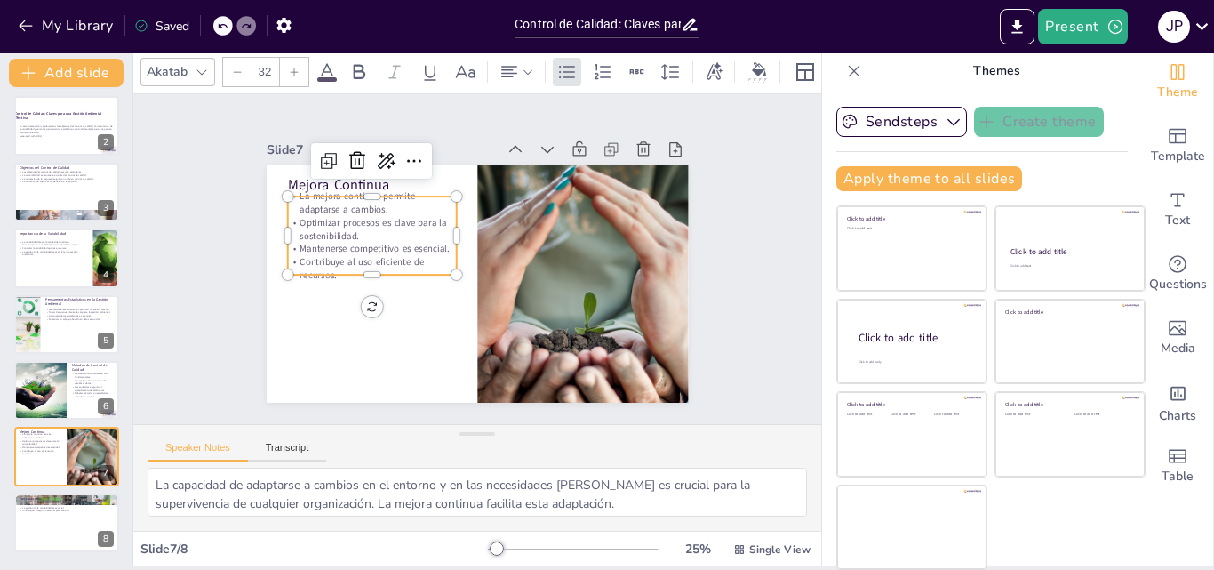
click at [287, 242] on p "Mantenerse competitivo es esencial." at bounding box center [371, 248] width 169 height 13
click at [318, 265] on p "Contribuye al uso eficiente de recursos." at bounding box center [371, 268] width 169 height 27
click at [324, 268] on div at bounding box center [369, 271] width 169 height 32
click at [346, 276] on div at bounding box center [371, 283] width 169 height 14
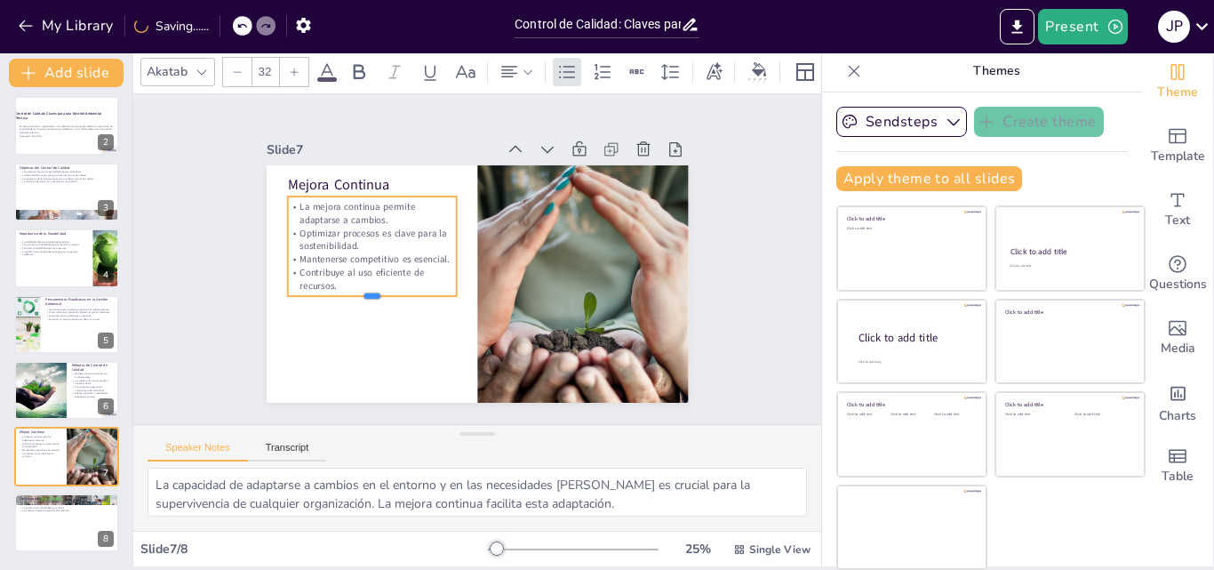
drag, startPoint x: 353, startPoint y: 268, endPoint x: 324, endPoint y: 280, distance: 30.7
click at [352, 296] on div at bounding box center [371, 303] width 169 height 14
click at [318, 277] on p "Contribuye al uso eficiente de recursos." at bounding box center [371, 279] width 169 height 27
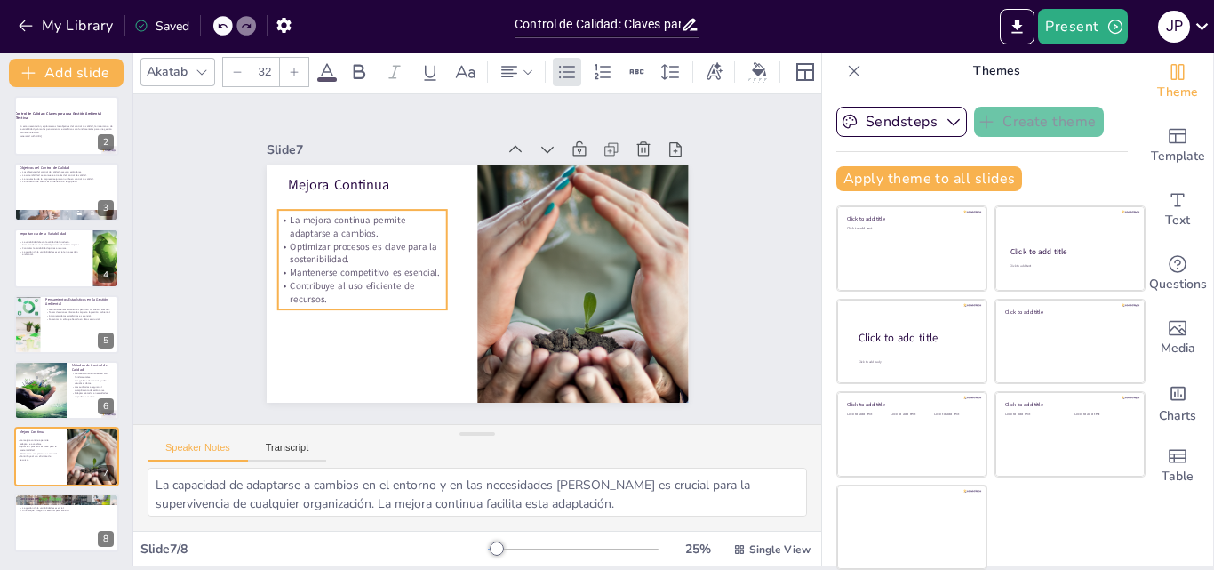
drag, startPoint x: 308, startPoint y: 281, endPoint x: 308, endPoint y: 295, distance: 14.2
click at [308, 295] on p "Contribuye al uso eficiente de recursos." at bounding box center [361, 292] width 169 height 27
click at [293, 286] on p "Contribuye al uso eficiente de recursos." at bounding box center [361, 292] width 169 height 27
click at [304, 293] on p "Contribuye al uso eficiente de recursos." at bounding box center [359, 280] width 171 height 44
click at [300, 265] on p "Mantenerse competitivo es esencial." at bounding box center [363, 236] width 164 height 65
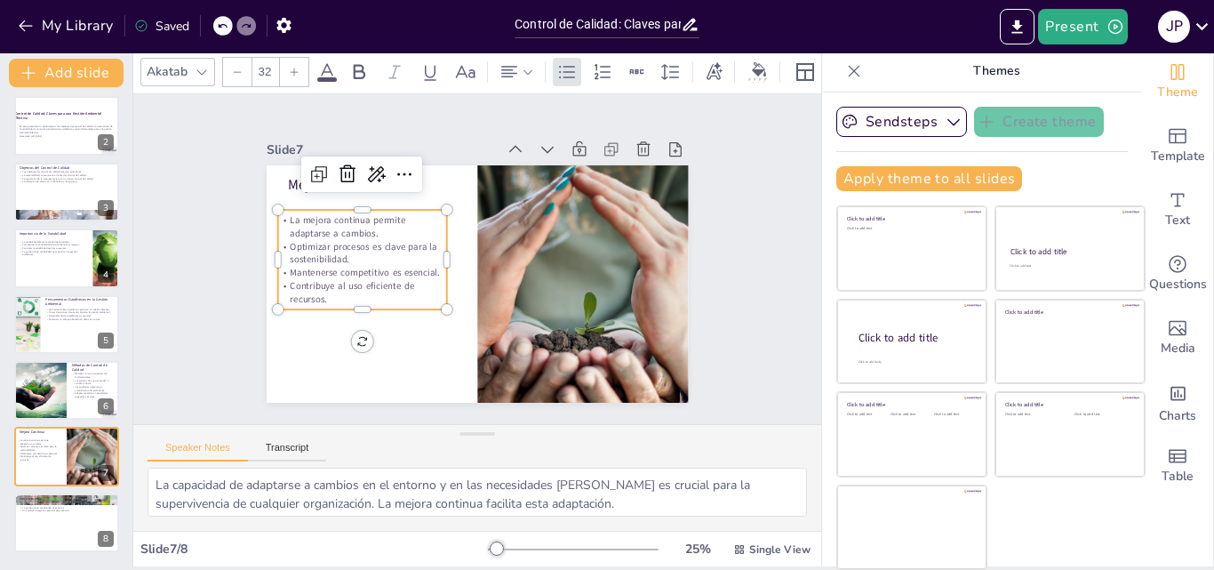
click at [300, 266] on p "Mantenerse competitivo es esencial." at bounding box center [361, 272] width 169 height 13
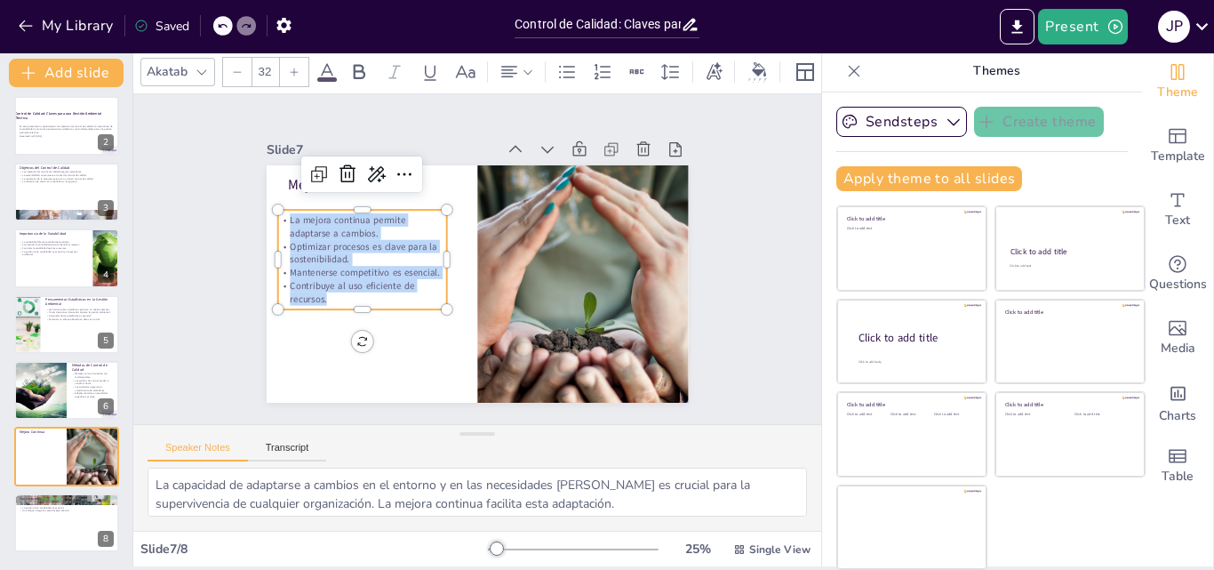
drag, startPoint x: 309, startPoint y: 290, endPoint x: 257, endPoint y: 217, distance: 89.8
click at [267, 217] on div "Mejora Continua La mejora continua permite adaptarse a cambios. Optimizar proce…" at bounding box center [478, 283] width 422 height 237
copy div "La mejora continua permite adaptarse a cambios. Optimizar procesos es clave par…"
click at [51, 502] on p "Contribuye a un ambiente más sostenible." at bounding box center [67, 504] width 96 height 4
type textarea "La efectividad en el control de calidad se traduce en productos de mayor calida…"
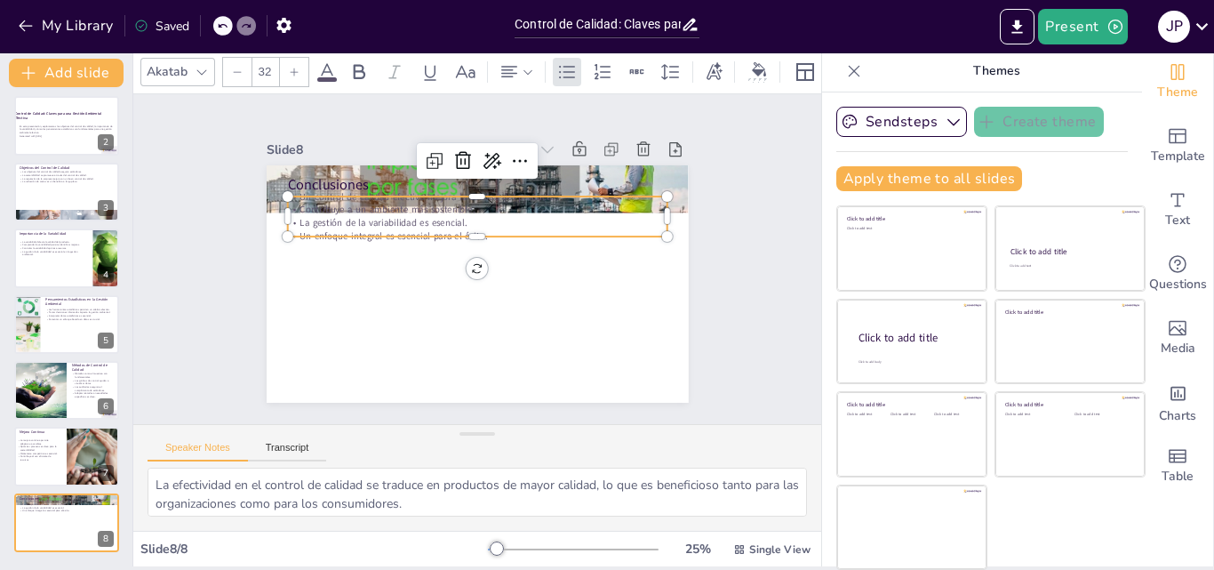
click at [364, 212] on p "La gestión de la variabilidad es esencial." at bounding box center [501, 232] width 291 height 264
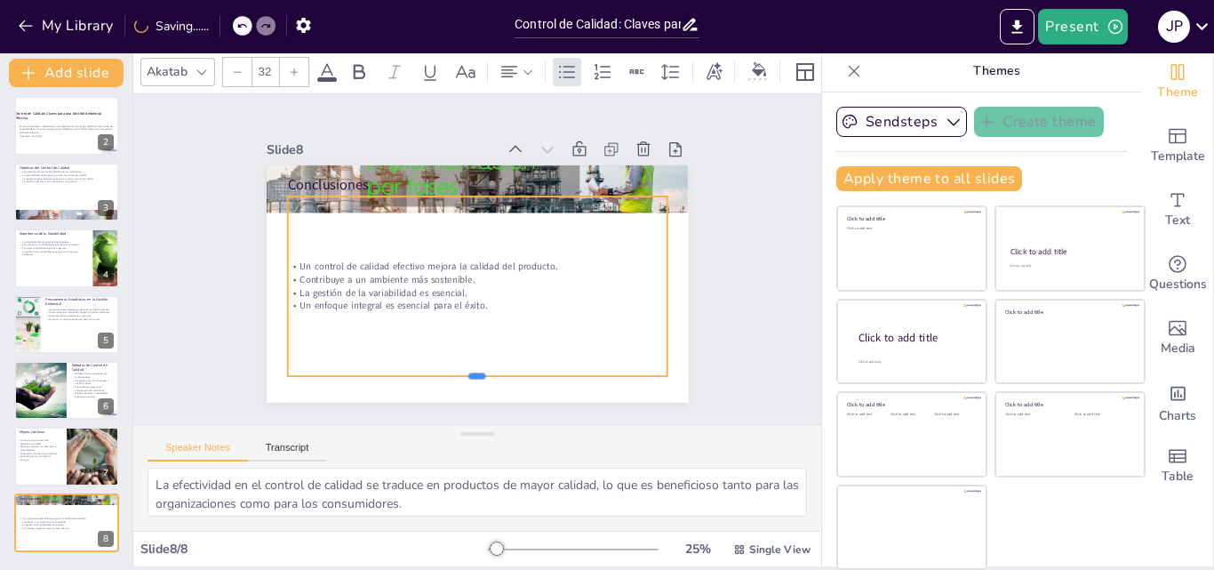
drag, startPoint x: 465, startPoint y: 232, endPoint x: 451, endPoint y: 372, distance: 140.3
click at [451, 376] on div at bounding box center [477, 383] width 380 height 14
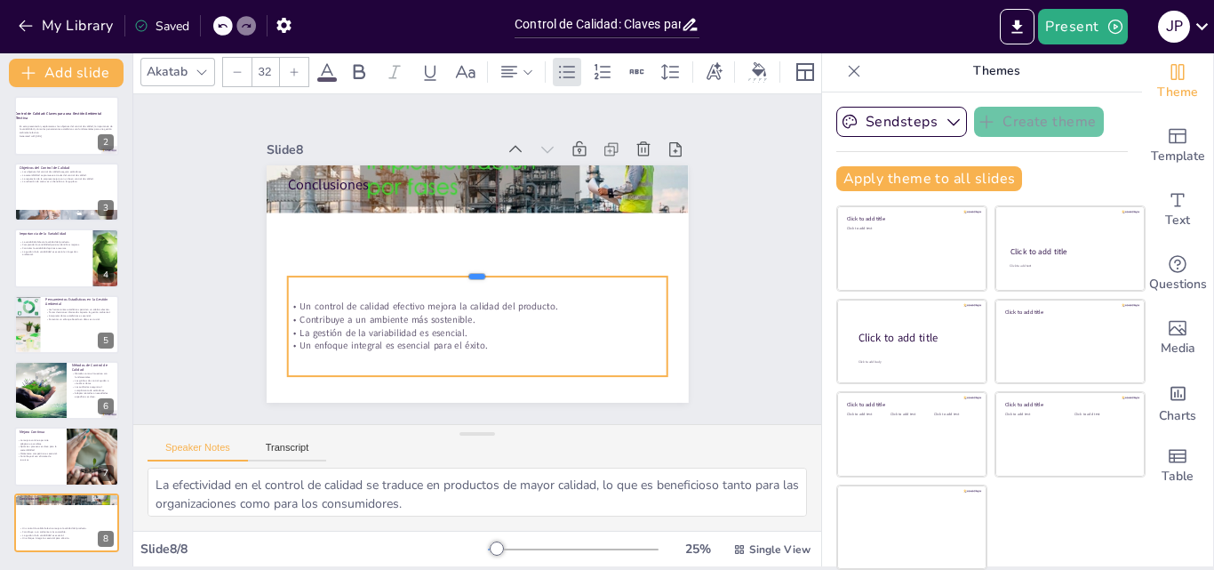
drag, startPoint x: 463, startPoint y: 188, endPoint x: 439, endPoint y: 257, distance: 73.4
click at [452, 268] on div at bounding box center [477, 269] width 380 height 14
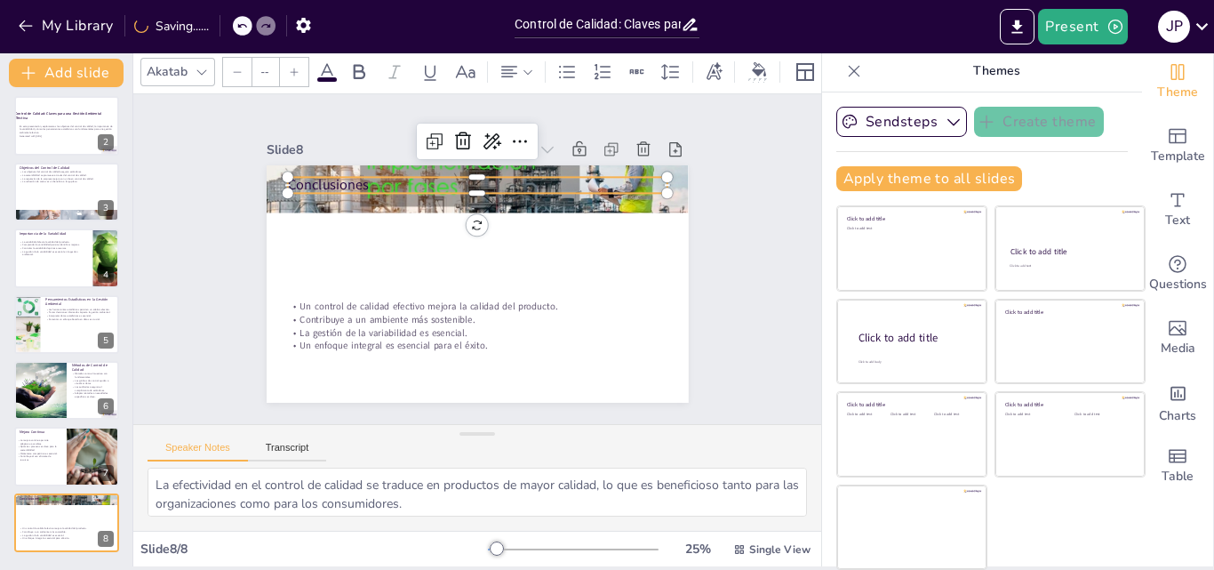
type input "48"
click at [401, 175] on p "Conclusiones" at bounding box center [477, 185] width 380 height 20
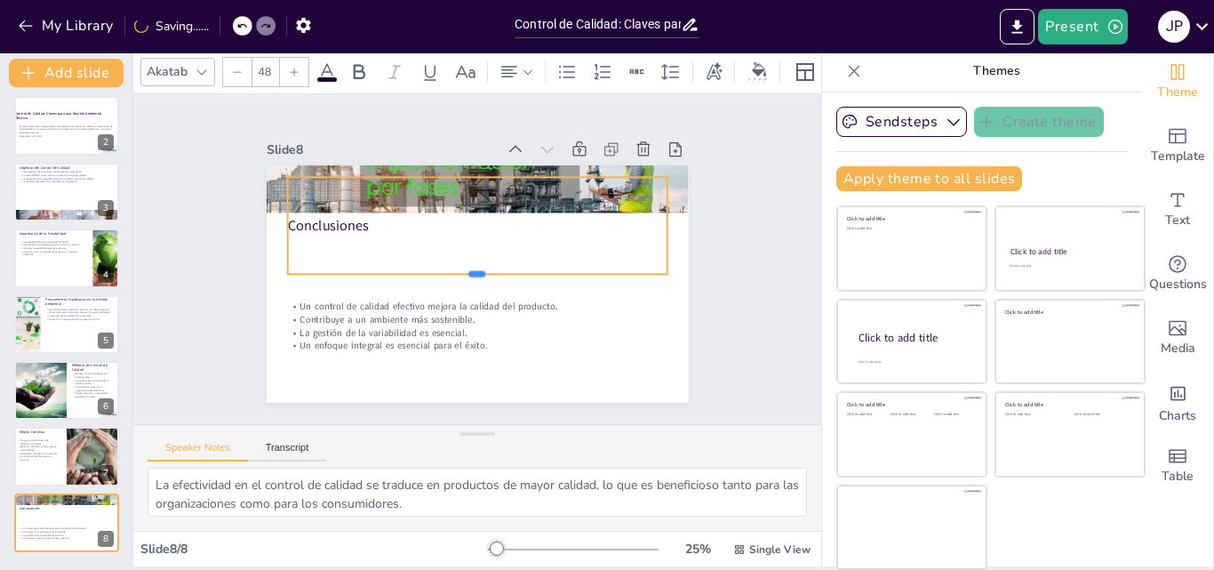
drag, startPoint x: 460, startPoint y: 210, endPoint x: 459, endPoint y: 268, distance: 57.8
click at [459, 274] on div at bounding box center [477, 281] width 380 height 14
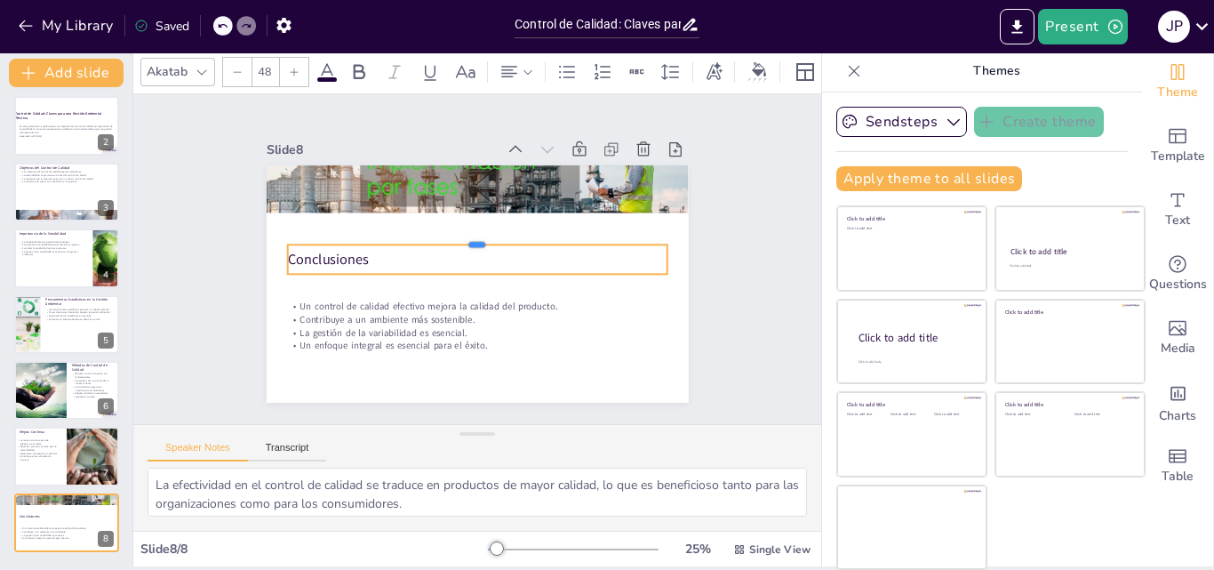
drag, startPoint x: 461, startPoint y: 170, endPoint x: 448, endPoint y: 230, distance: 61.9
click at [448, 230] on div "Conclusiones Un control de calidad efectivo mejora la calidad del producto. Con…" at bounding box center [478, 283] width 422 height 237
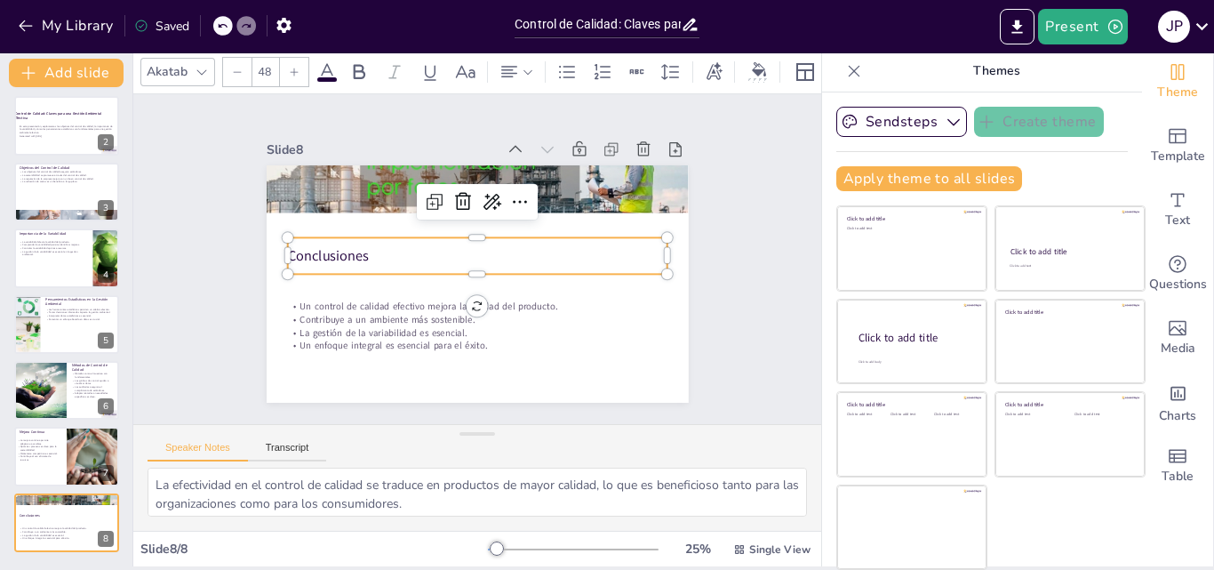
click at [402, 164] on div at bounding box center [478, 188] width 422 height 237
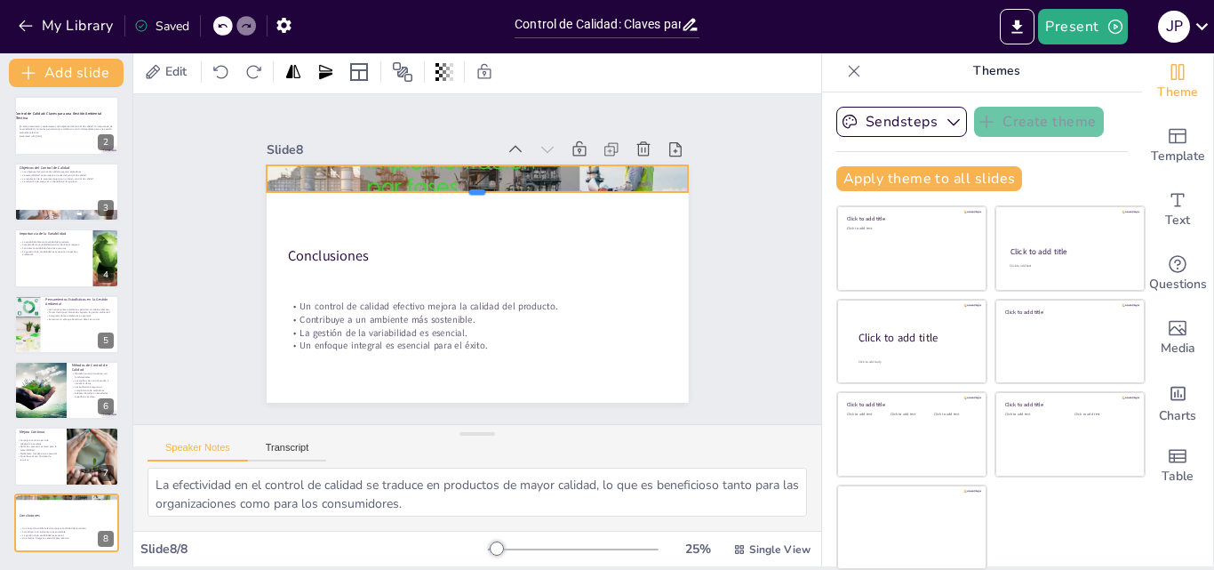
drag, startPoint x: 453, startPoint y: 206, endPoint x: 490, endPoint y: 186, distance: 41.8
click at [490, 186] on div at bounding box center [521, 219] width 292 height 323
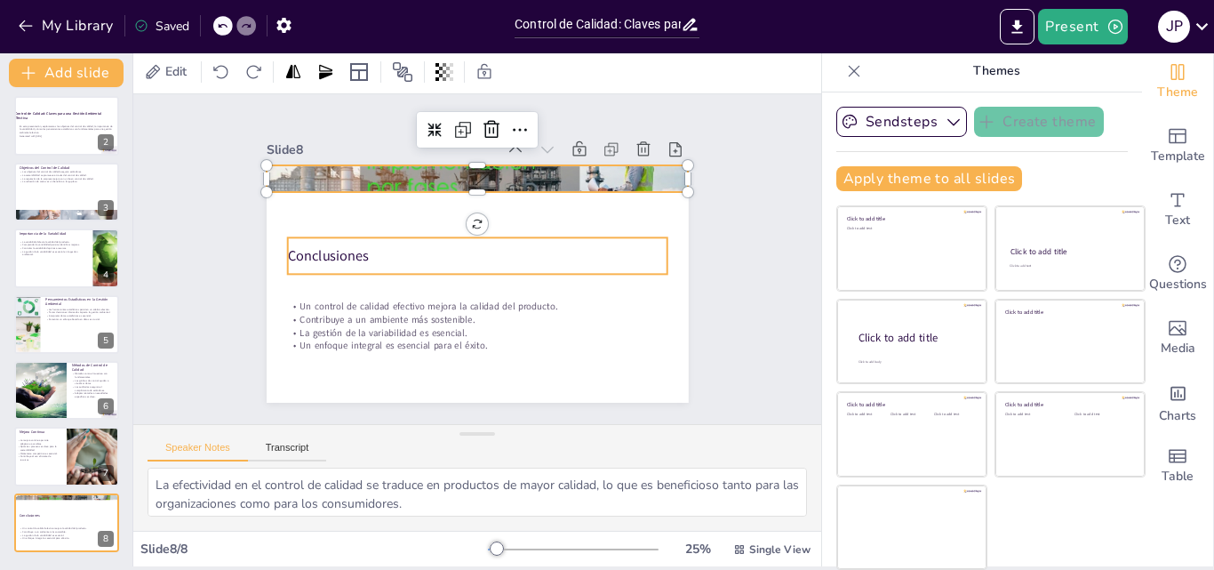
click at [313, 252] on p "Conclusiones" at bounding box center [477, 256] width 380 height 20
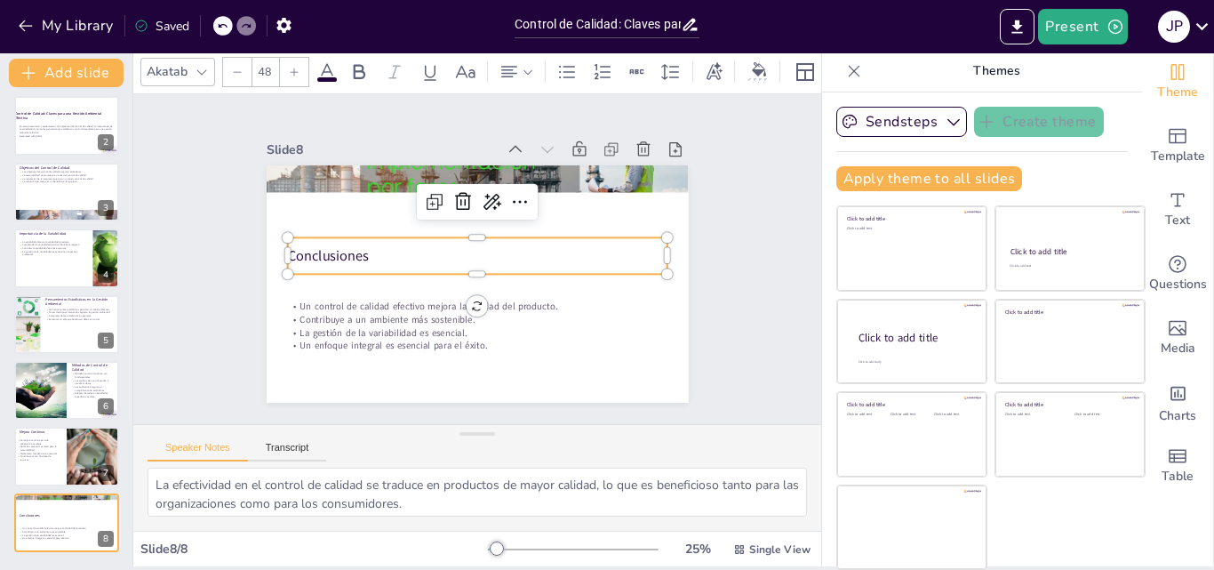
click at [313, 252] on p "Conclusiones" at bounding box center [477, 256] width 380 height 20
click at [313, 252] on p "Conclusiones" at bounding box center [478, 256] width 367 height 136
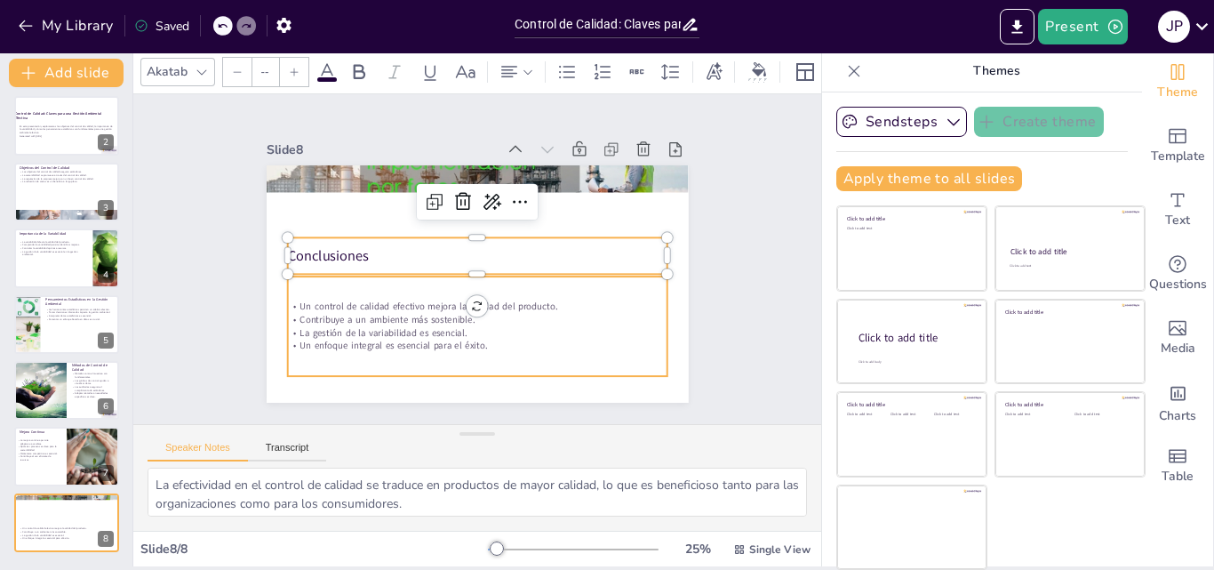
type input "32"
click at [292, 302] on p "Un control de calidad efectivo mejora la calidad del producto." at bounding box center [477, 306] width 380 height 13
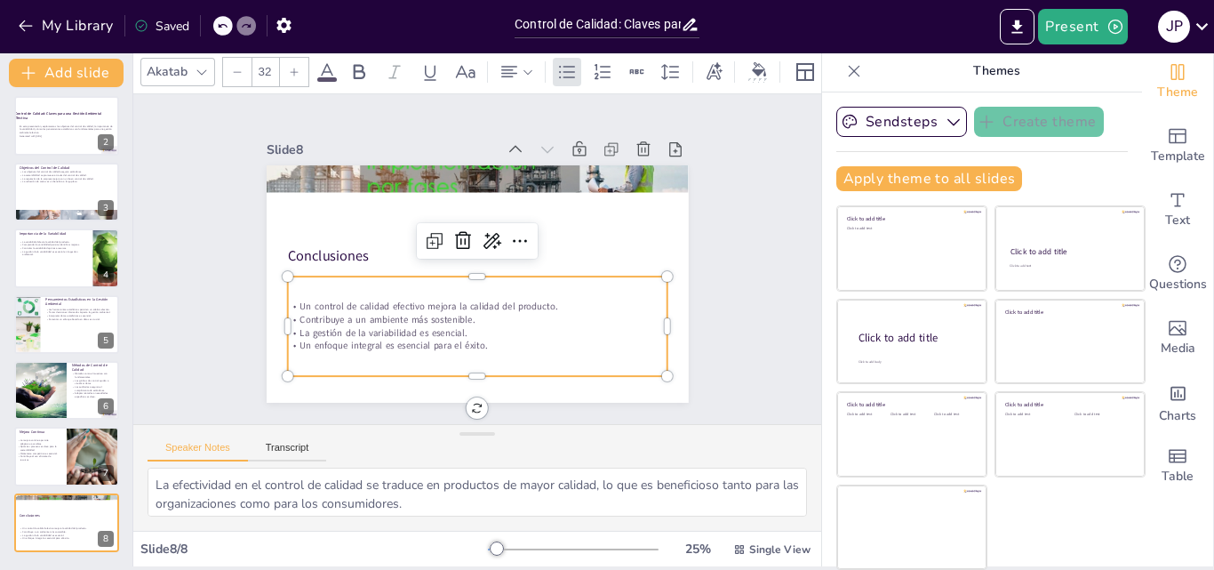
drag, startPoint x: 471, startPoint y: 323, endPoint x: 460, endPoint y: 332, distance: 13.9
click at [470, 326] on p "La gestión de la variabilidad es esencial." at bounding box center [477, 332] width 380 height 13
click at [463, 343] on p "Un enfoque integral es esencial para el éxito." at bounding box center [477, 343] width 380 height 13
click at [461, 339] on p "Un enfoque integral es esencial para el éxito." at bounding box center [477, 343] width 380 height 13
click at [459, 337] on p "Un enfoque integral es esencial para el éxito." at bounding box center [477, 343] width 380 height 13
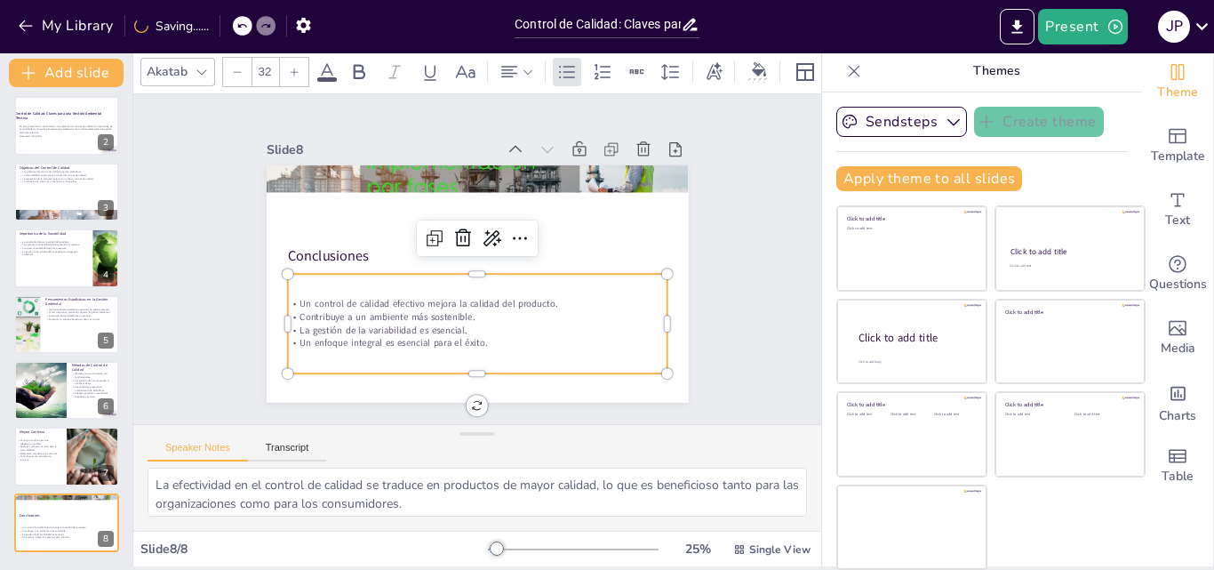
click at [454, 337] on p "Un enfoque integral es esencial para el éxito." at bounding box center [477, 343] width 380 height 13
click at [446, 337] on p "Un enfoque integral es esencial para el éxito." at bounding box center [477, 343] width 380 height 13
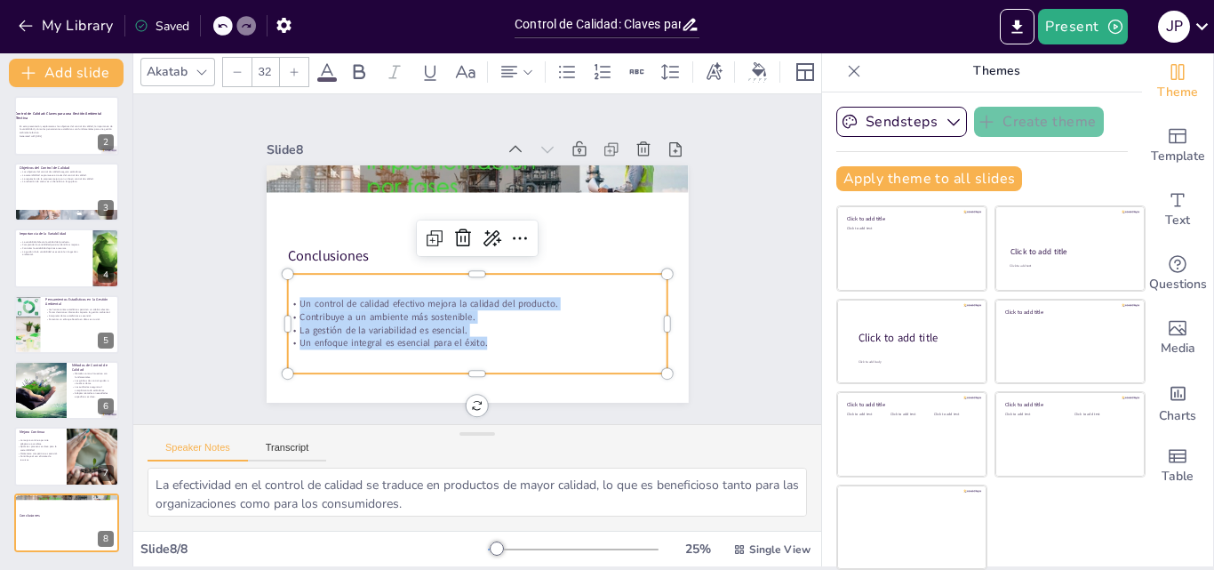
drag, startPoint x: 468, startPoint y: 334, endPoint x: 272, endPoint y: 295, distance: 199.4
click at [287, 297] on div "Un control de calidad efectivo mejora la calidad del producto. Contribuye a un …" at bounding box center [477, 323] width 380 height 52
copy div "Un control de calidad efectivo mejora la calidad del producto. Contribuye a un …"
click at [739, 340] on div "Slide 1 Click to add title Click to add text Slide 2 Control de Calidad: Claves…" at bounding box center [477, 259] width 688 height 330
